Goal: Task Accomplishment & Management: Use online tool/utility

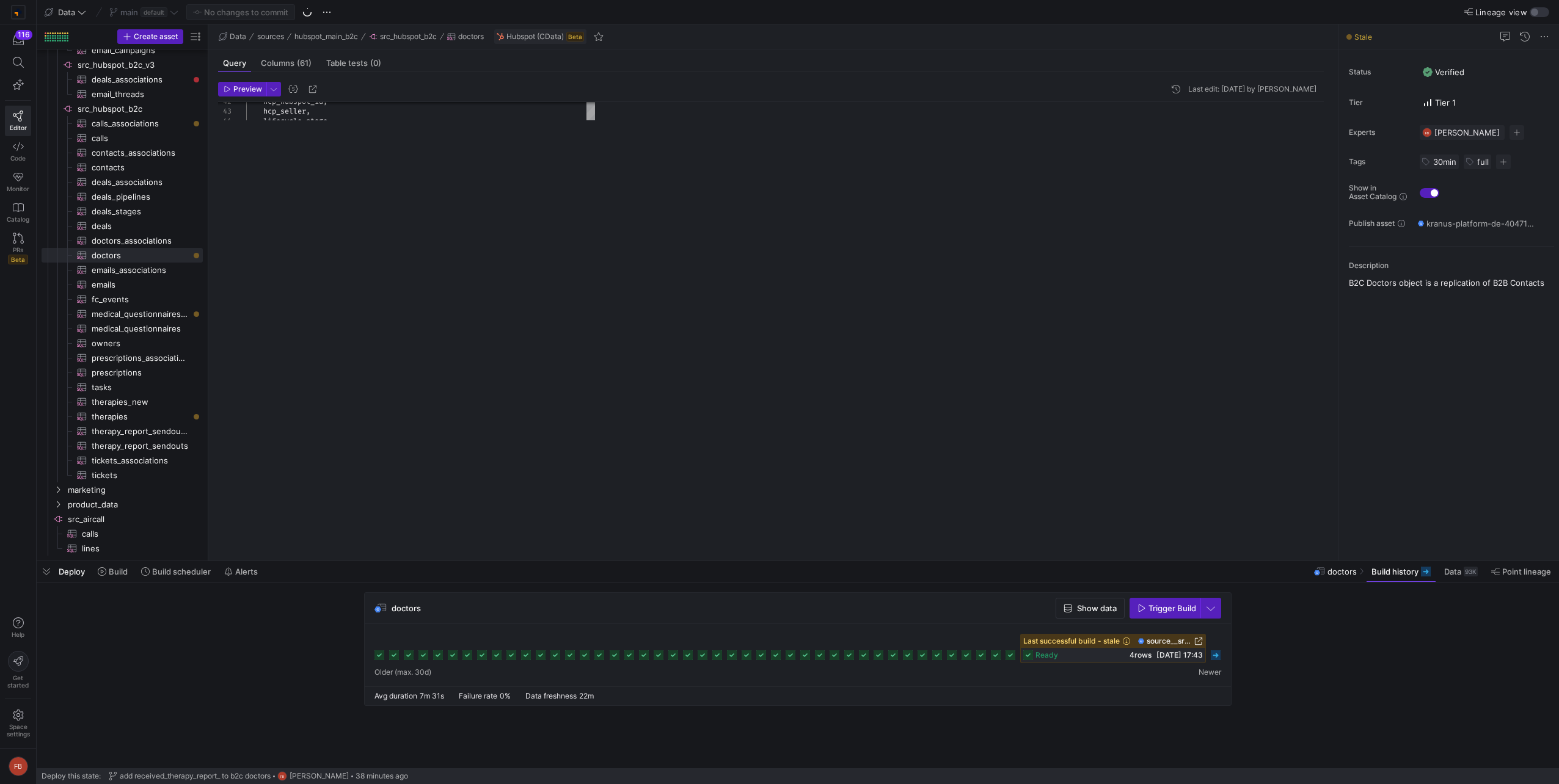
scroll to position [63, 0]
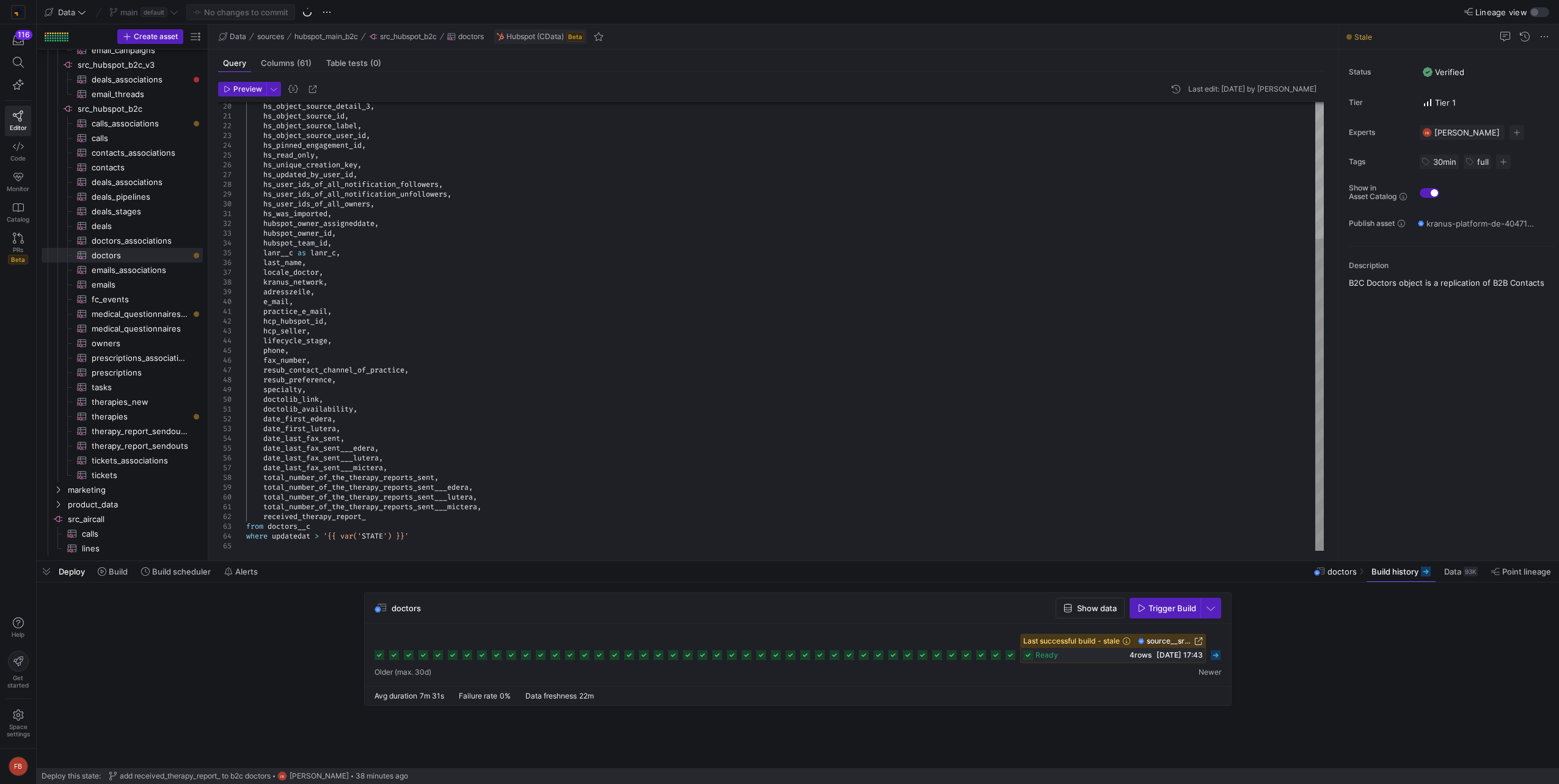
type textarea "hs_was_imported, hubspot_owner_assigneddate, hubspot_owner_id, hubspot_team_id,…"
click at [683, 237] on div "hcp_hubspot_id , hcp_seller , lifecycle_stage , hs_object_source_detail_3 , hs_…" at bounding box center [785, 229] width 1078 height 645
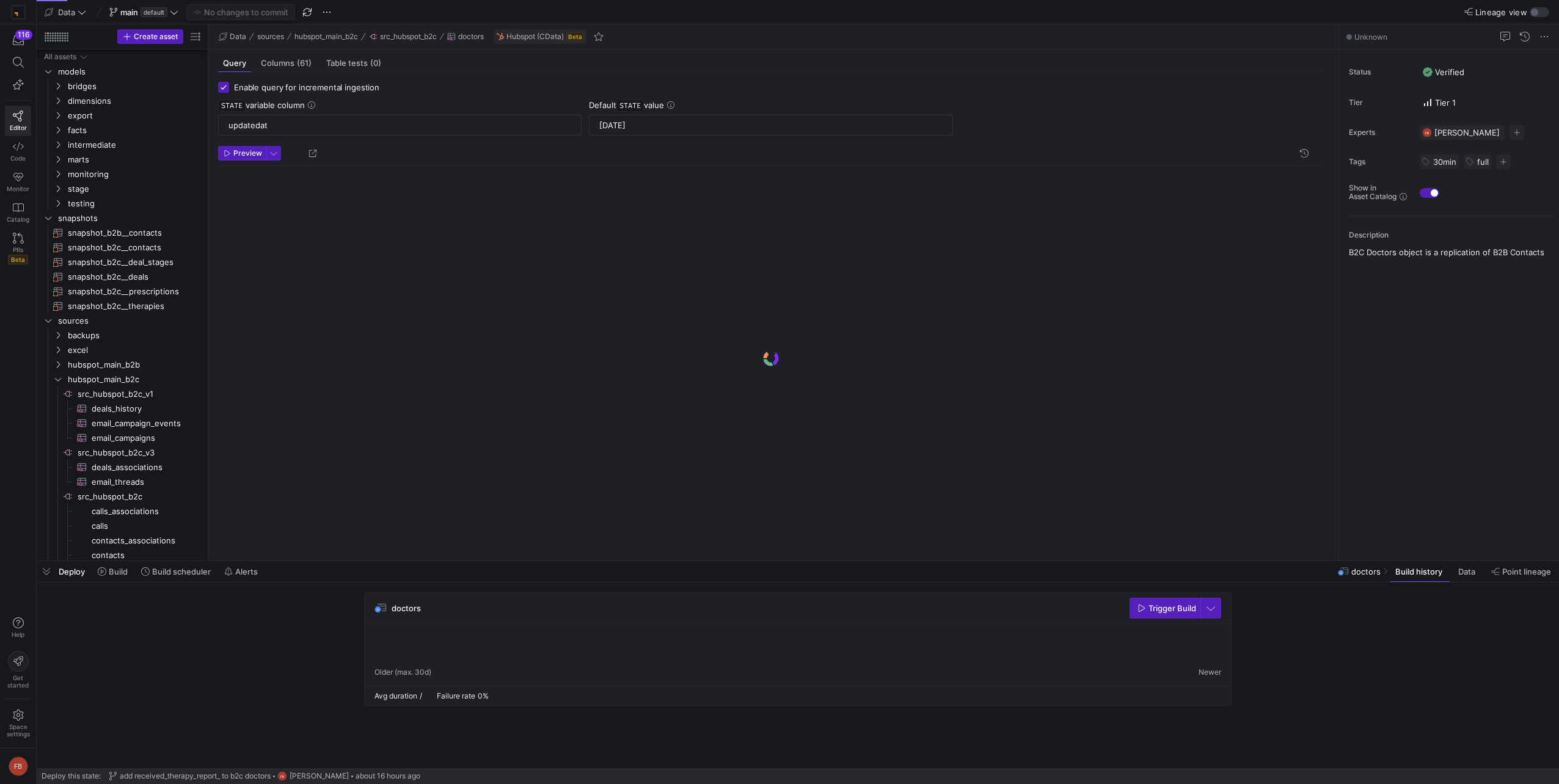
scroll to position [90, 0]
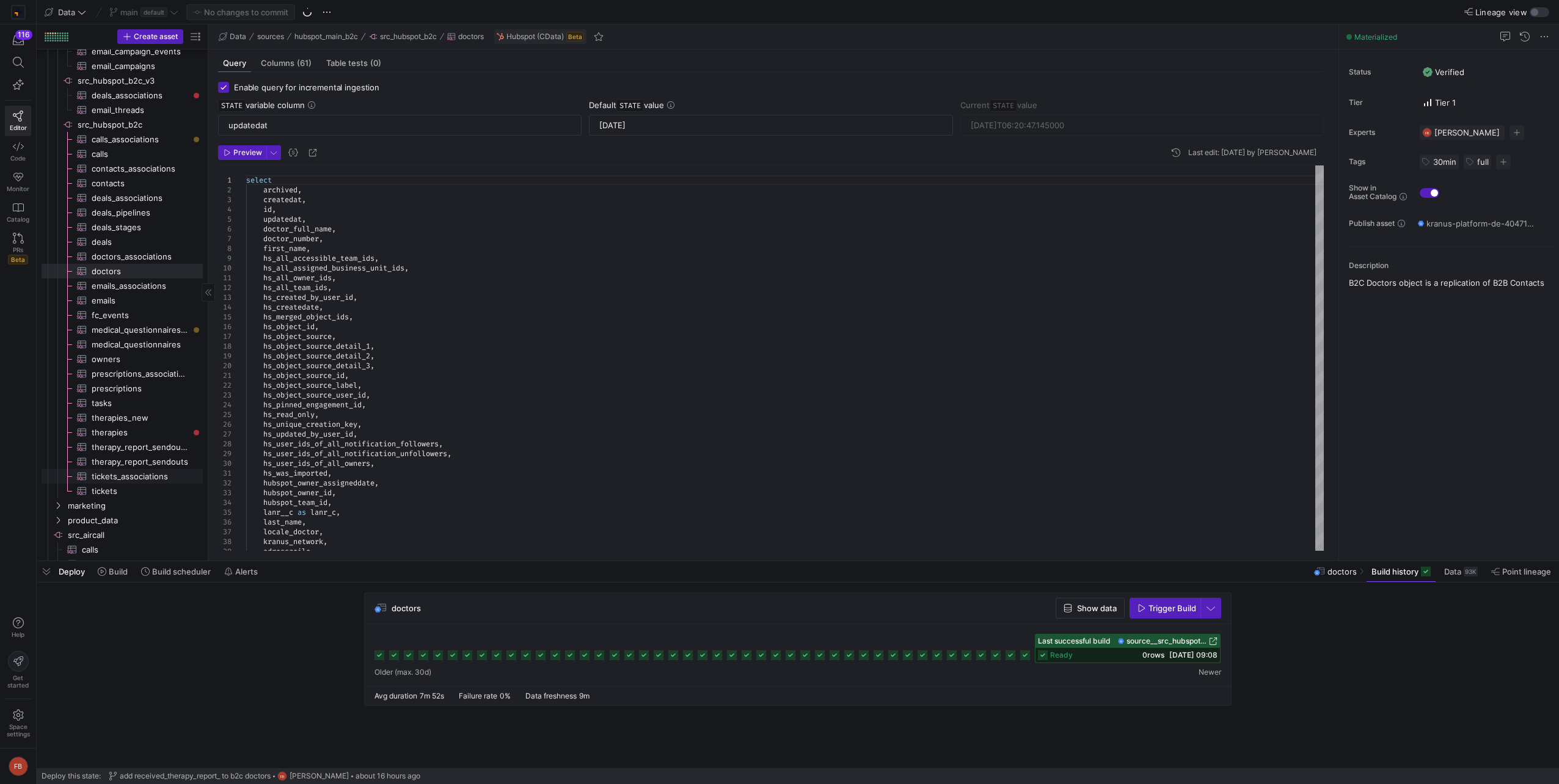
scroll to position [383, 0]
click at [133, 415] on span "therapies​​​​​​​​​" at bounding box center [140, 416] width 97 height 14
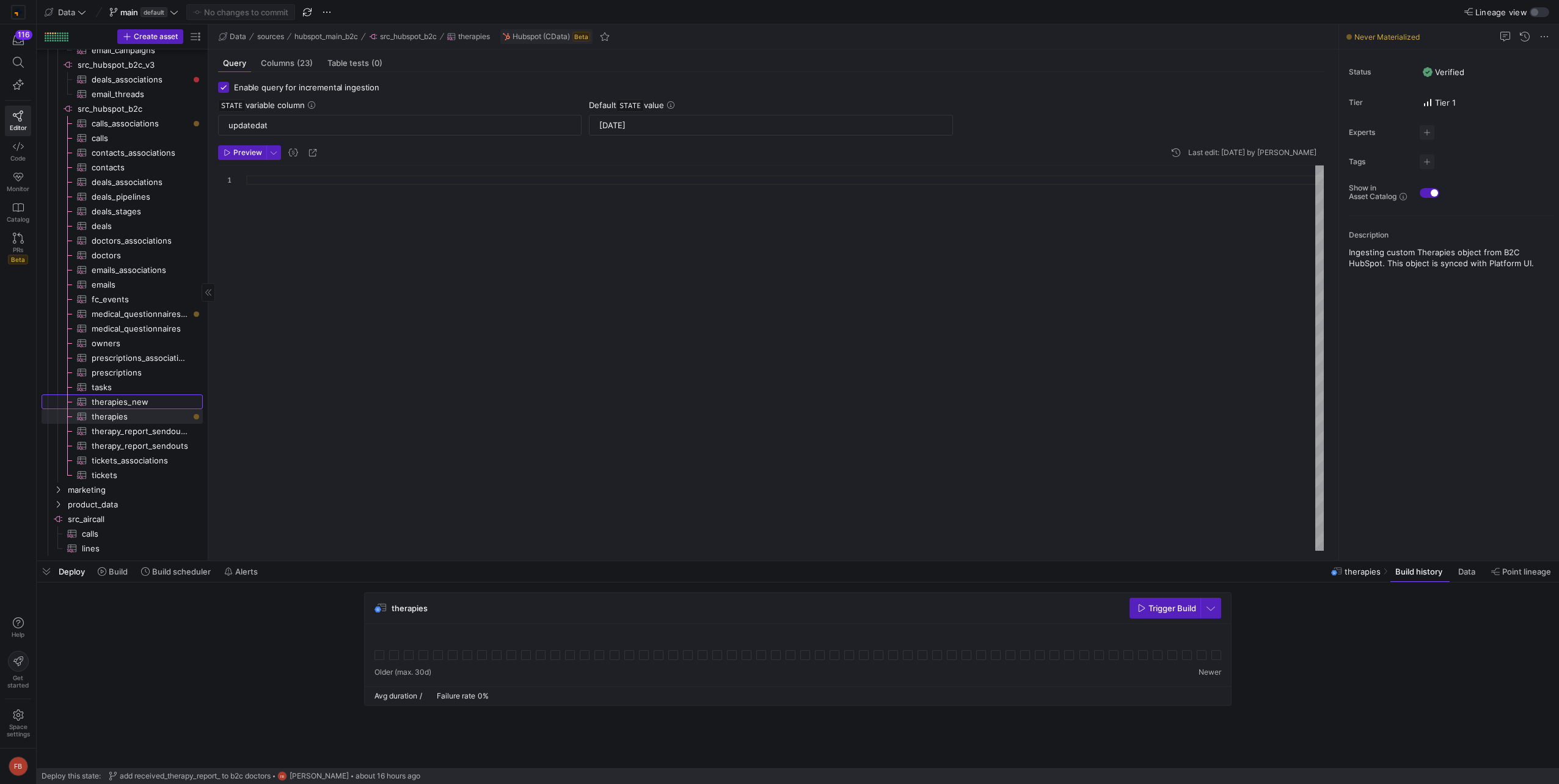
click at [135, 402] on span "therapies_new​​​​​​​​​" at bounding box center [140, 402] width 97 height 14
type input "STATE"
type input "2021-01-01 10:00:00.000"
type textarea "select id, deal_id_legacy, user_program_id, createdat, updatedat AS STATE, insu…"
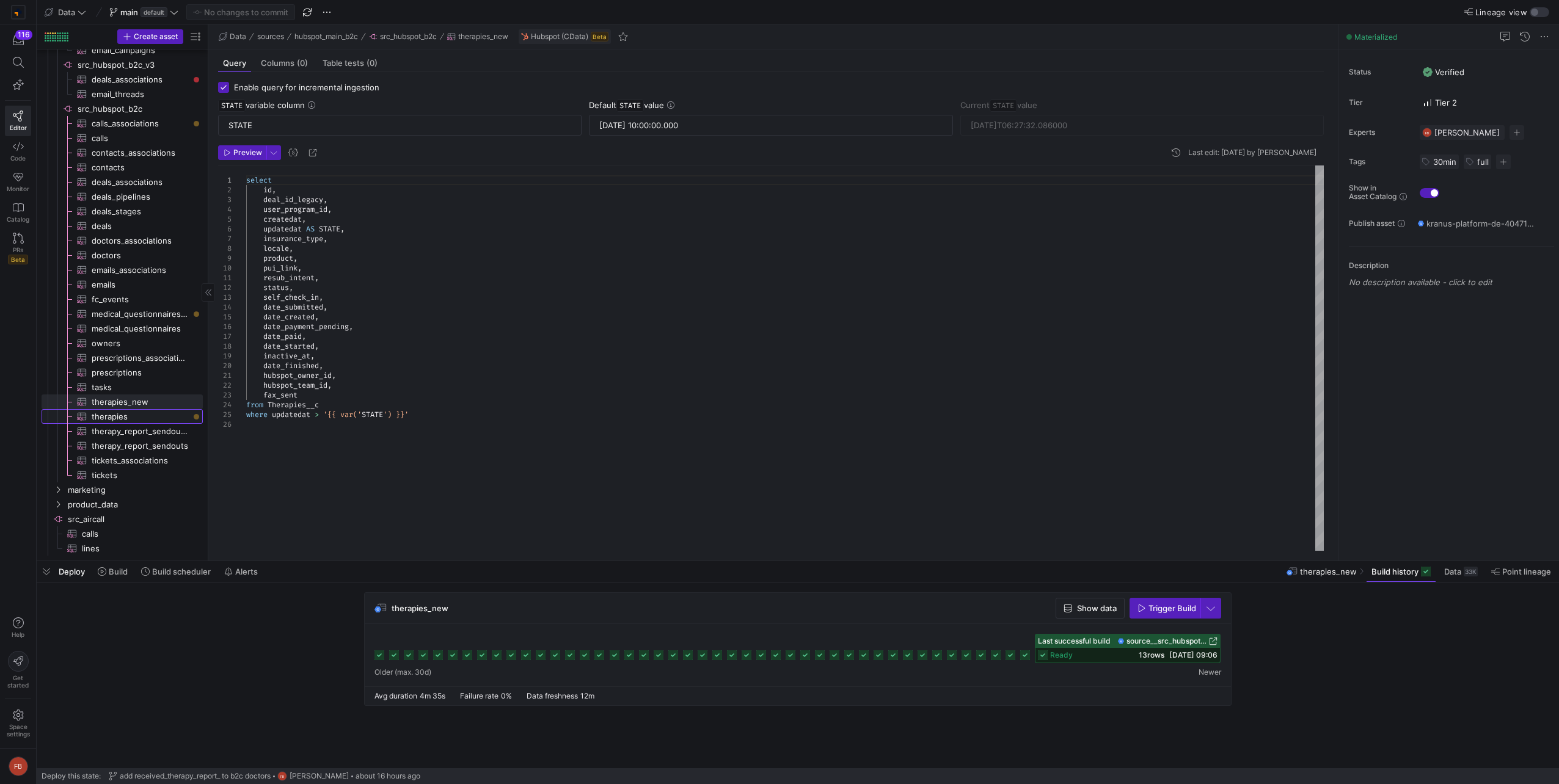
click at [164, 418] on span "therapies​​​​​​​​​" at bounding box center [140, 416] width 97 height 14
type input "updatedat"
type input "2021-01-01"
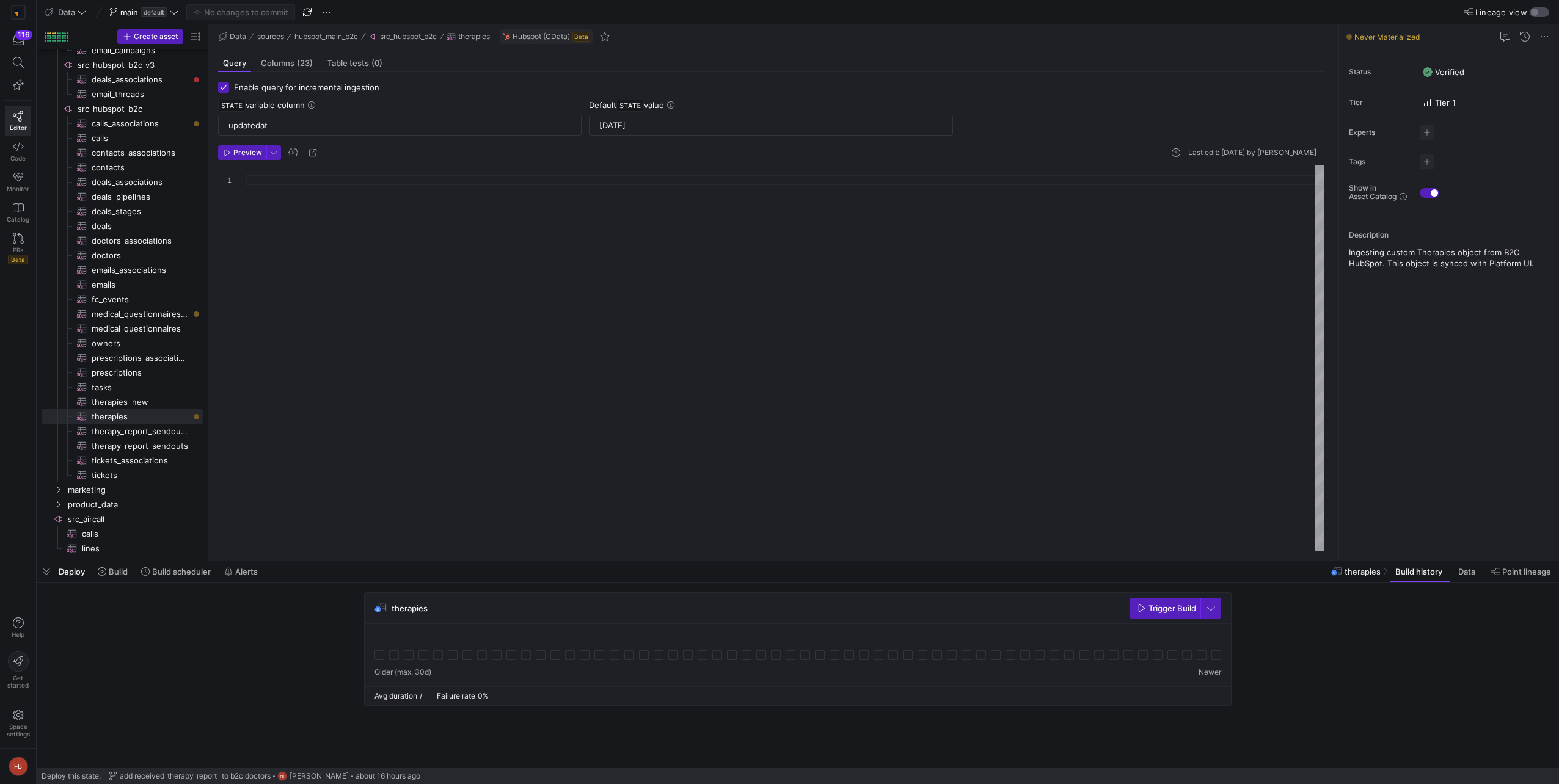
click at [1532, 15] on div "button" at bounding box center [1535, 12] width 8 height 8
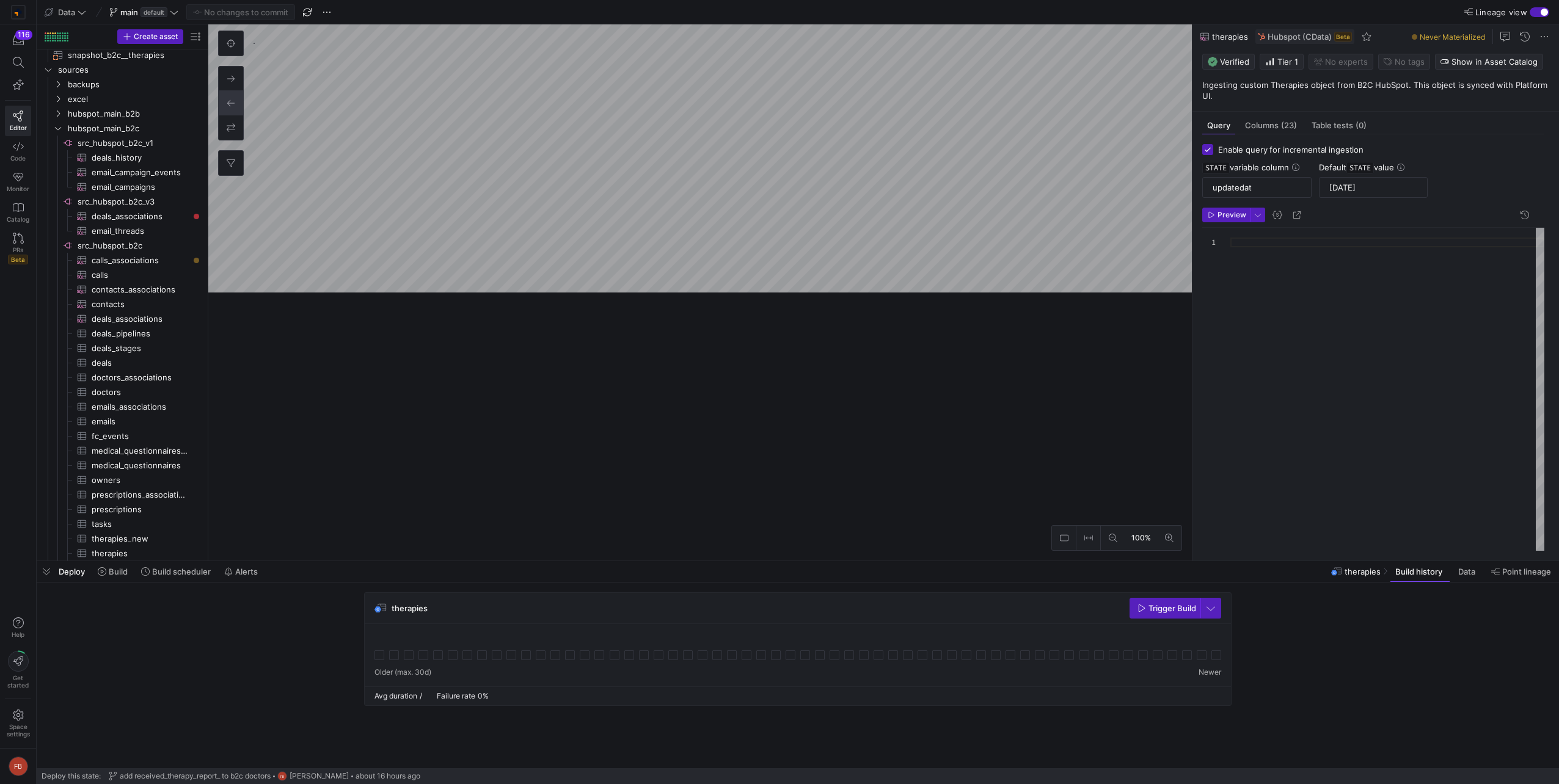
scroll to position [251, 0]
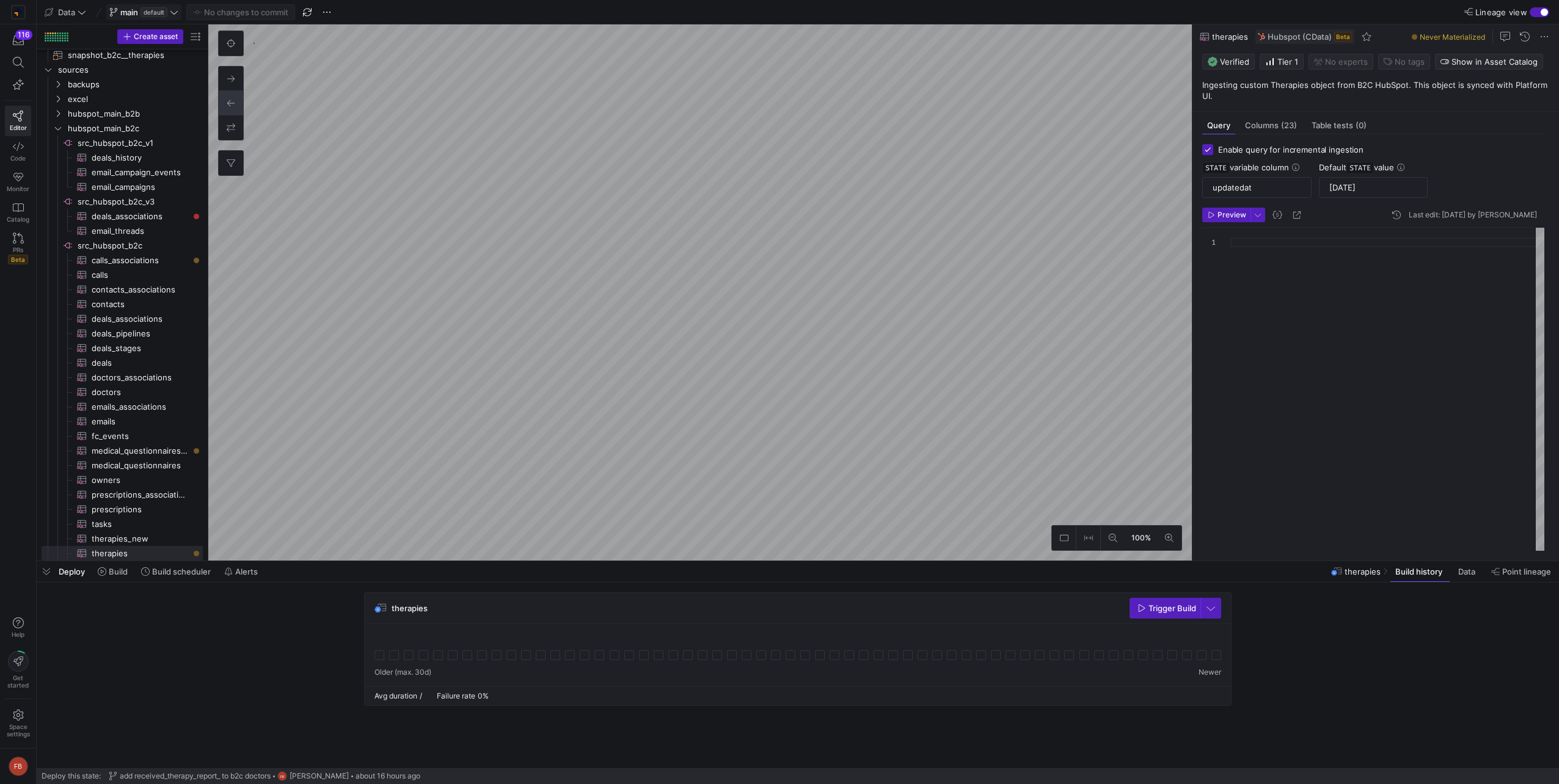
click at [171, 9] on icon at bounding box center [173, 12] width 8 height 8
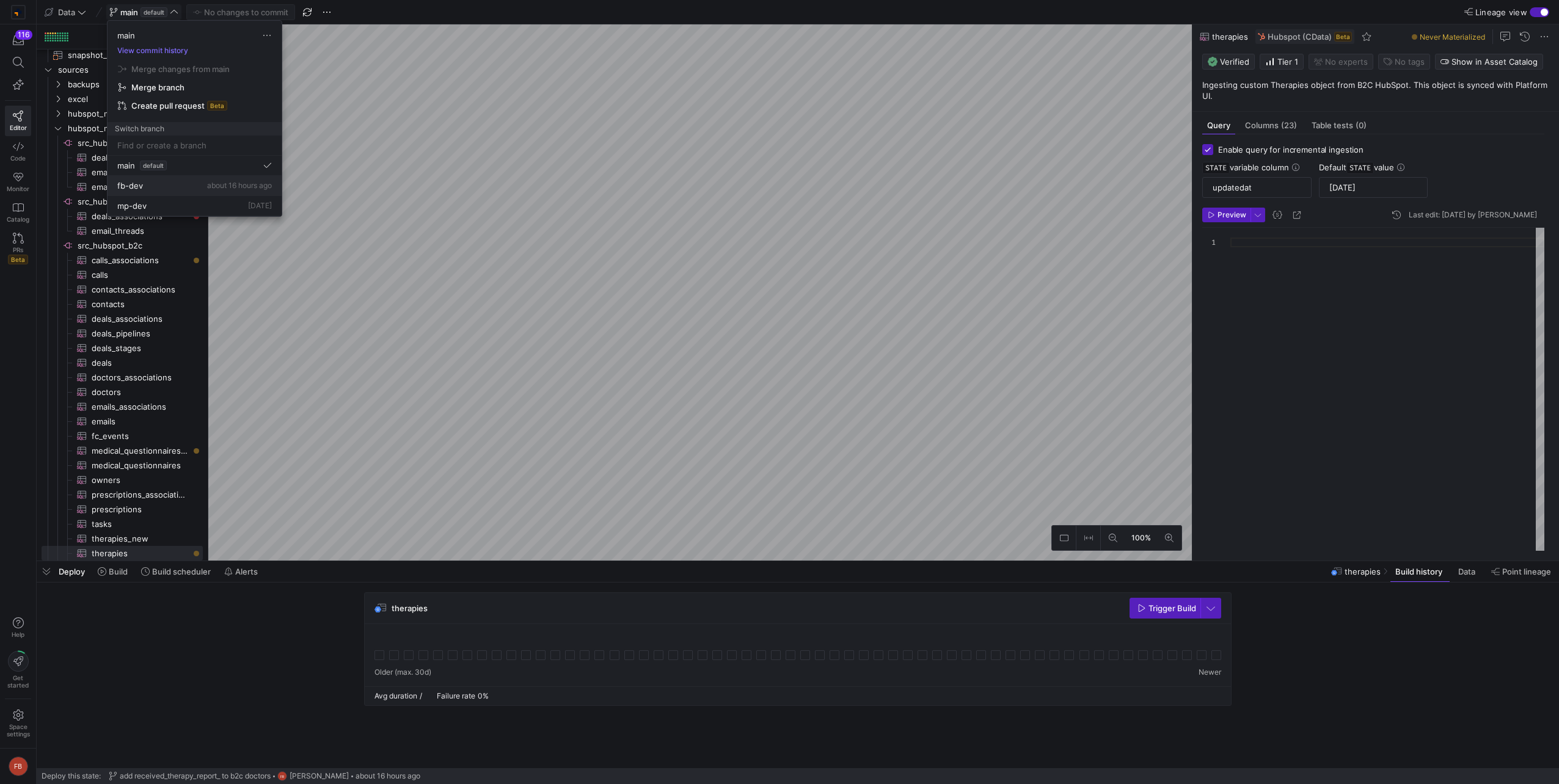
click at [144, 185] on div "fb-dev about 16 hours ago" at bounding box center [194, 185] width 154 height 10
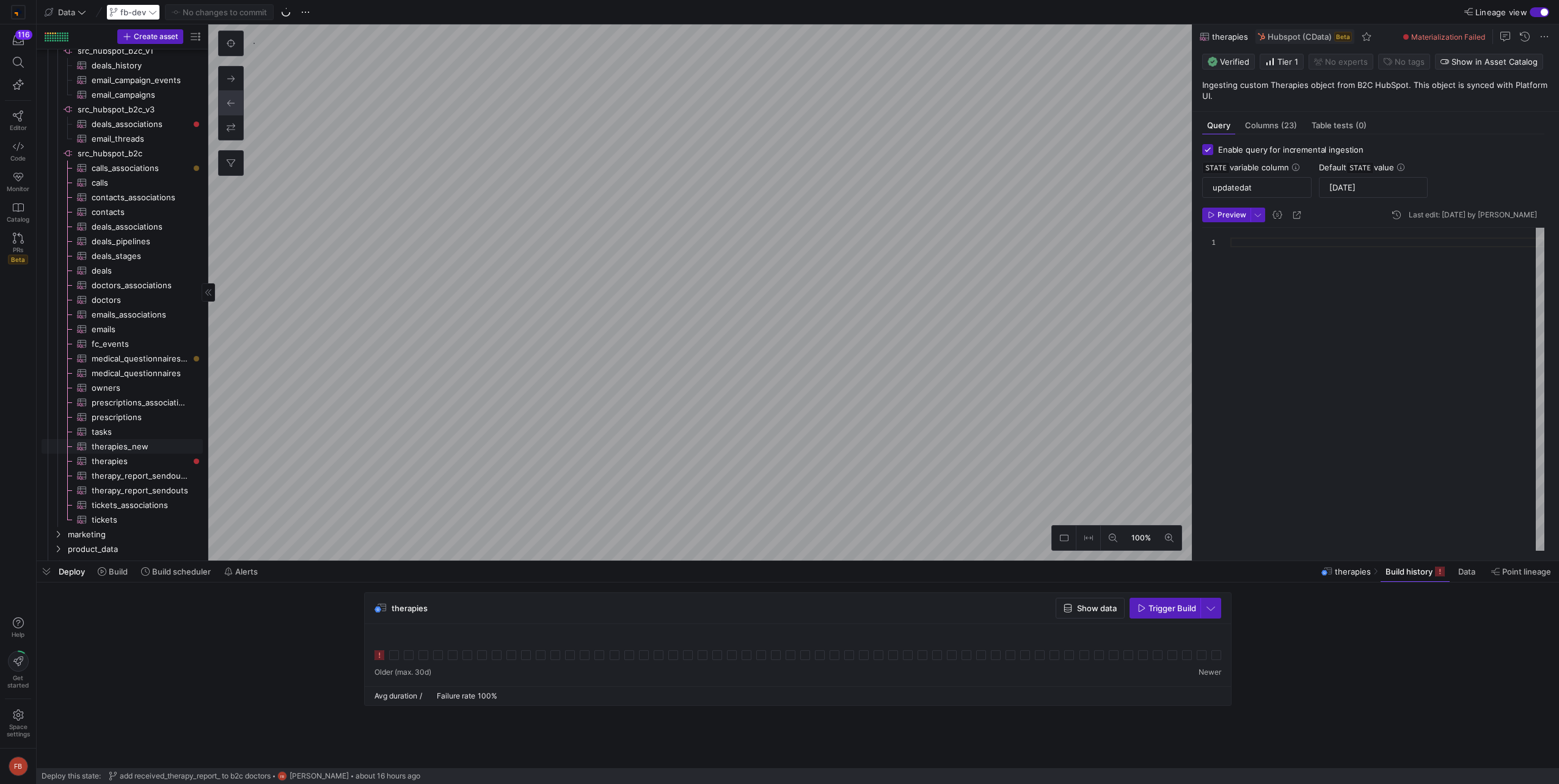
scroll to position [373, 0]
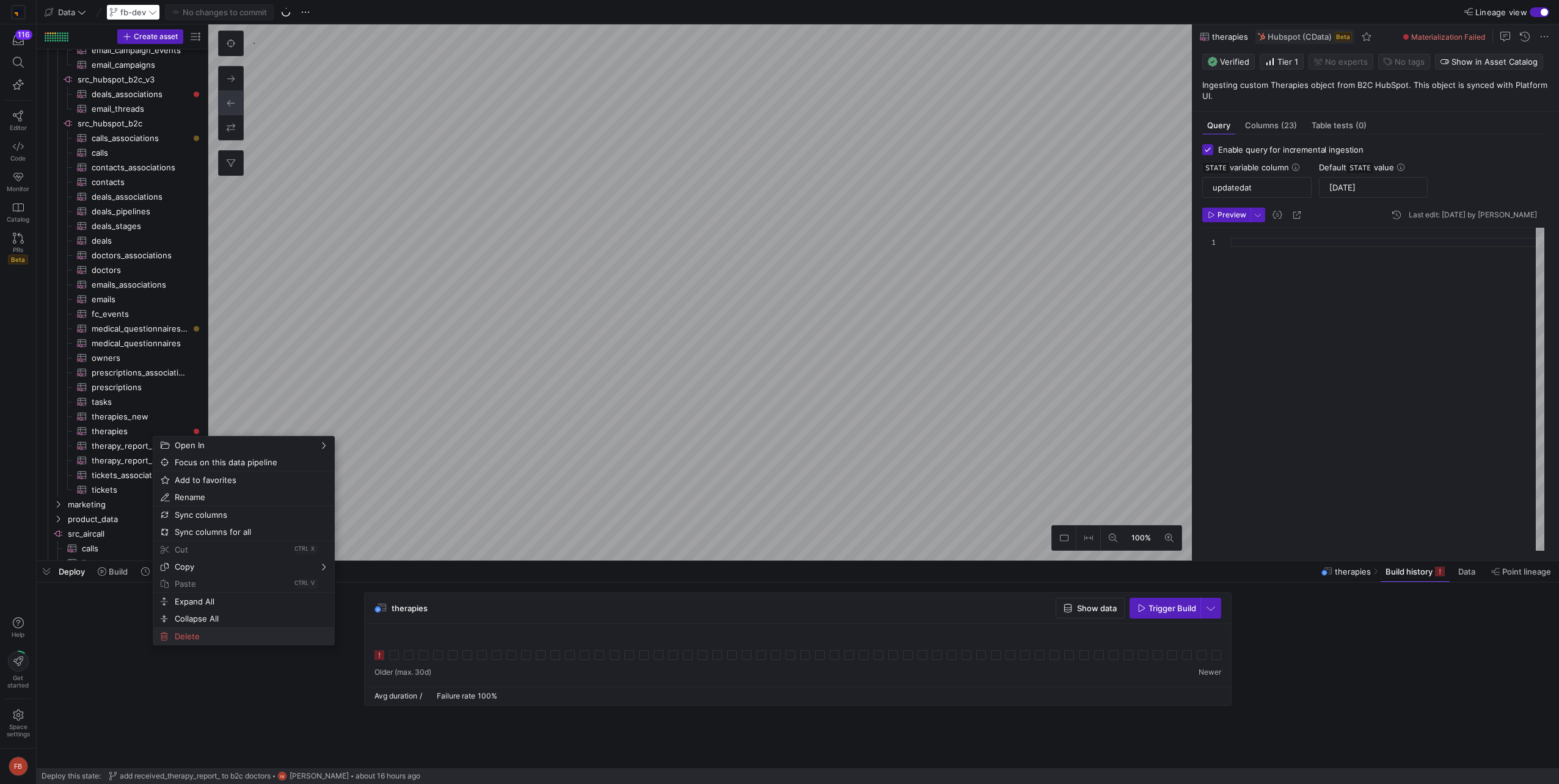
click at [207, 633] on span "Delete" at bounding box center [233, 636] width 127 height 17
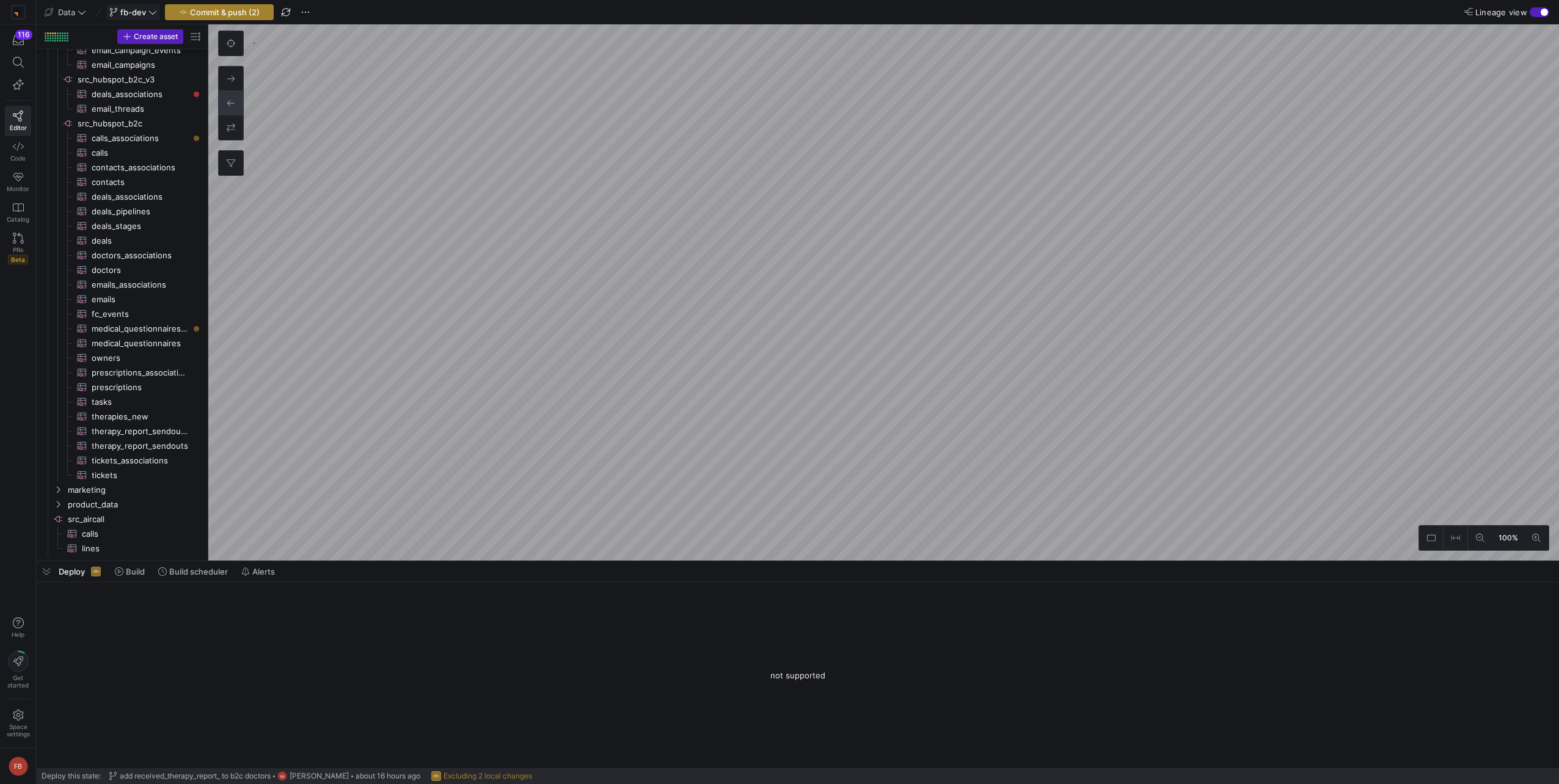
click at [210, 19] on span "button" at bounding box center [219, 12] width 107 height 15
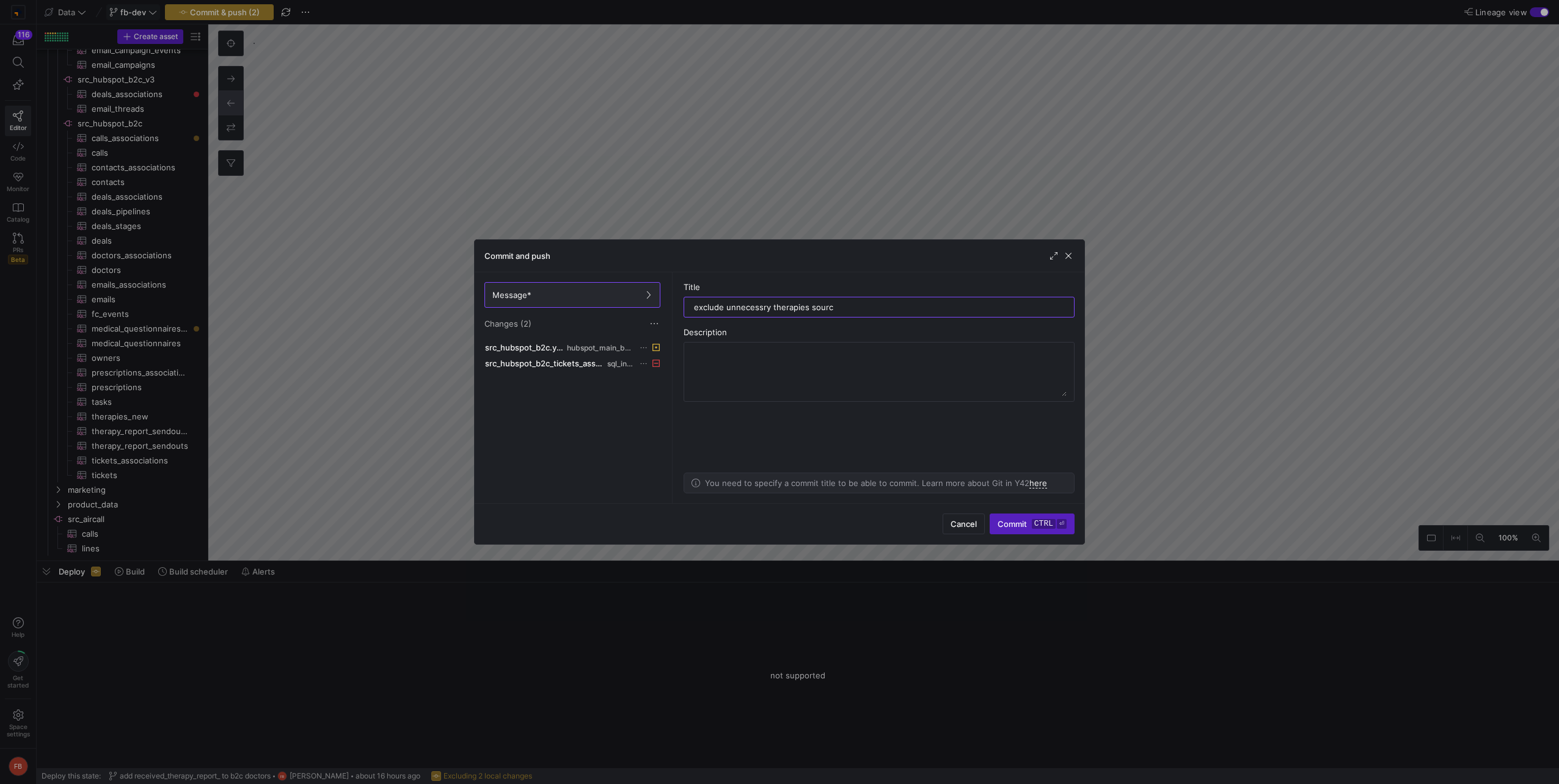
type input "exclude unnecessry therapies source"
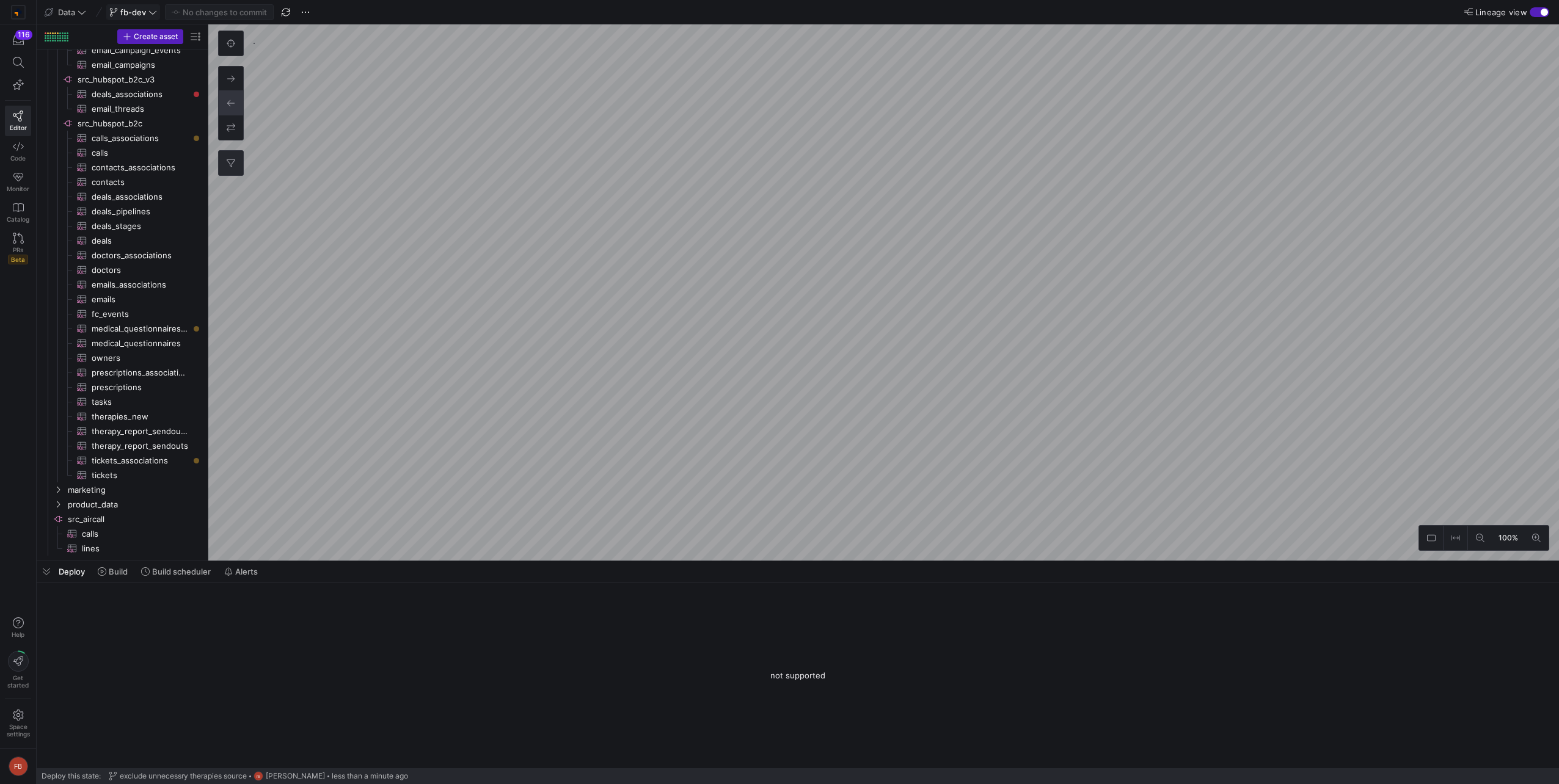
scroll to position [0, 0]
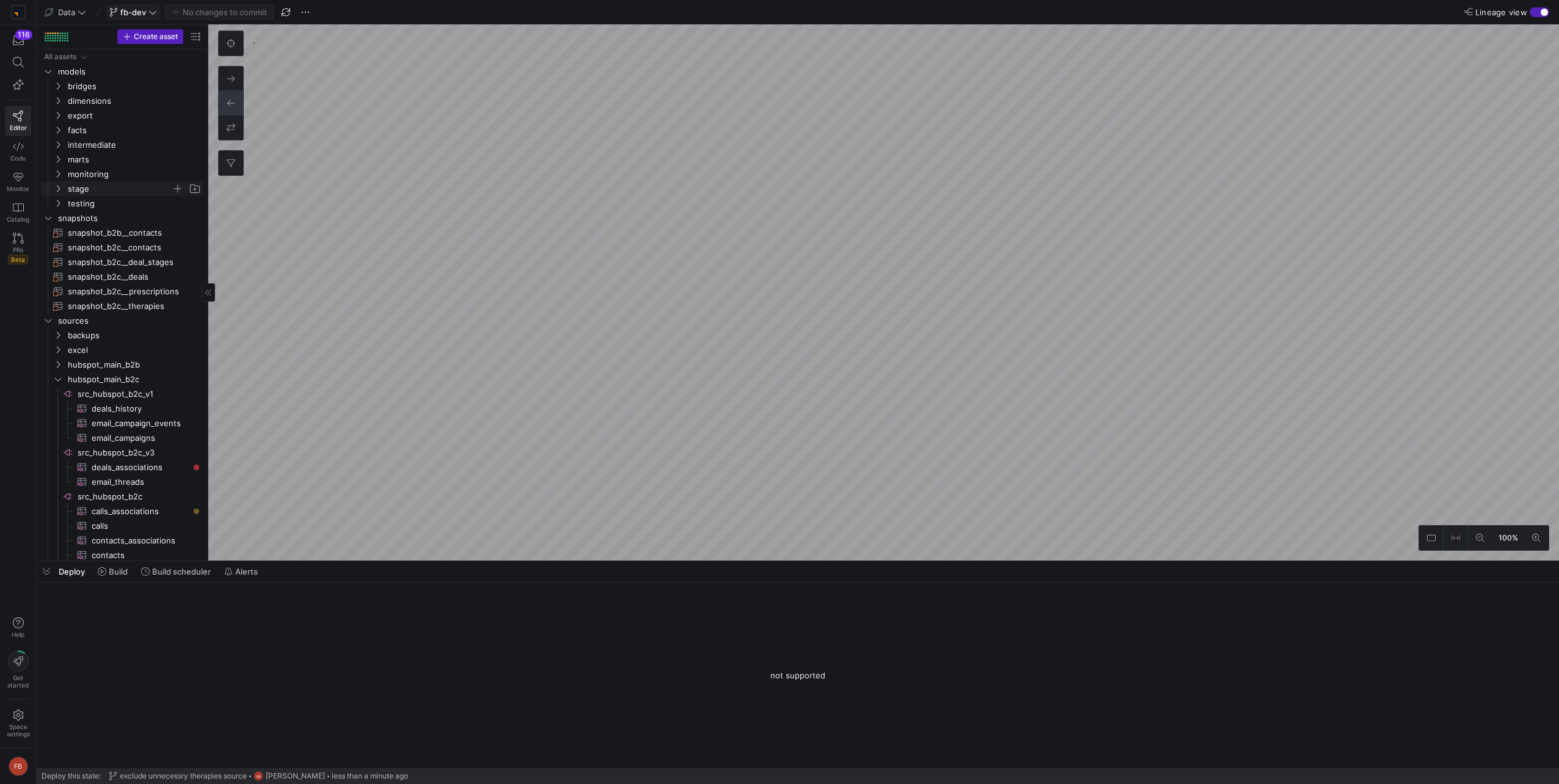
click at [112, 184] on span "stage" at bounding box center [120, 189] width 104 height 14
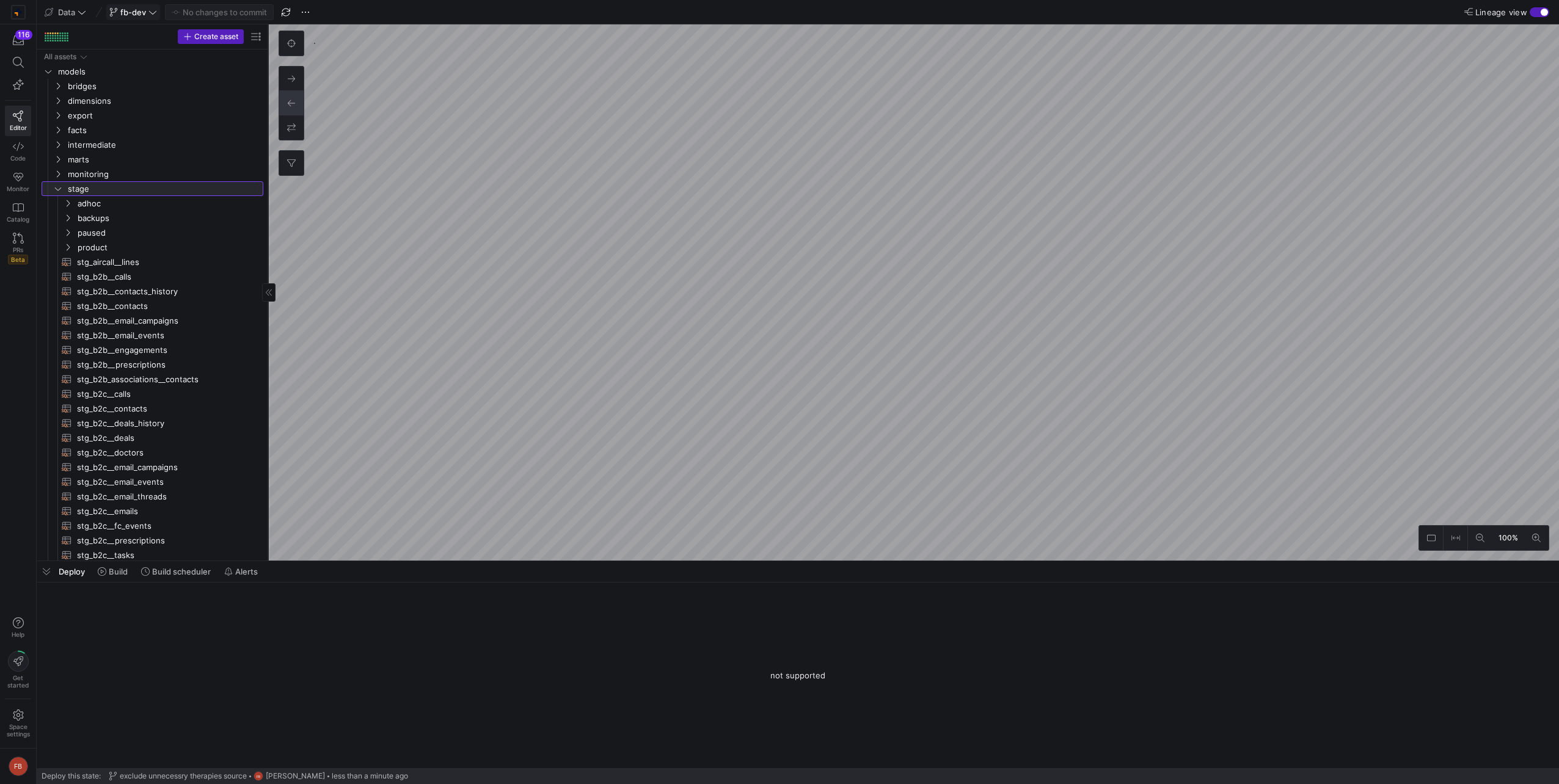
click at [268, 342] on div at bounding box center [268, 292] width 1 height 536
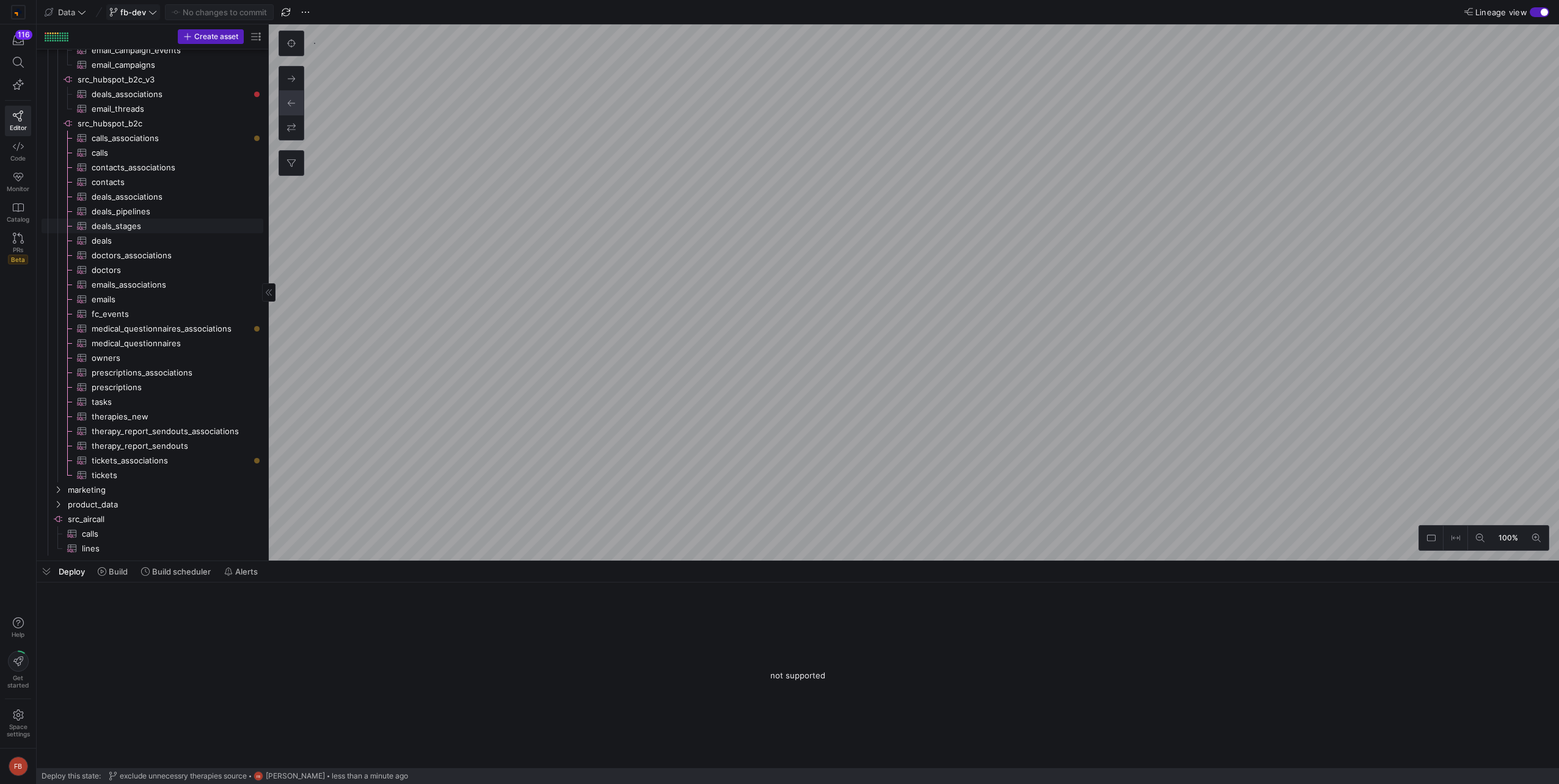
scroll to position [749, 0]
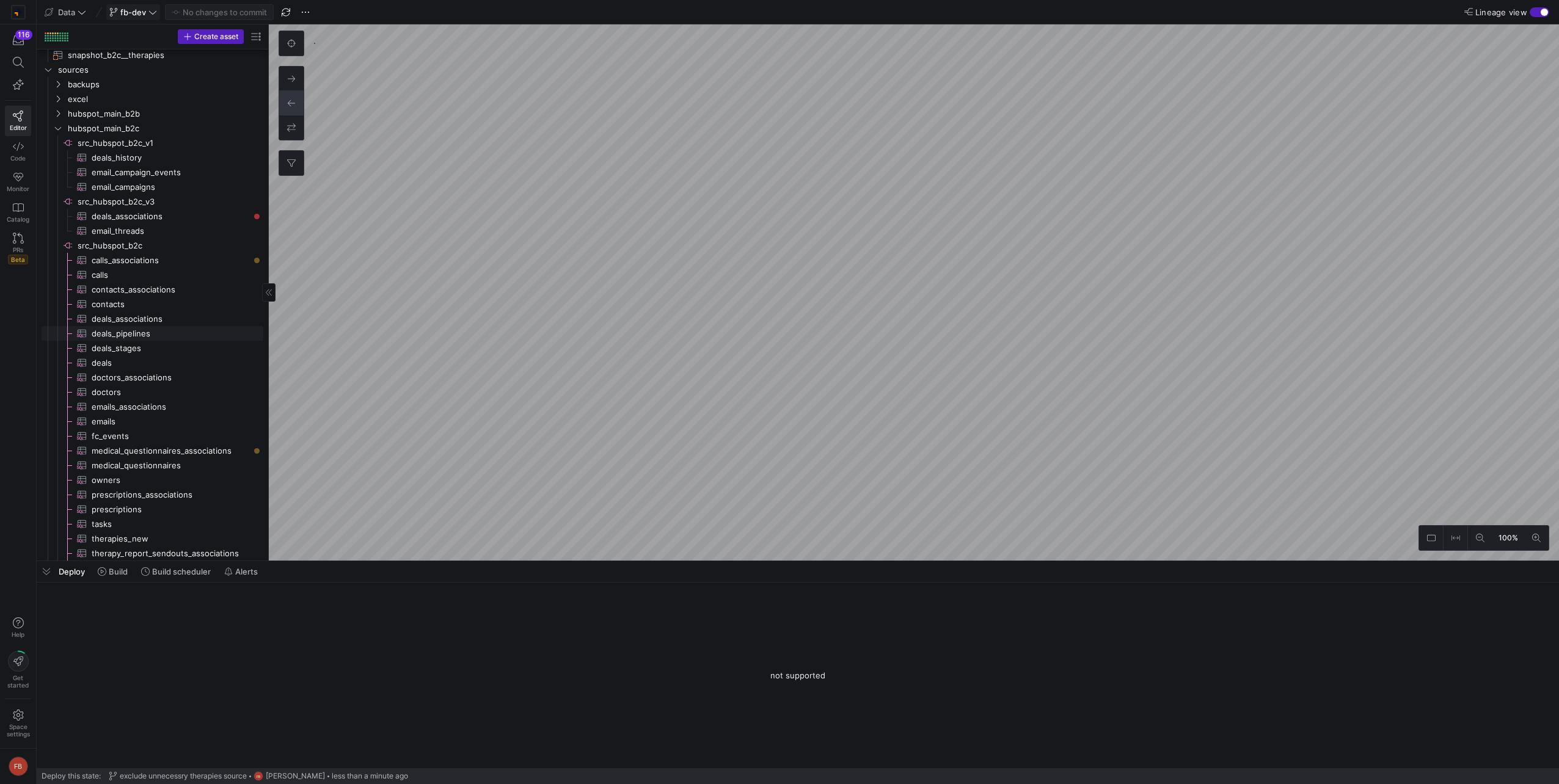
click at [126, 389] on span "doctors​​​​​​​​​" at bounding box center [170, 392] width 157 height 14
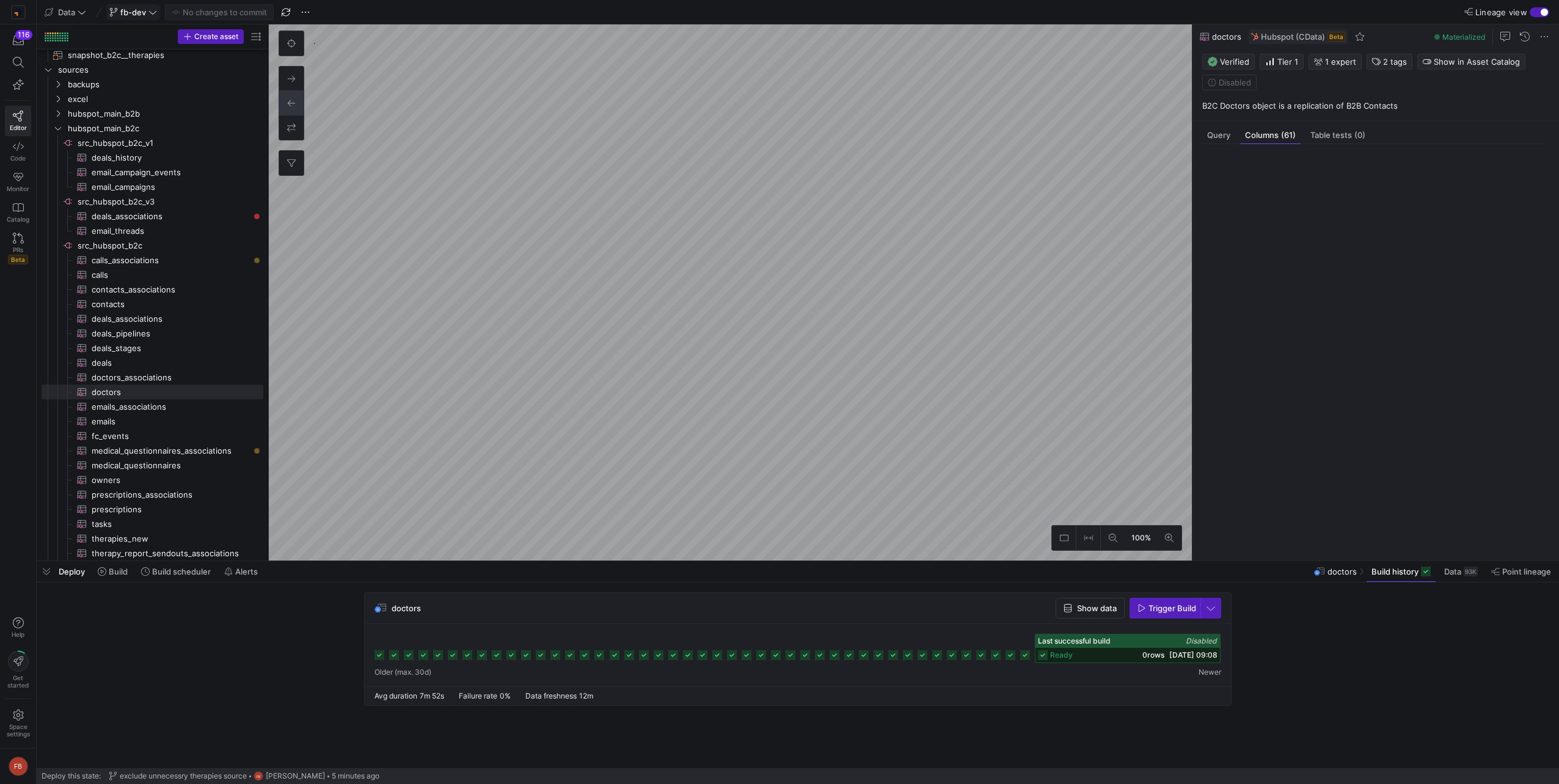
click at [1535, 12] on div "button" at bounding box center [1539, 12] width 20 height 10
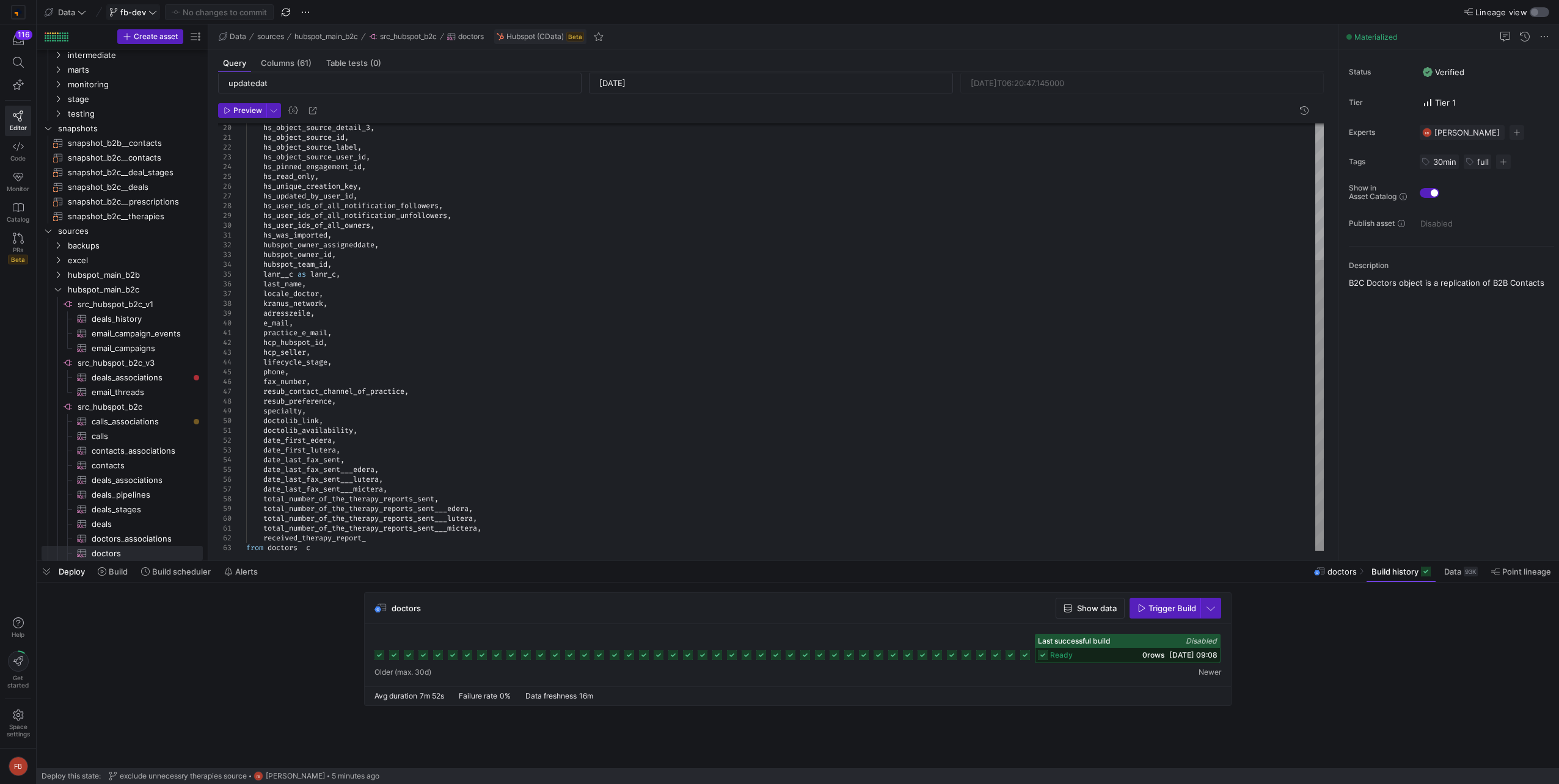
scroll to position [63, 0]
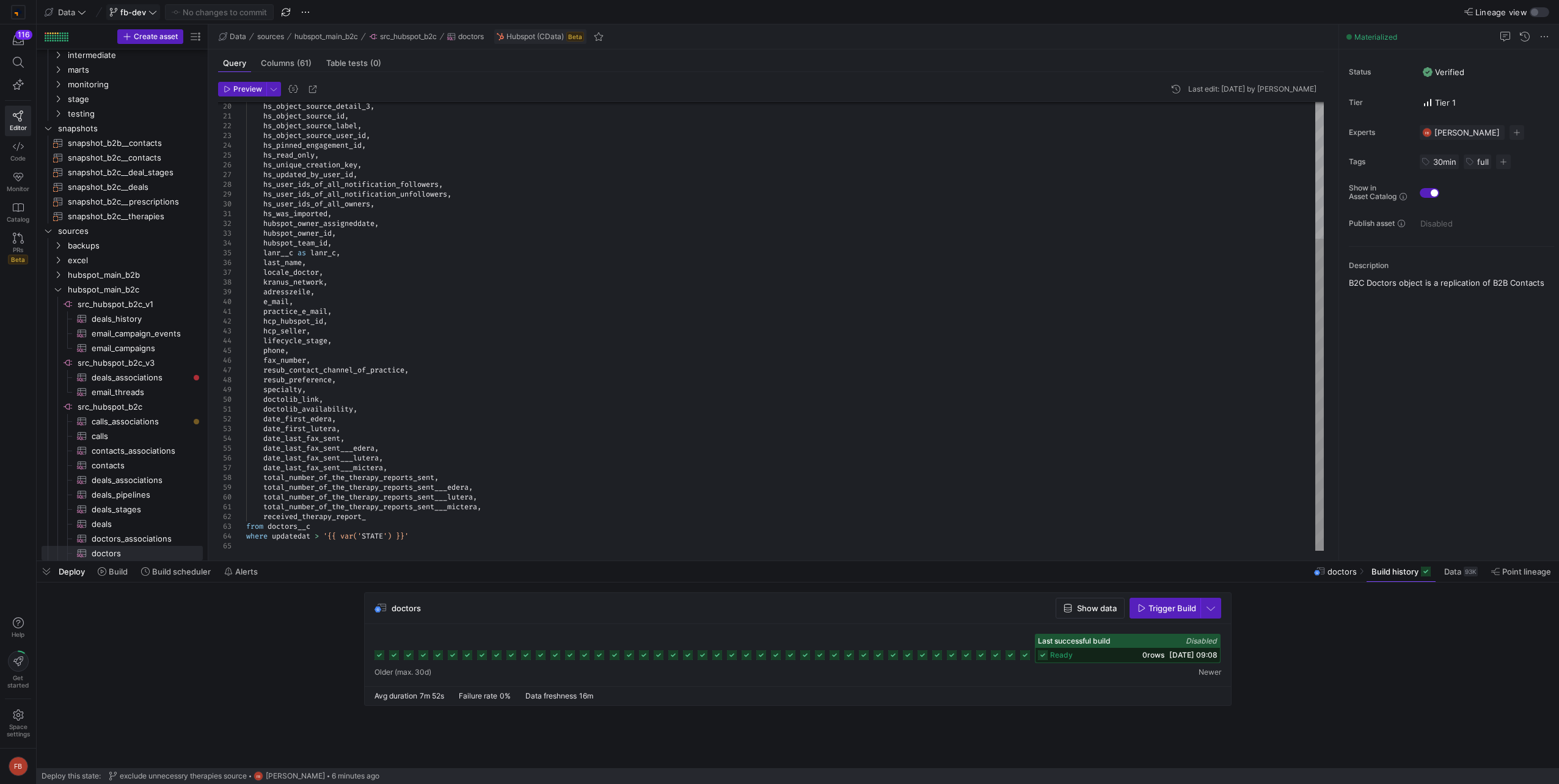
type textarea "total_number_of_the_therapy_reports_sent___mictera, received_therapy_report_ fr…"
click at [378, 520] on div "hs_object_source_detail_3 , hs_object_source_id , hs_object_source_label , hs_o…" at bounding box center [785, 229] width 1078 height 645
drag, startPoint x: 378, startPoint y: 520, endPoint x: 264, endPoint y: 514, distance: 114.2
click at [264, 514] on div "hs_object_source_detail_3 , hs_object_source_id , hs_object_source_label , hs_o…" at bounding box center [785, 229] width 1078 height 645
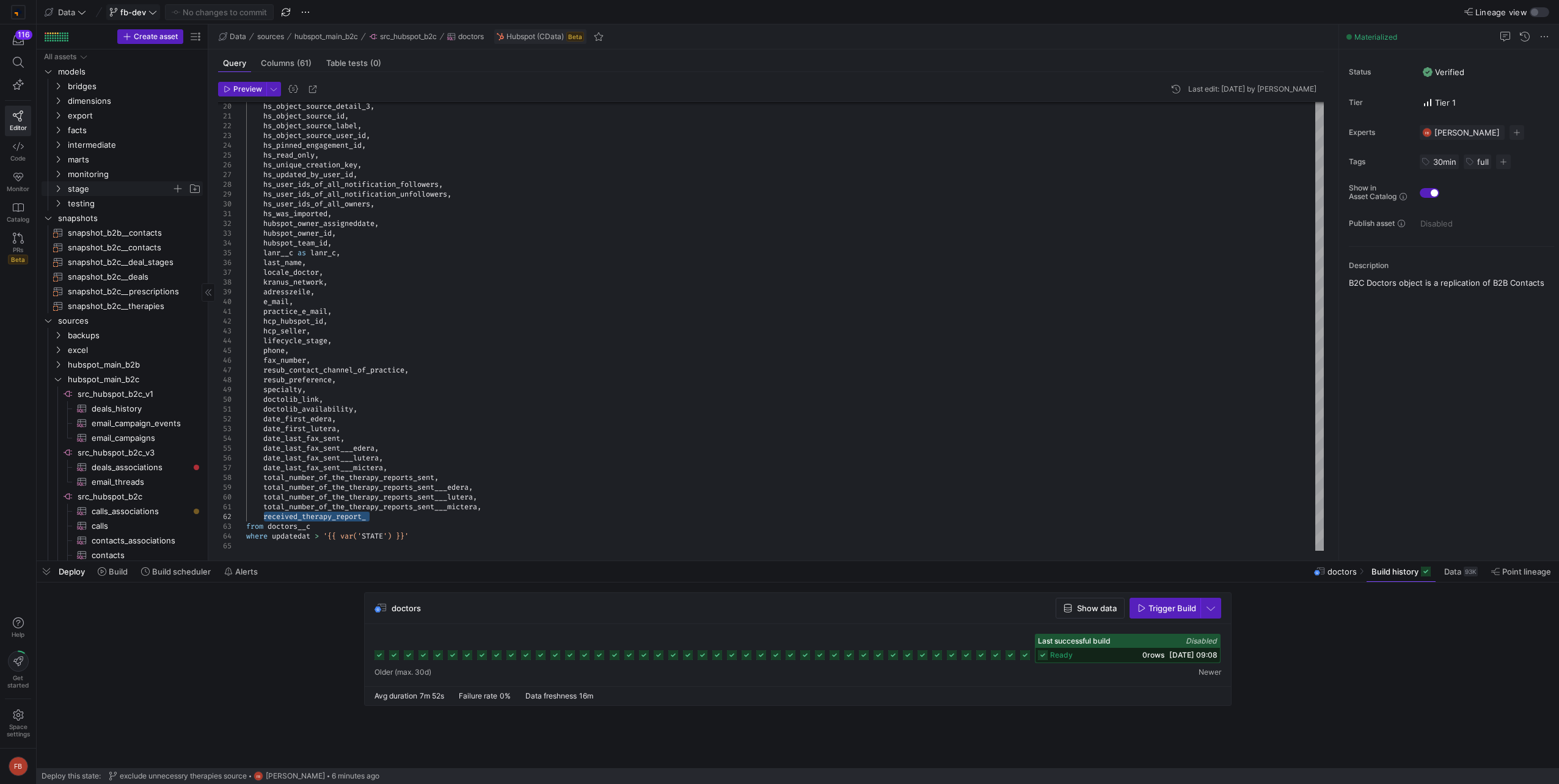
click at [74, 187] on span "stage" at bounding box center [120, 189] width 104 height 14
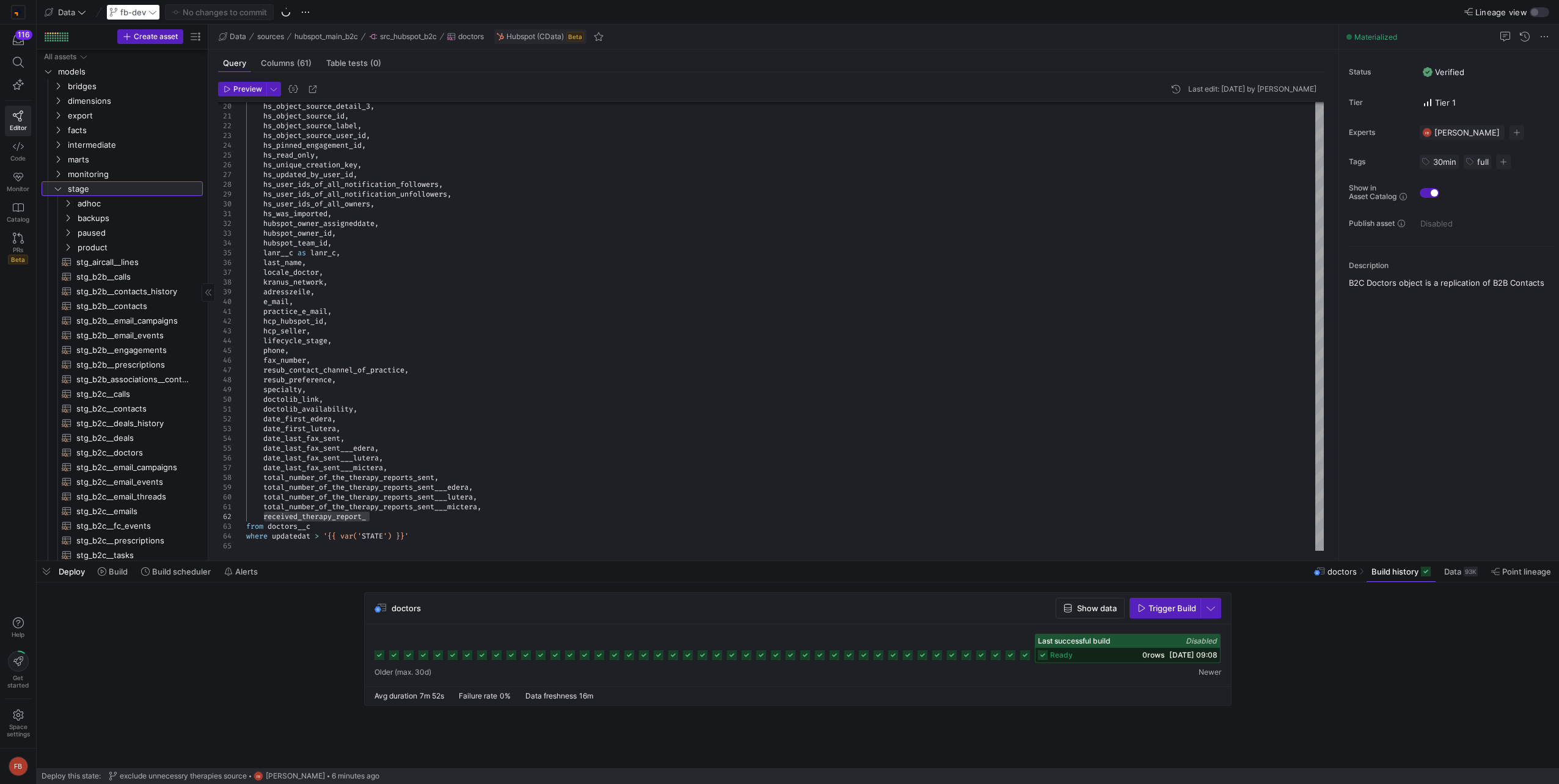
scroll to position [183, 0]
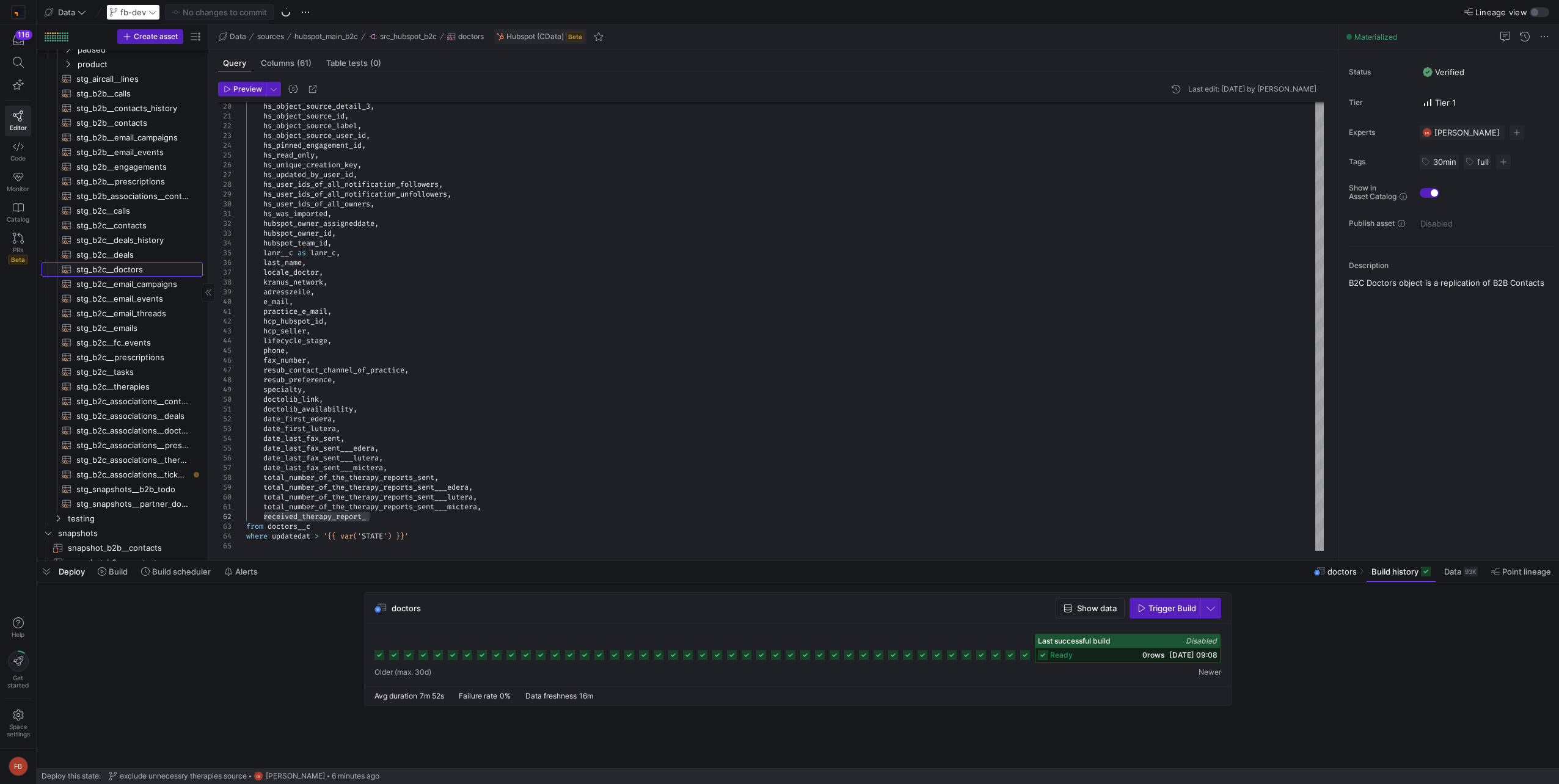
click at [133, 265] on span "stg_b2c__doctors​​​​​​​​​​" at bounding box center [132, 270] width 112 height 14
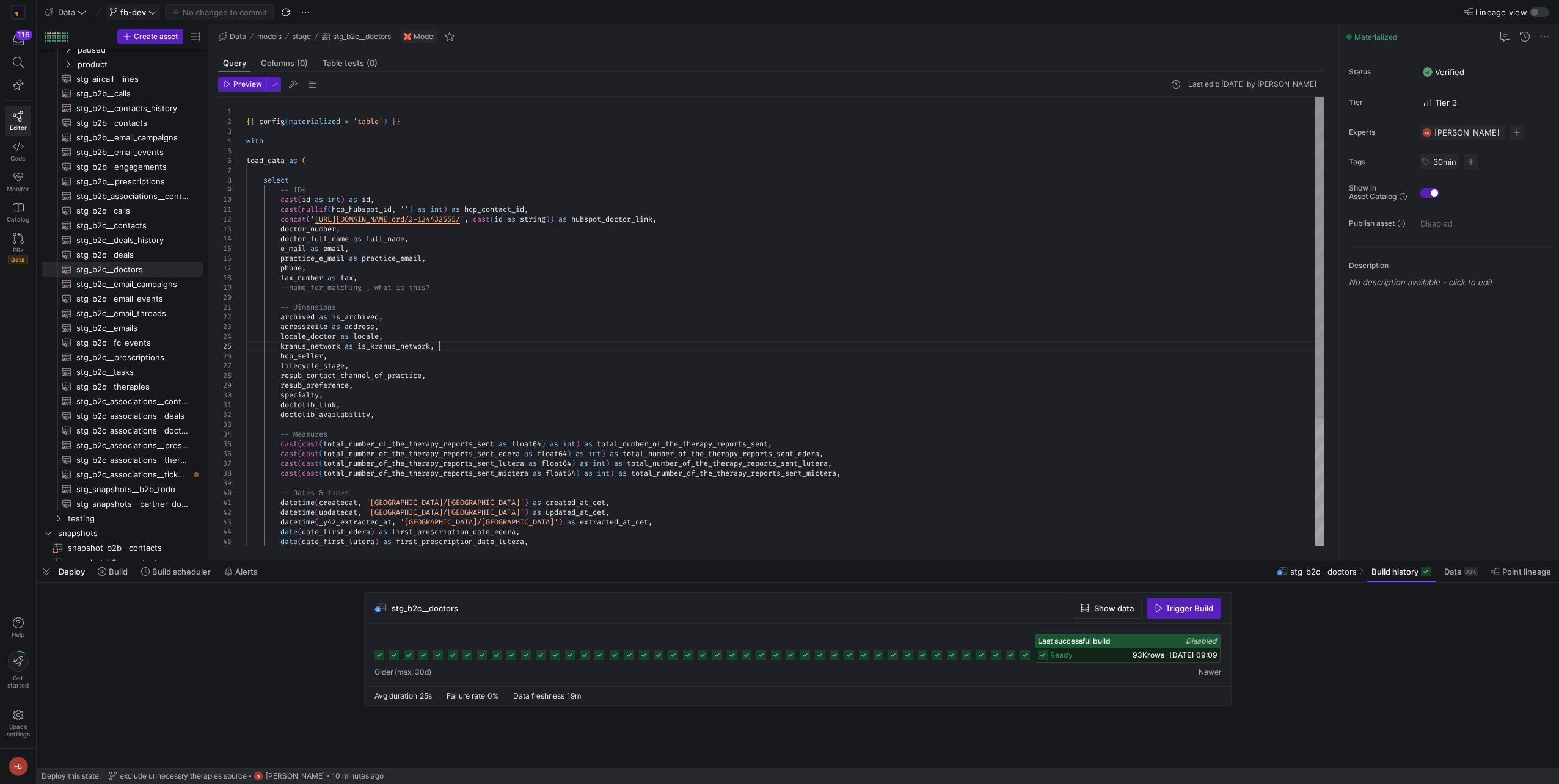
click at [483, 345] on div "fax_number as fax , --name_for_matching_, what is this? -- Dimensions archived …" at bounding box center [785, 409] width 1078 height 625
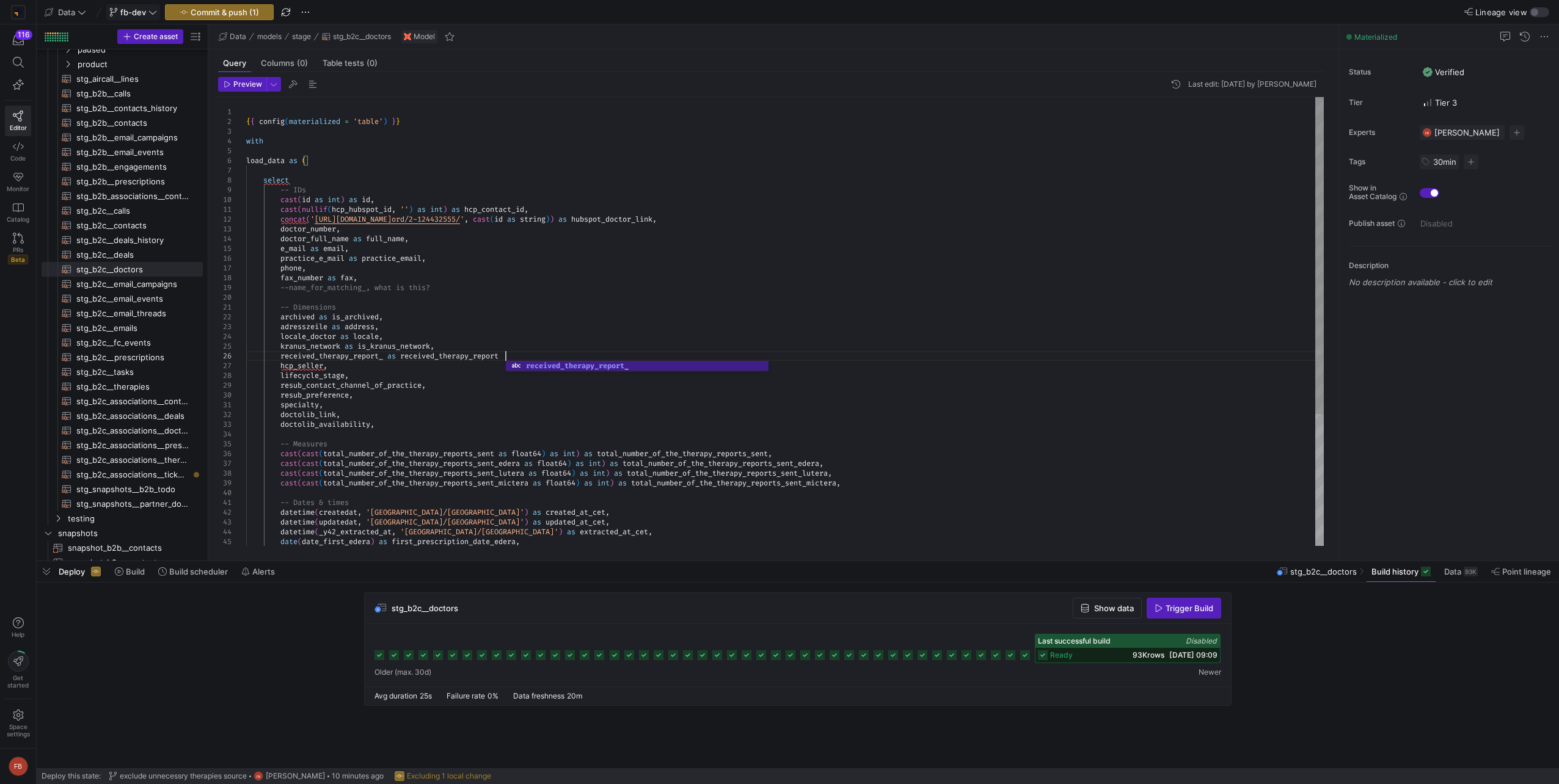
scroll to position [49, 264]
click at [231, 81] on span "Preview" at bounding box center [243, 84] width 39 height 8
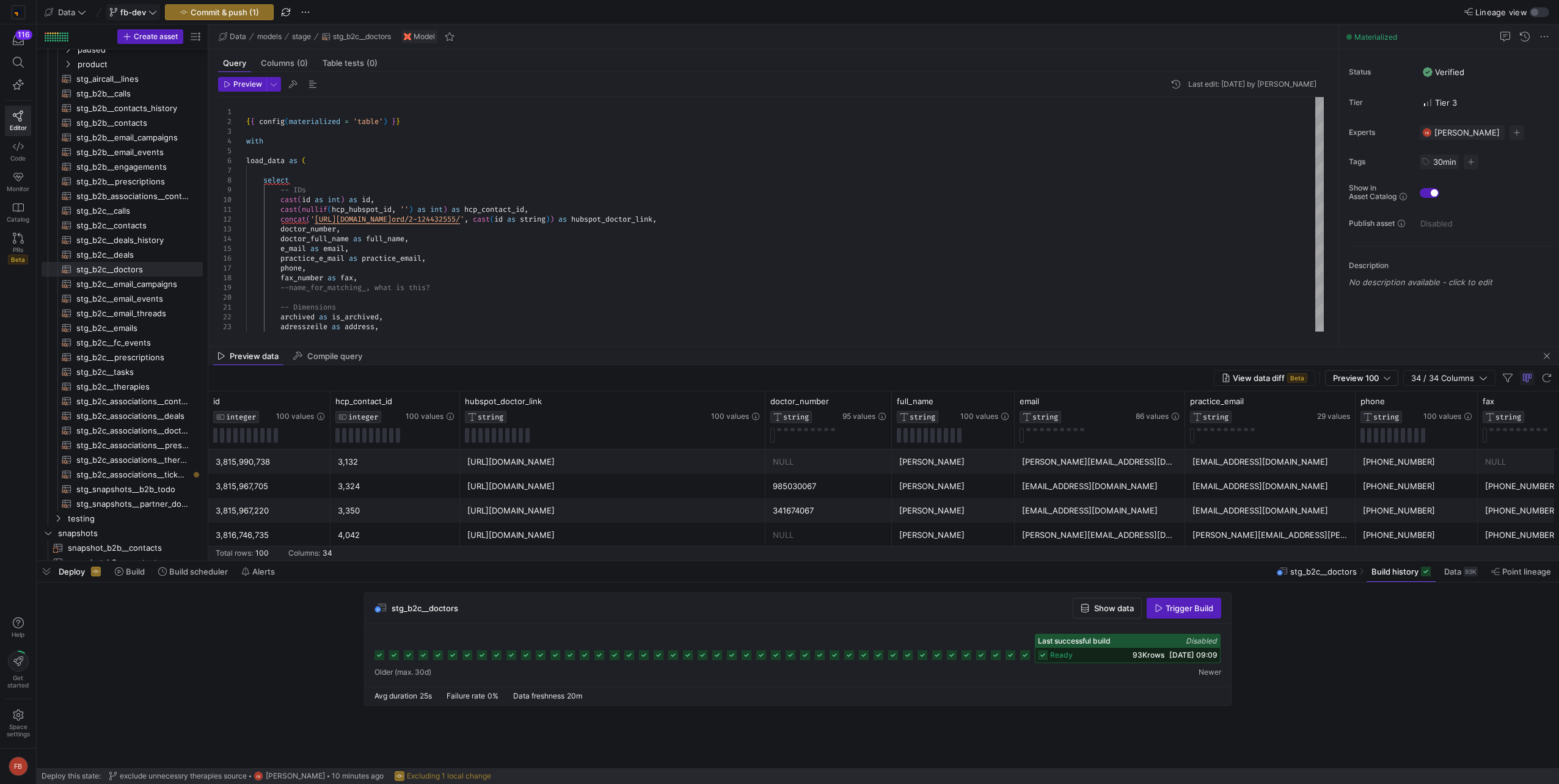
click at [1082, 462] on div "dr.sokolowsky@t-online.de" at bounding box center [1099, 462] width 156 height 24
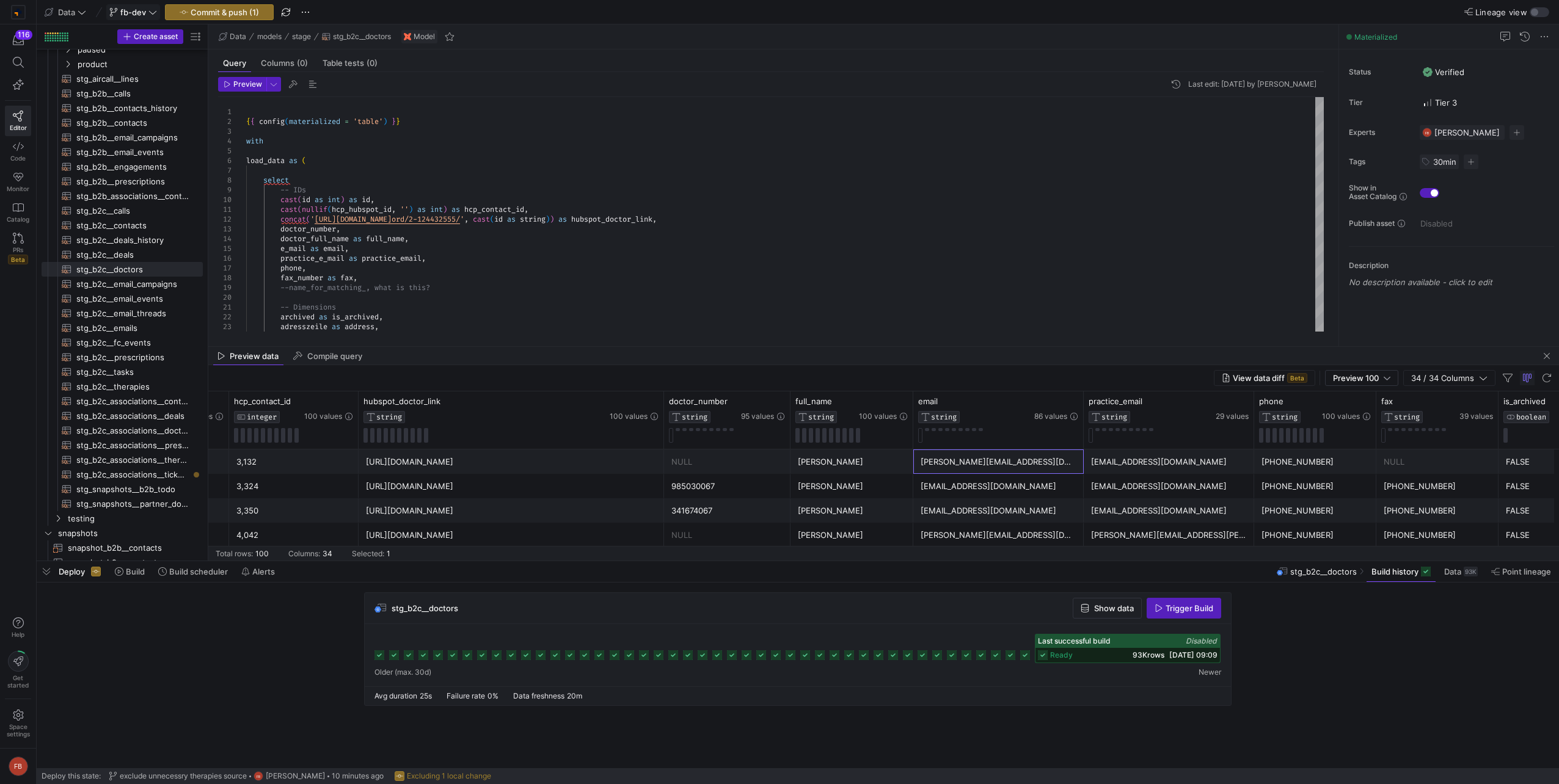
scroll to position [0, 0]
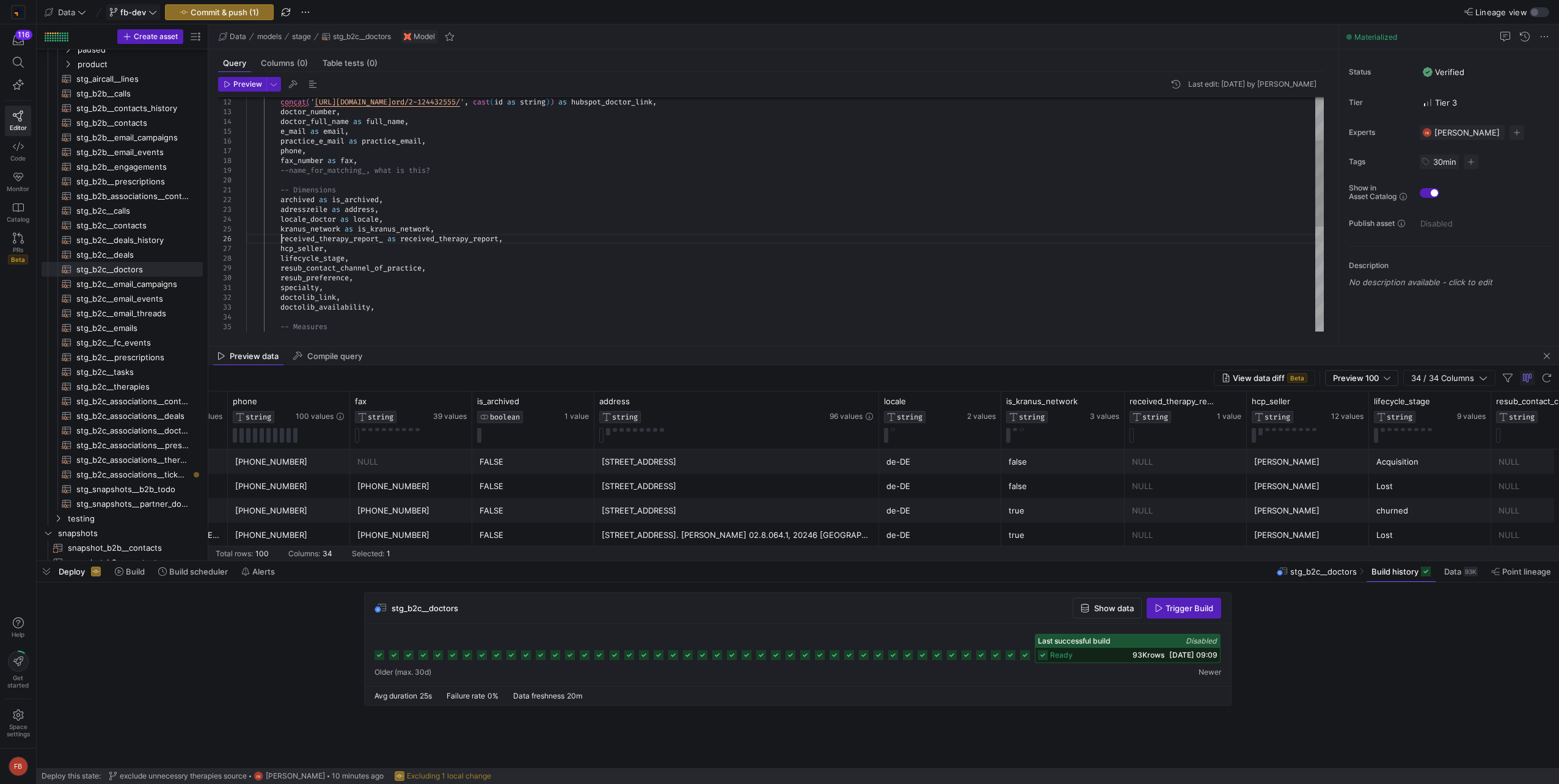
click at [281, 235] on div "fax_number as fax , --name_for_matching_, what is this? -- Dimensions archived …" at bounding box center [785, 297] width 1078 height 635
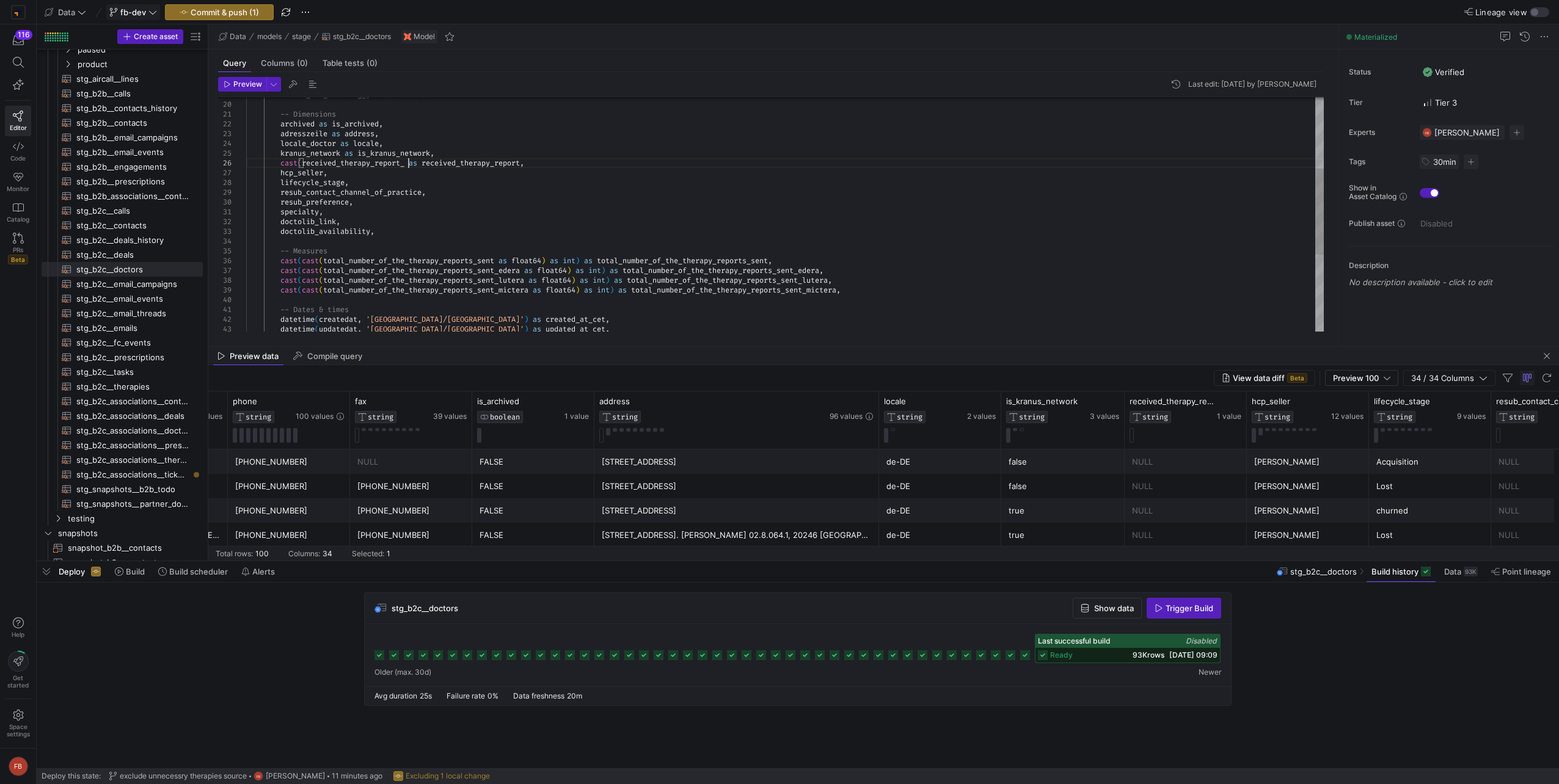
click at [409, 161] on div "cast ( cast ( total_number_of_the_therapy_reports_sent_lutera as float64 ) as i…" at bounding box center [785, 222] width 1078 height 635
click at [227, 85] on icon "button" at bounding box center [227, 84] width 8 height 8
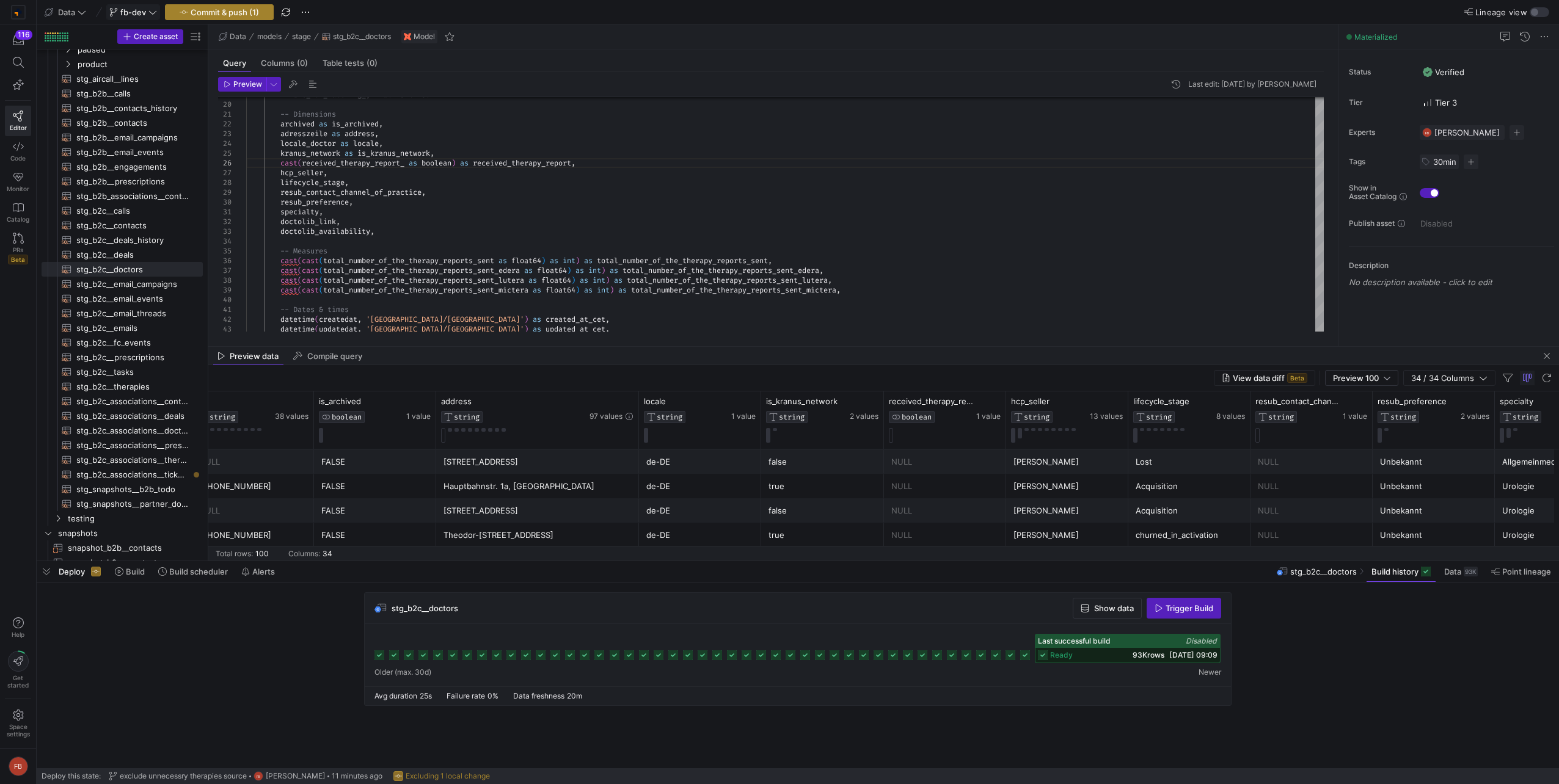
click at [222, 4] on button "Commit & push (1)" at bounding box center [219, 12] width 109 height 16
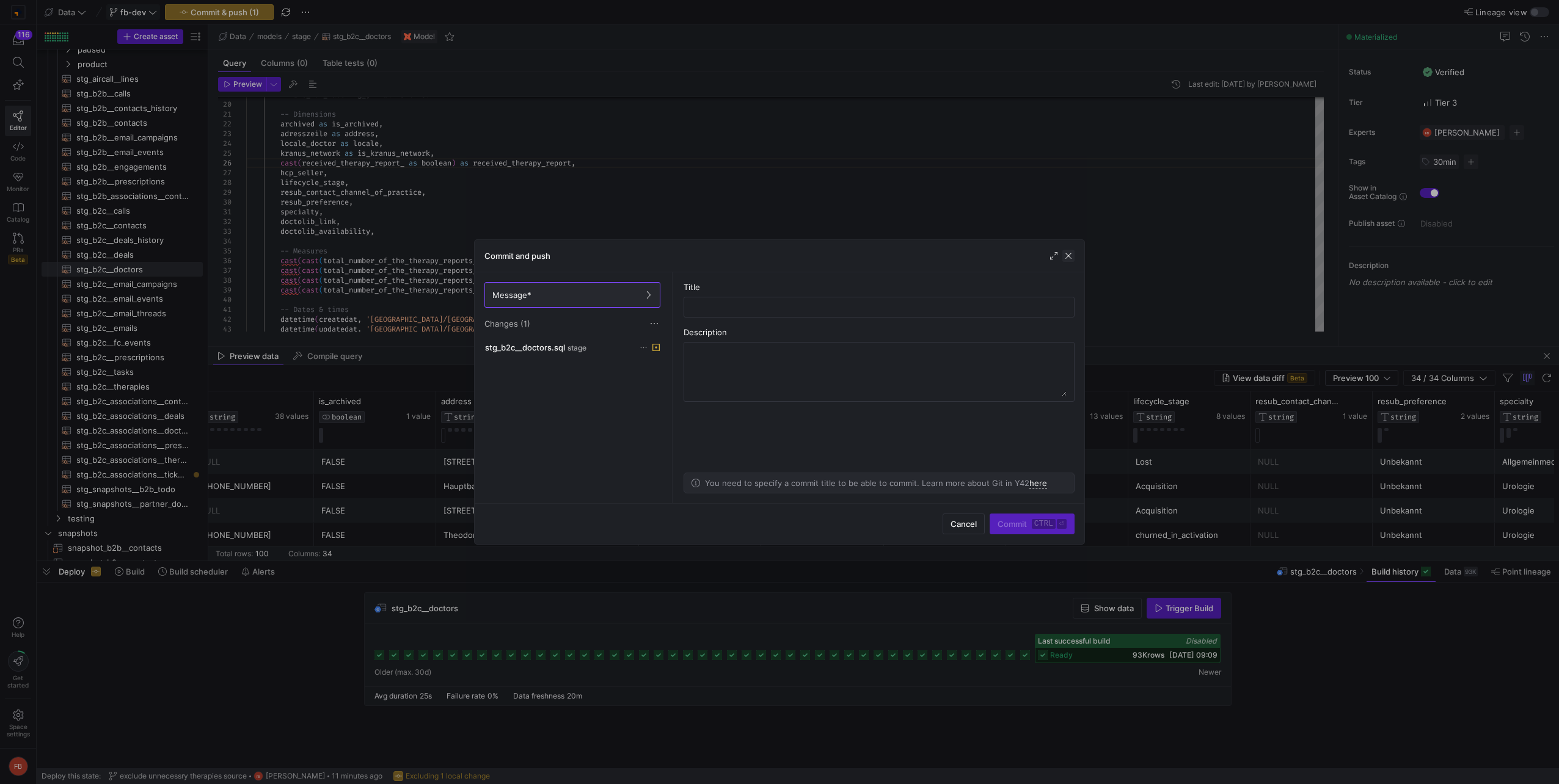
click at [1063, 259] on span "button" at bounding box center [1068, 255] width 12 height 12
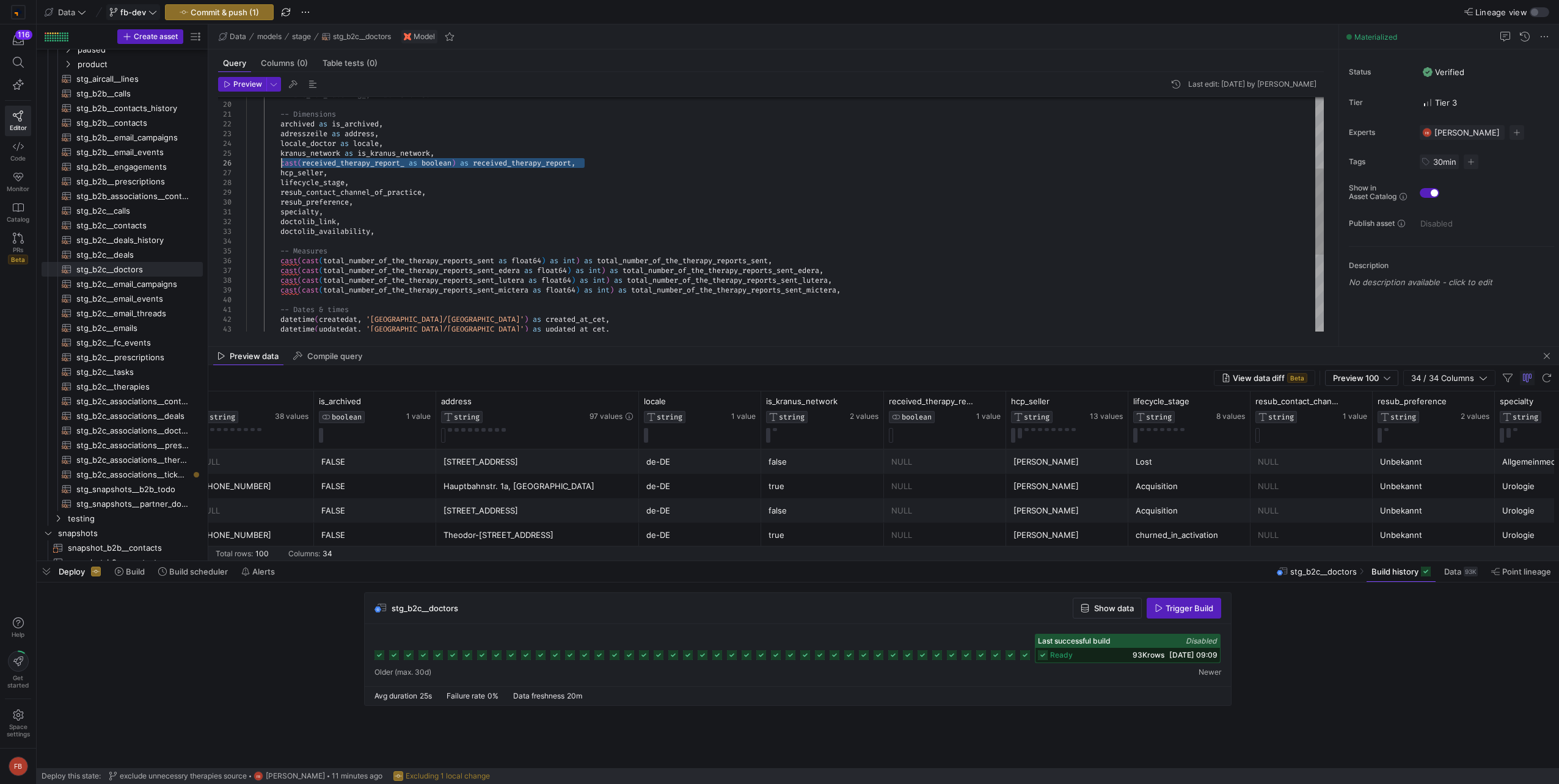
drag, startPoint x: 601, startPoint y: 162, endPoint x: 283, endPoint y: 167, distance: 318.0
click at [283, 167] on div "cast ( cast ( total_number_of_the_therapy_reports_sent_lutera as float64 ) as i…" at bounding box center [785, 222] width 1078 height 635
click at [143, 124] on span "stg_b2b__contacts​​​​​​​​​​" at bounding box center [132, 123] width 112 height 14
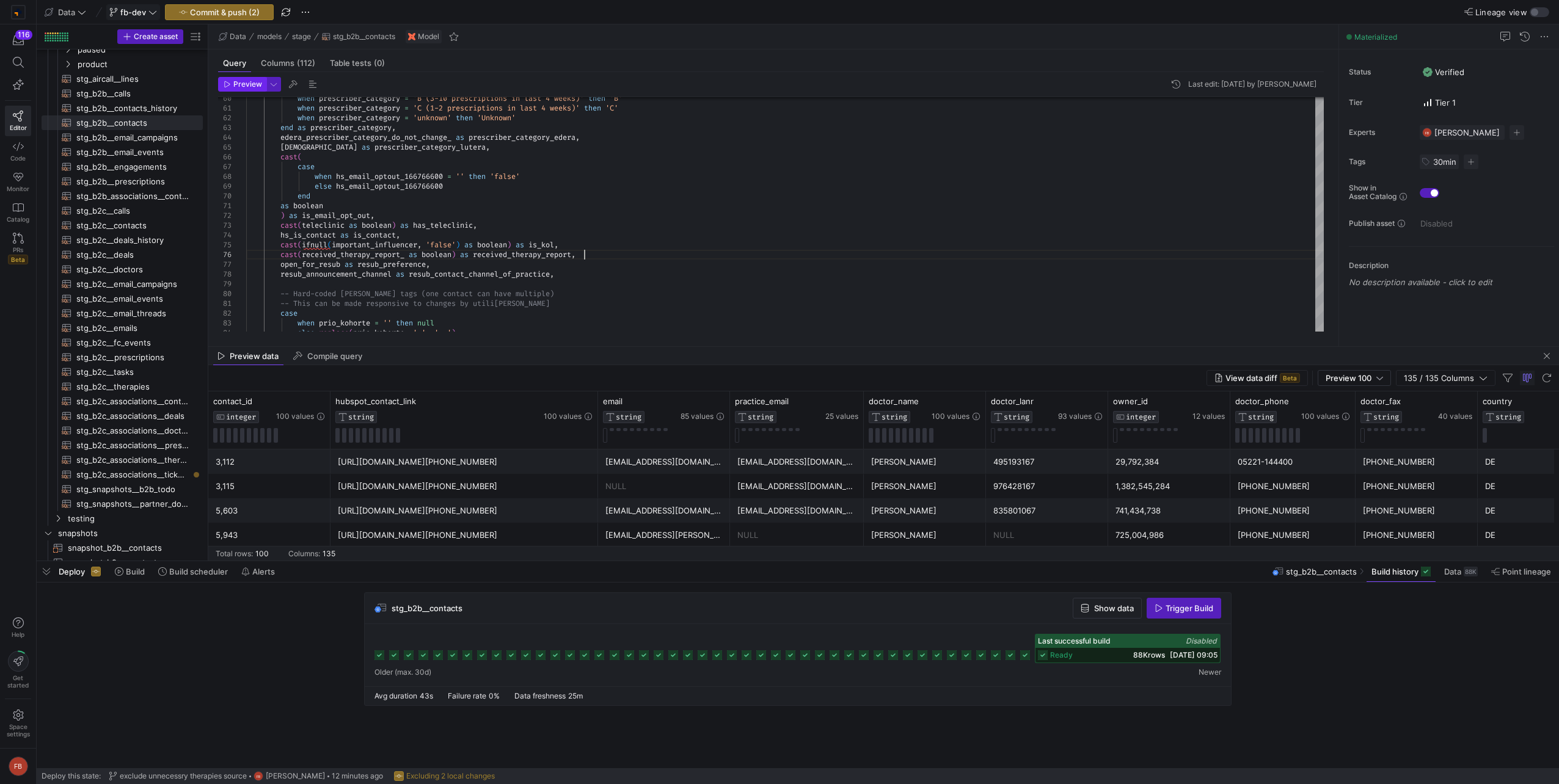
type textarea "as boolean ) as is_email_opt_out, cast(teleclinic as boolean) as has_teleclinic…"
click at [258, 84] on span "Preview" at bounding box center [247, 84] width 29 height 8
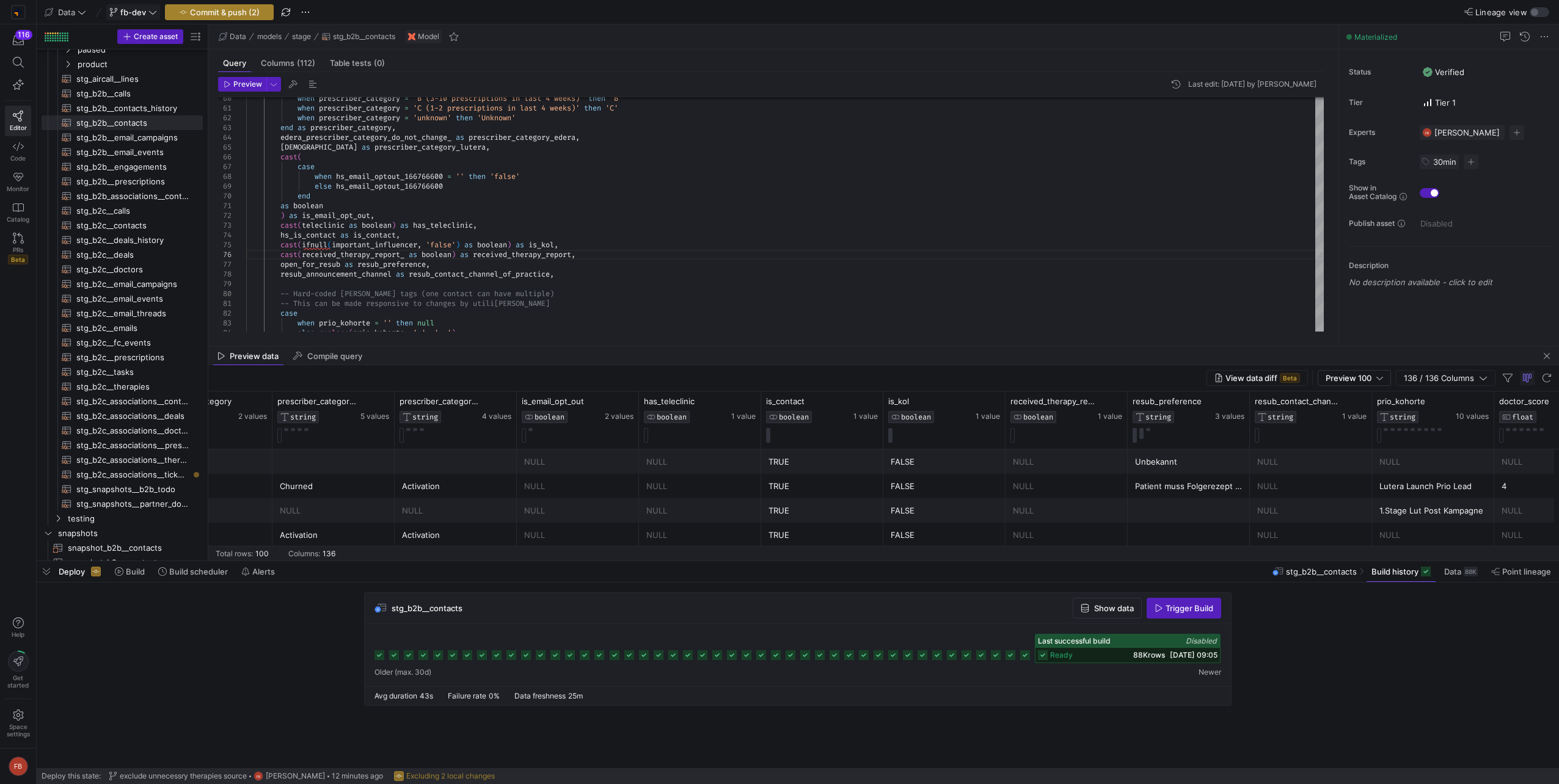
click at [248, 8] on span "Commit & push (2)" at bounding box center [225, 12] width 70 height 10
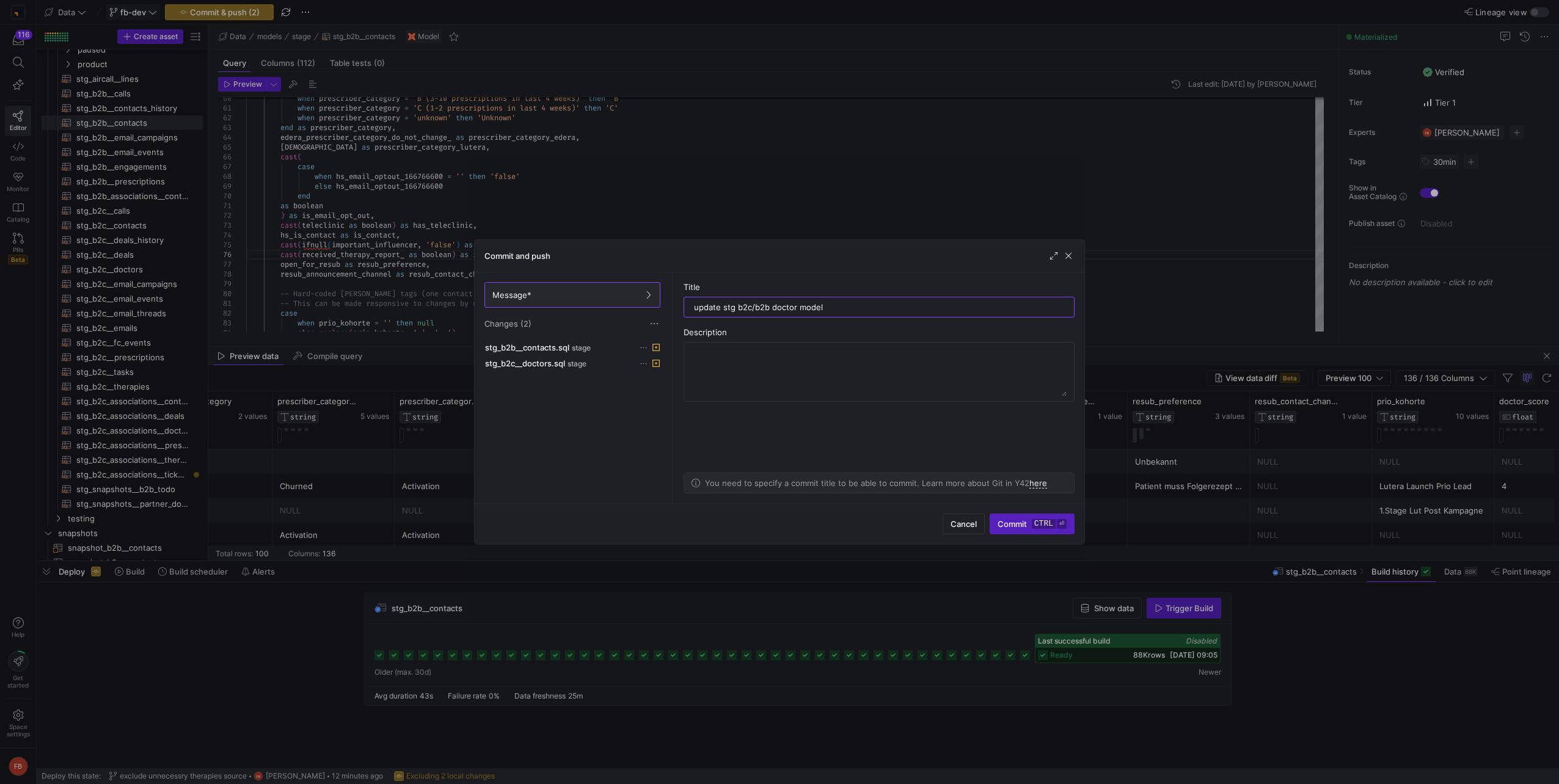
type input "update stg b2c/b2b doctor models"
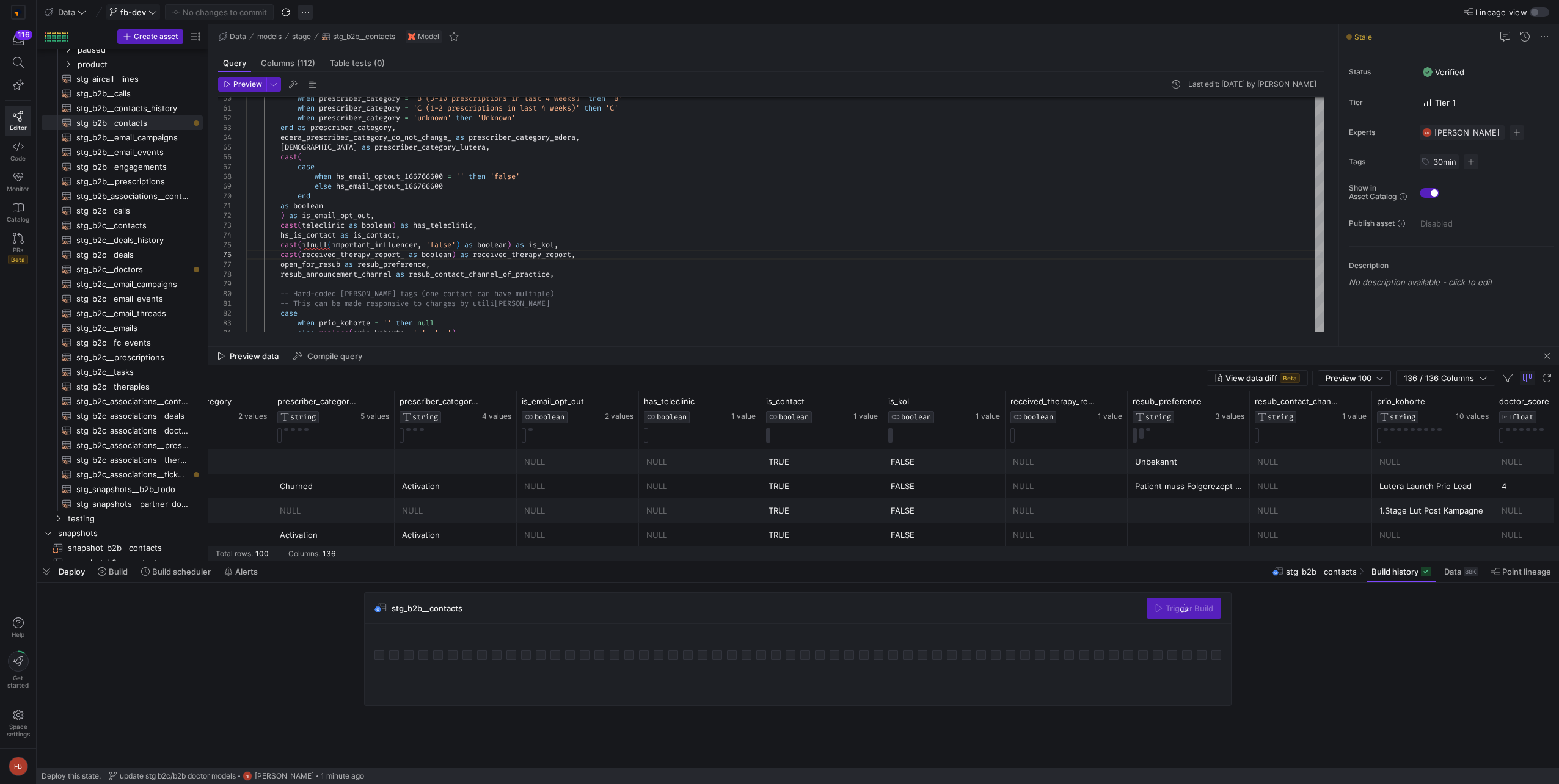
click at [304, 15] on span "button" at bounding box center [305, 12] width 15 height 15
click at [335, 37] on button "Merge branch" at bounding box center [366, 30] width 134 height 20
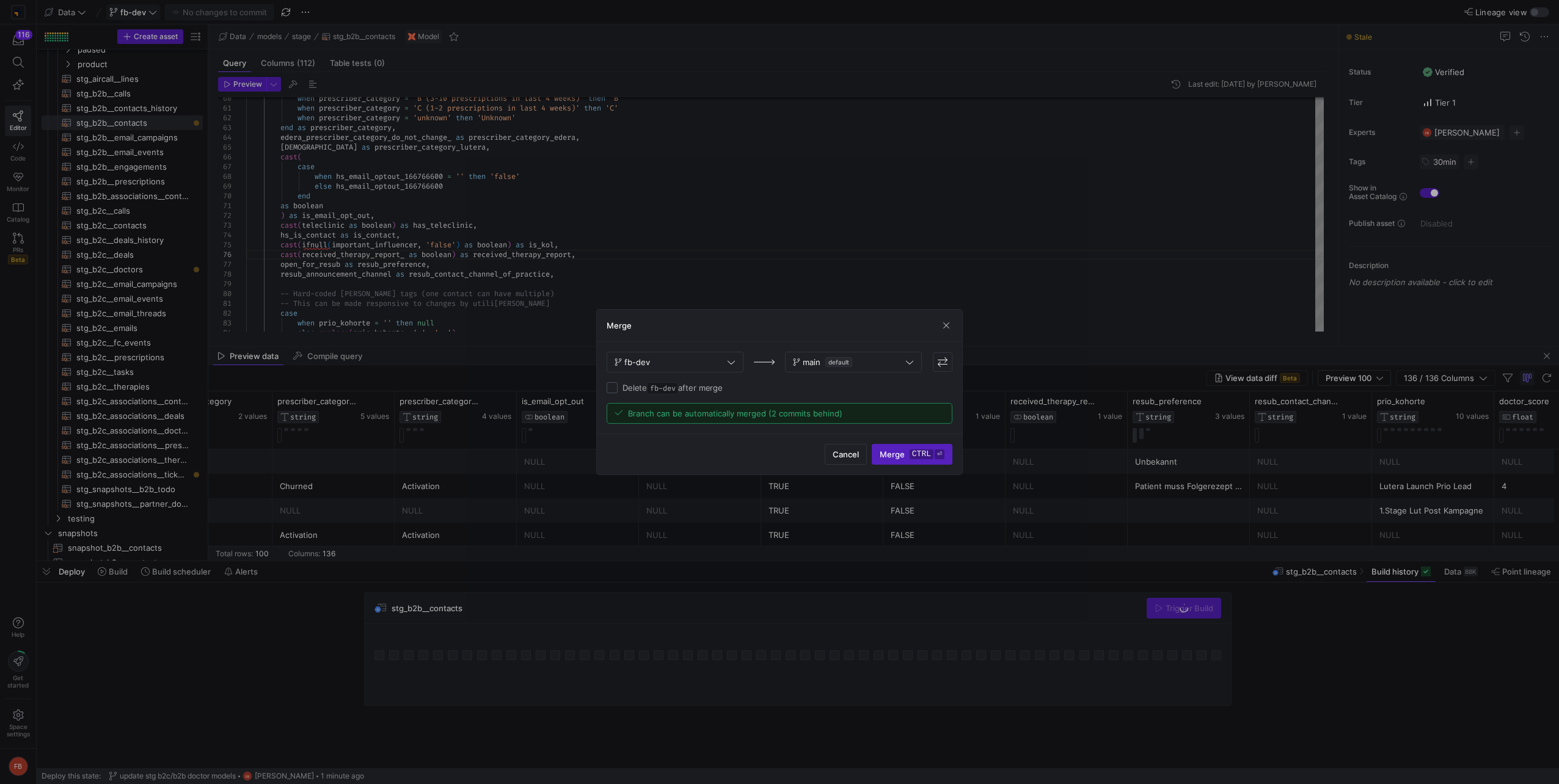
drag, startPoint x: 900, startPoint y: 457, endPoint x: 619, endPoint y: 776, distance: 425.1
click at [900, 457] on span "Merge ctrl ⏎" at bounding box center [912, 454] width 65 height 10
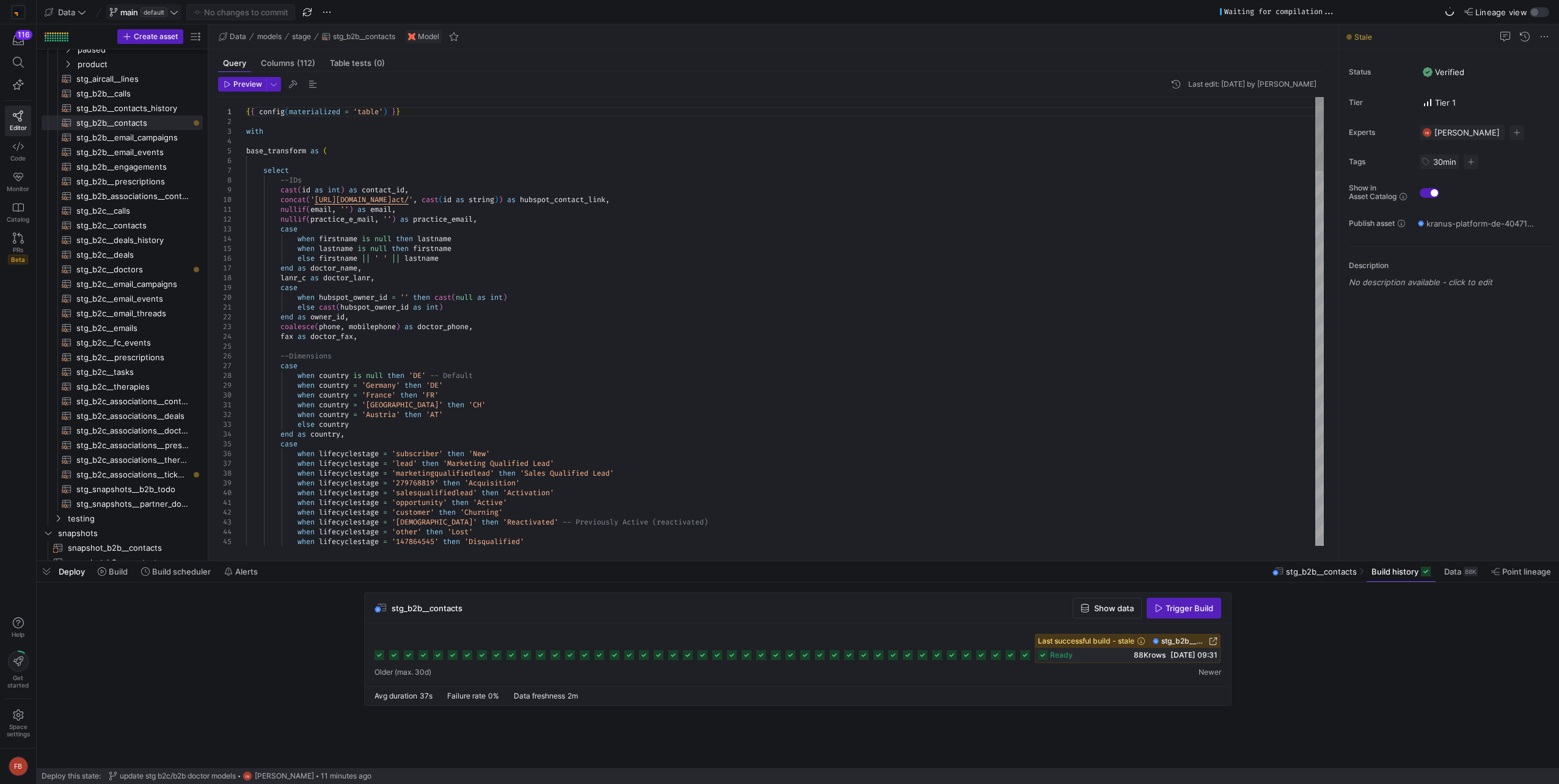
type textarea "when country = 'Switzerland' then 'CH' when country = 'Austria' then 'AT' else …"
click at [1211, 656] on icon at bounding box center [1215, 654] width 10 height 10
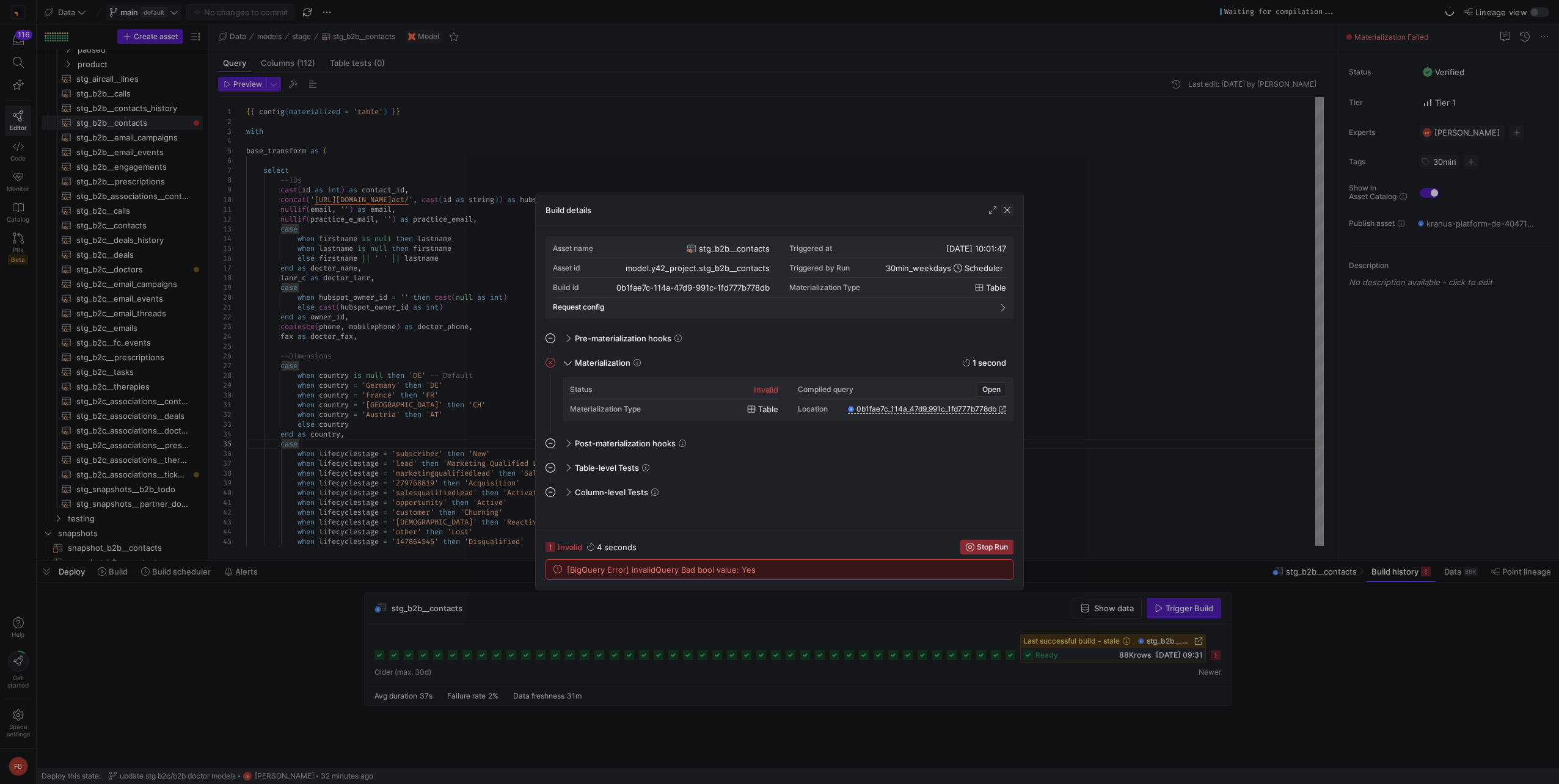
click at [1008, 208] on span "button" at bounding box center [1007, 209] width 12 height 12
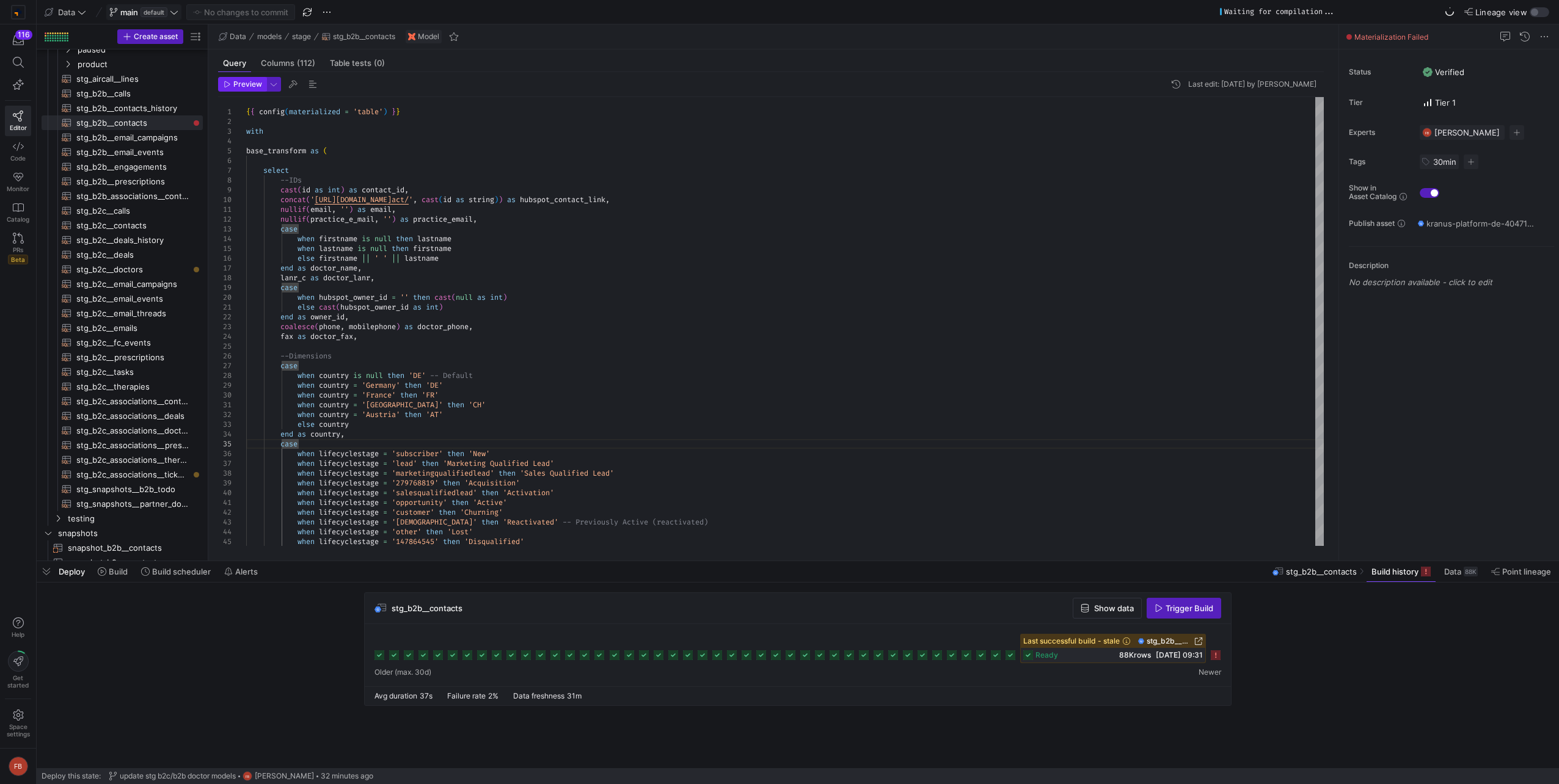
click at [261, 88] on span "Preview" at bounding box center [247, 84] width 29 height 8
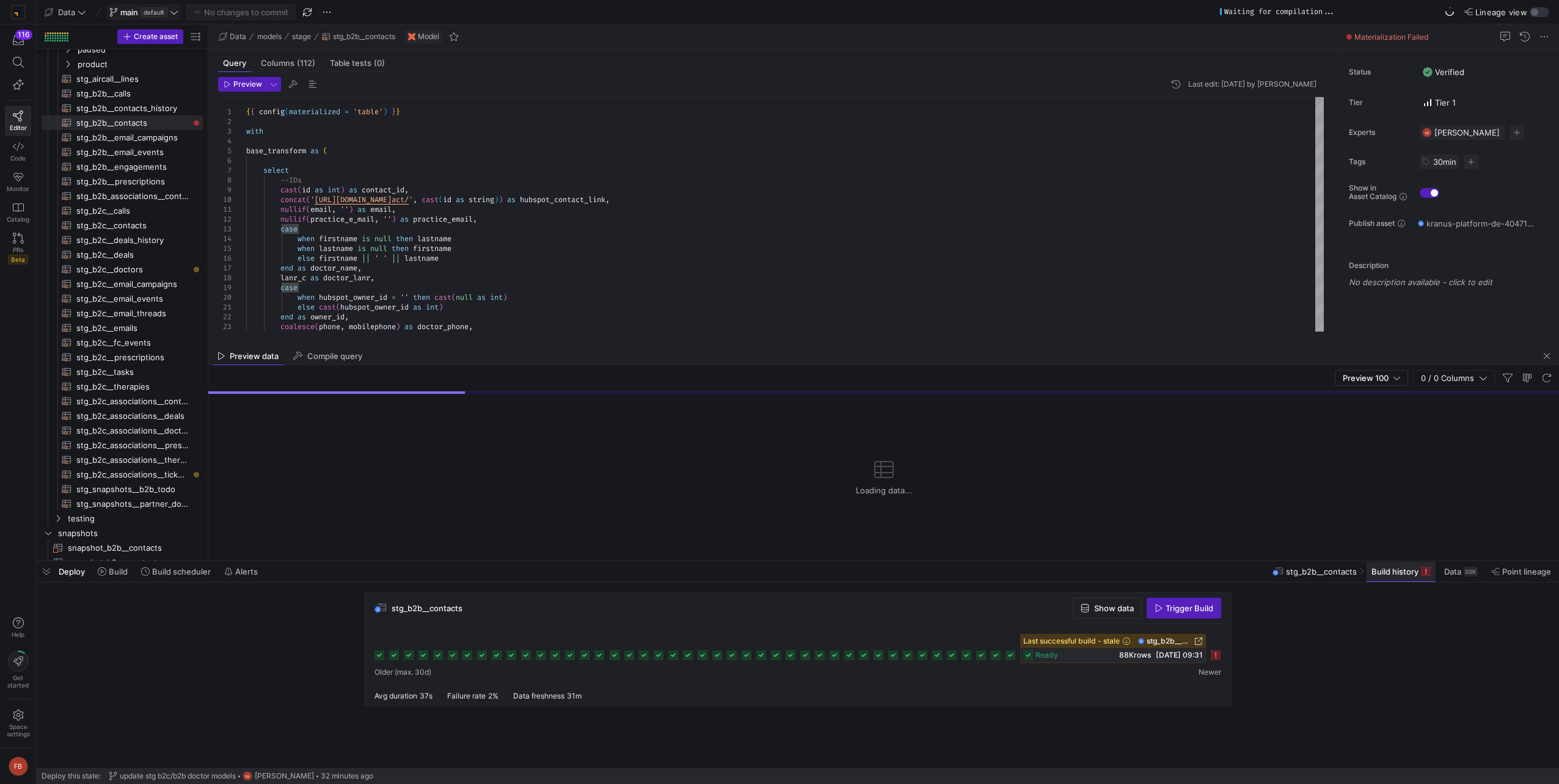
click at [1398, 577] on span at bounding box center [1401, 571] width 69 height 20
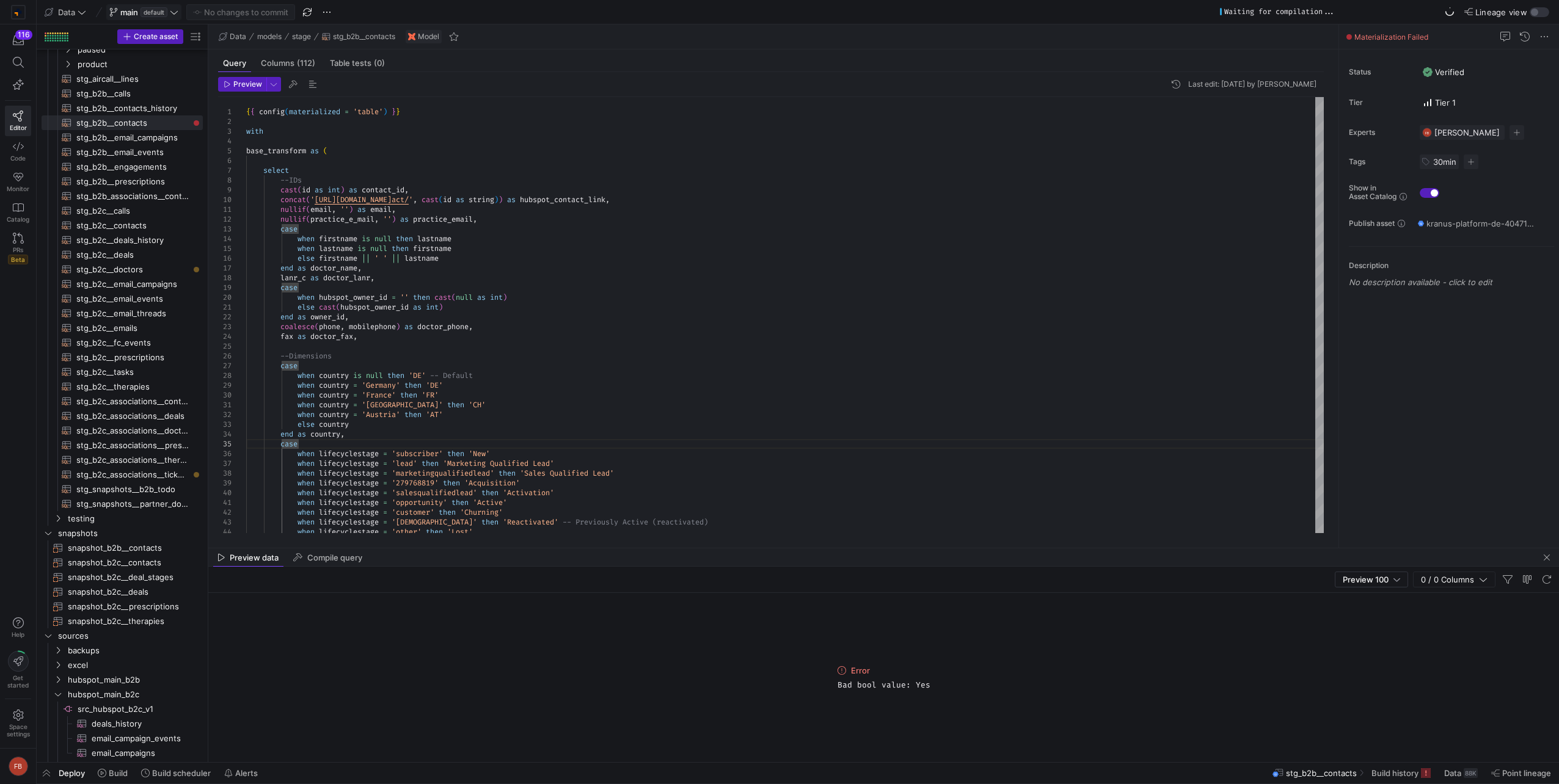
click at [173, 13] on icon at bounding box center [173, 12] width 8 height 8
click at [137, 187] on span "fb-dev" at bounding box center [130, 185] width 25 height 10
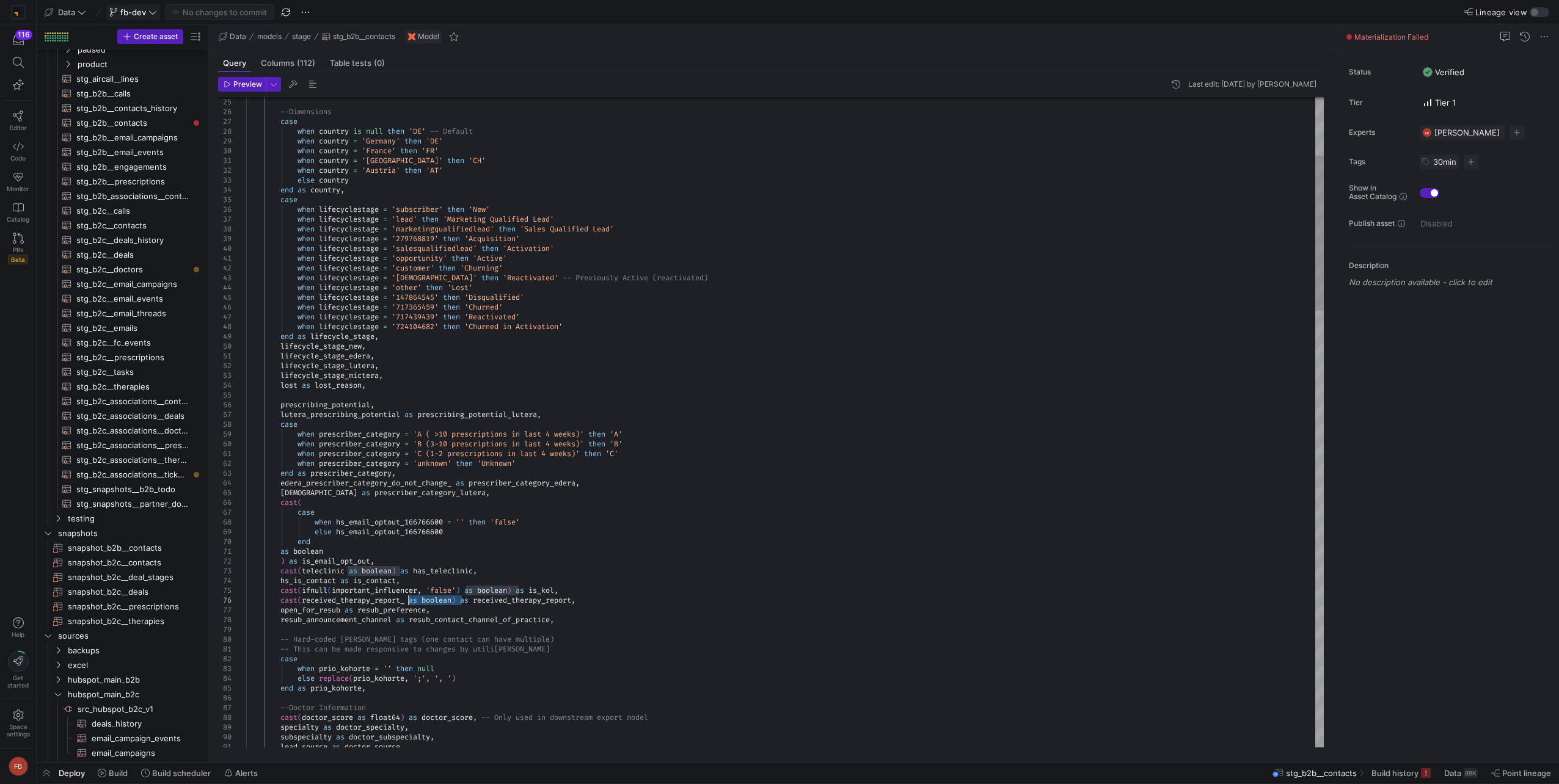
drag, startPoint x: 461, startPoint y: 598, endPoint x: 410, endPoint y: 599, distance: 51.0
type textarea "as boolean ) as is_email_opt_out, cast(teleclinic as boolean) as has_teleclinic…"
click at [276, 80] on span "button" at bounding box center [273, 84] width 13 height 13
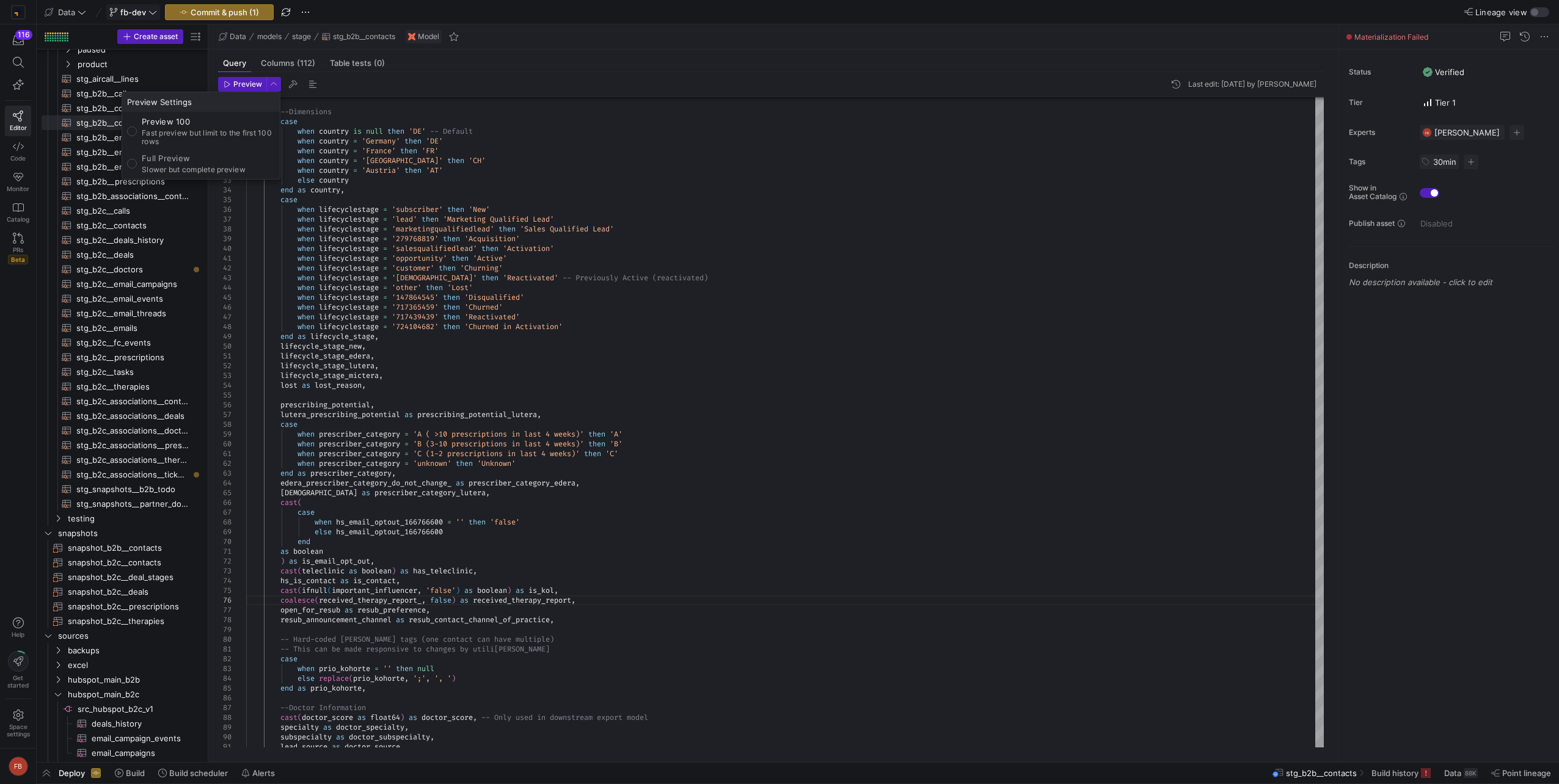
click at [176, 166] on p "Slower but complete preview" at bounding box center [194, 169] width 104 height 8
click at [137, 166] on input "Full Preview Slower but complete preview" at bounding box center [131, 163] width 10 height 10
radio input "true"
click at [234, 88] on div at bounding box center [779, 392] width 1559 height 784
click at [234, 88] on span "Preview" at bounding box center [247, 84] width 29 height 8
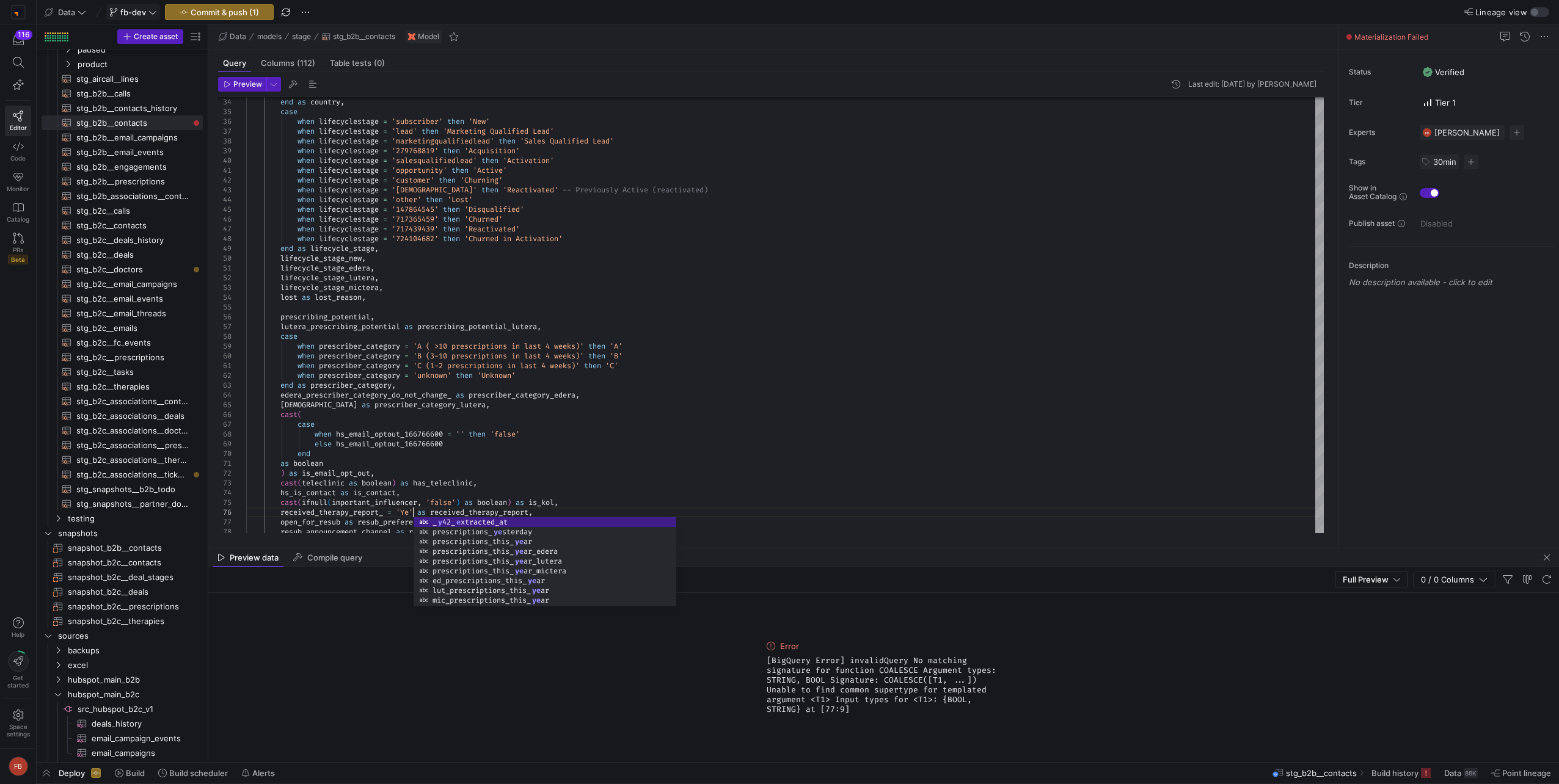
scroll to position [49, 171]
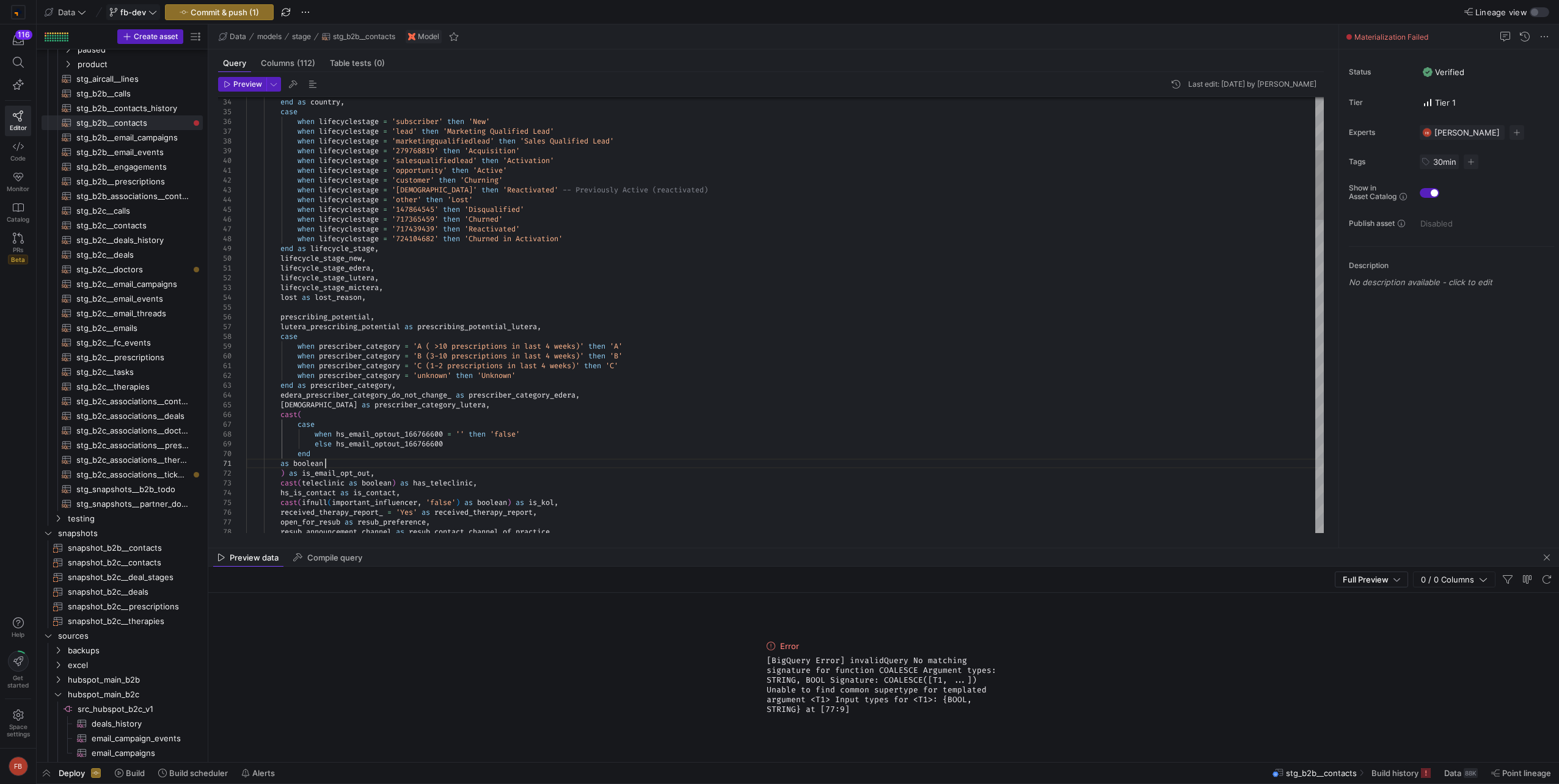
type textarea "as boolean ) as is_email_opt_out, cast(teleclinic as boolean) as has_teleclinic…"
click at [251, 84] on span "Preview" at bounding box center [247, 84] width 29 height 8
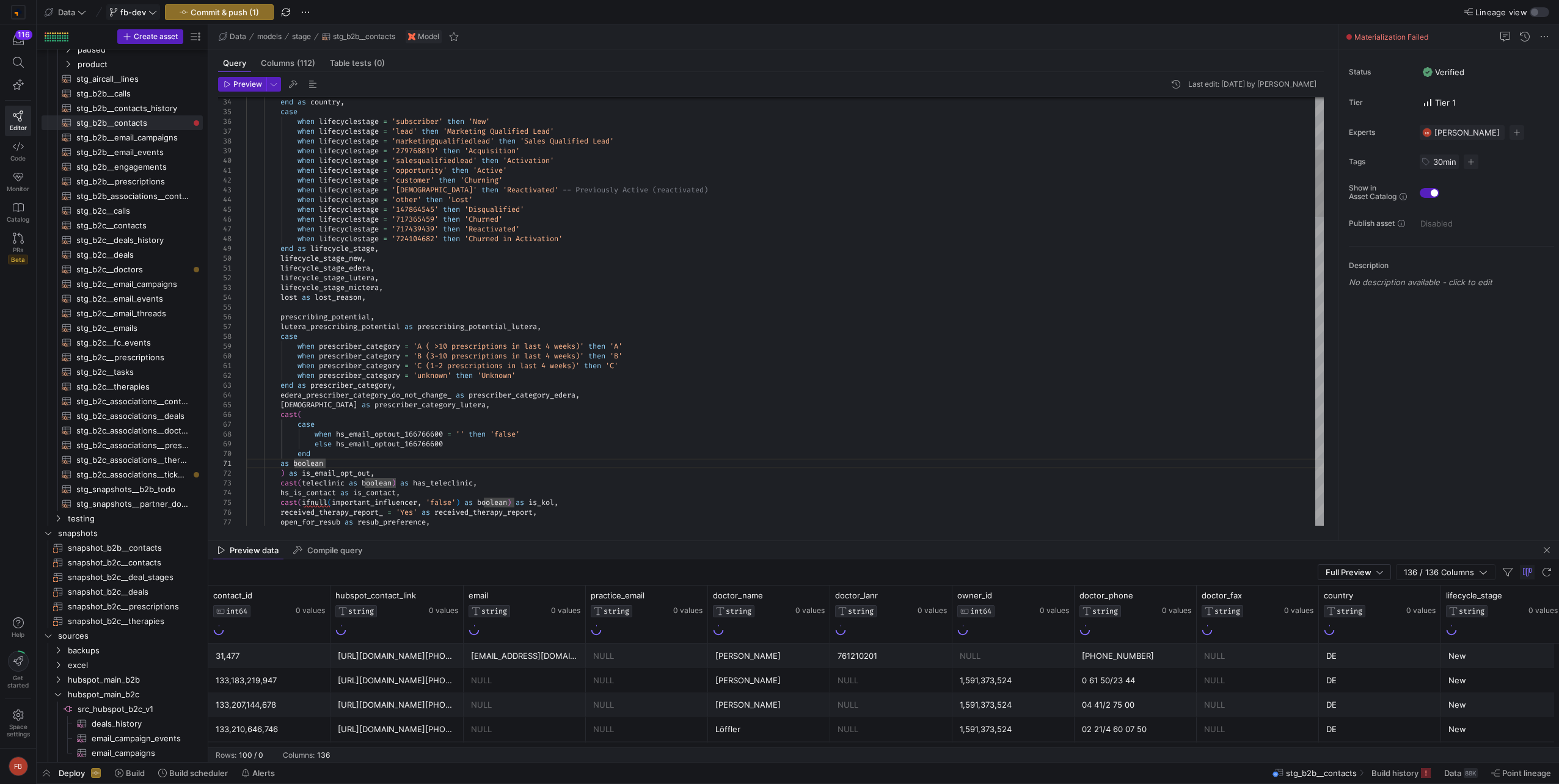
drag, startPoint x: 862, startPoint y: 547, endPoint x: 858, endPoint y: 553, distance: 7.2
click at [1422, 569] on span "136 / 136 Columns" at bounding box center [1441, 571] width 75 height 10
click at [1446, 588] on input "Toggle Select All Columns" at bounding box center [1446, 592] width 10 height 10
checkbox input "false"
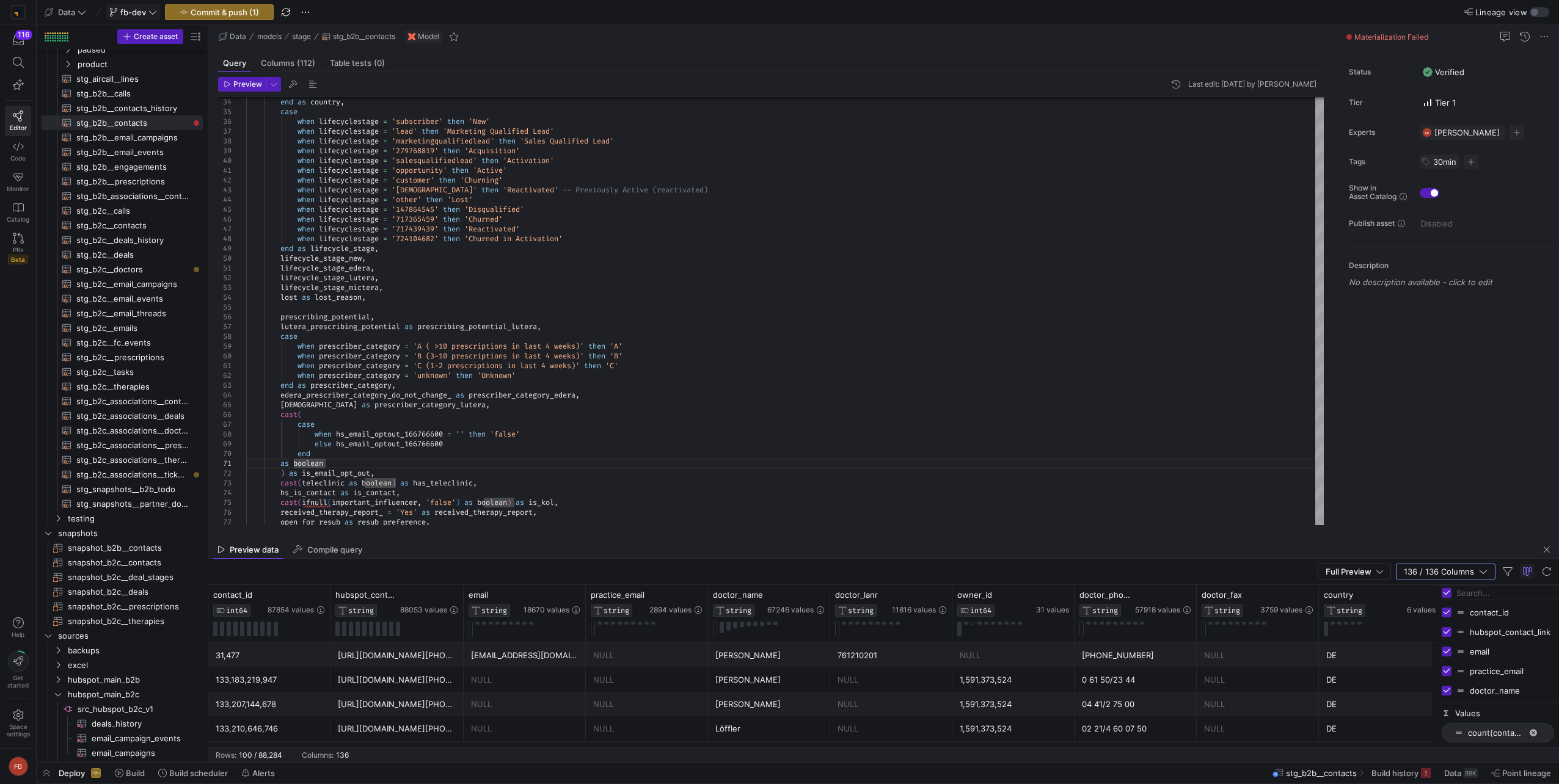
checkbox input "false"
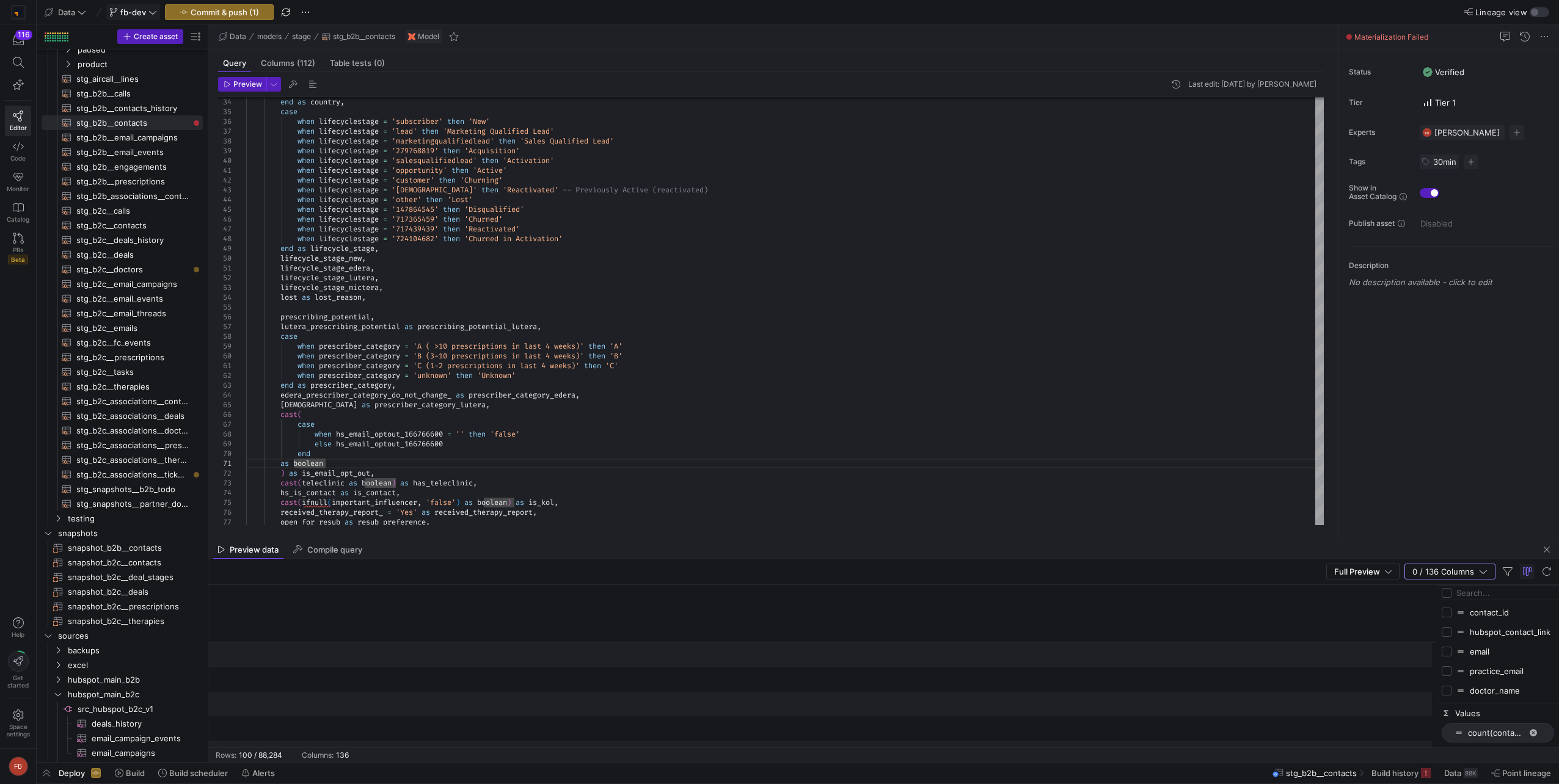
click at [1469, 597] on input "Filter Columns Input" at bounding box center [1505, 593] width 98 height 24
type input "received"
click at [1450, 621] on div "received_therapy_report" at bounding box center [1497, 612] width 112 height 20
click at [1445, 613] on input "Press SPACE to toggle visibility (hidden)" at bounding box center [1446, 612] width 10 height 10
checkbox input "true"
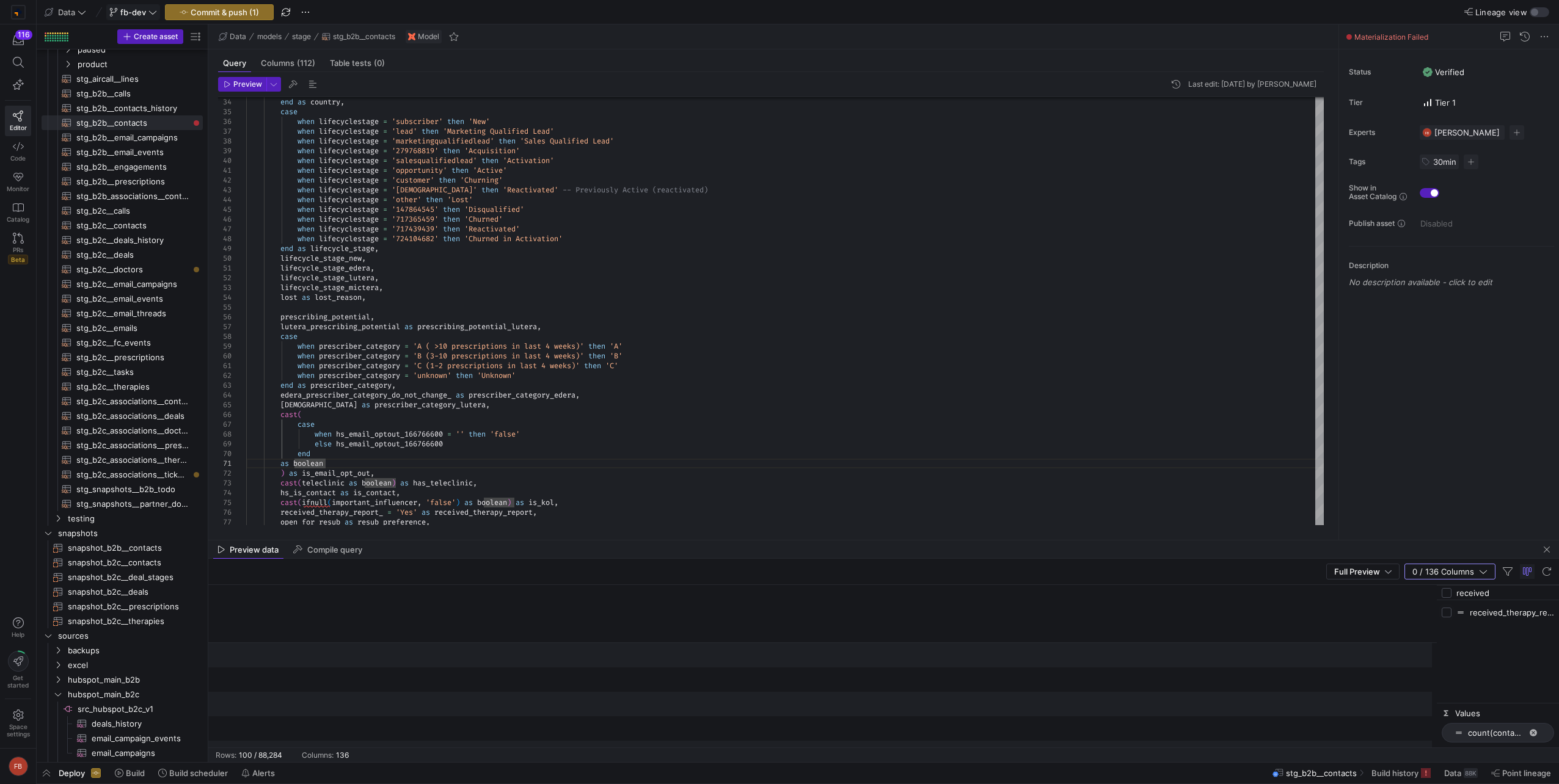
checkbox input "true"
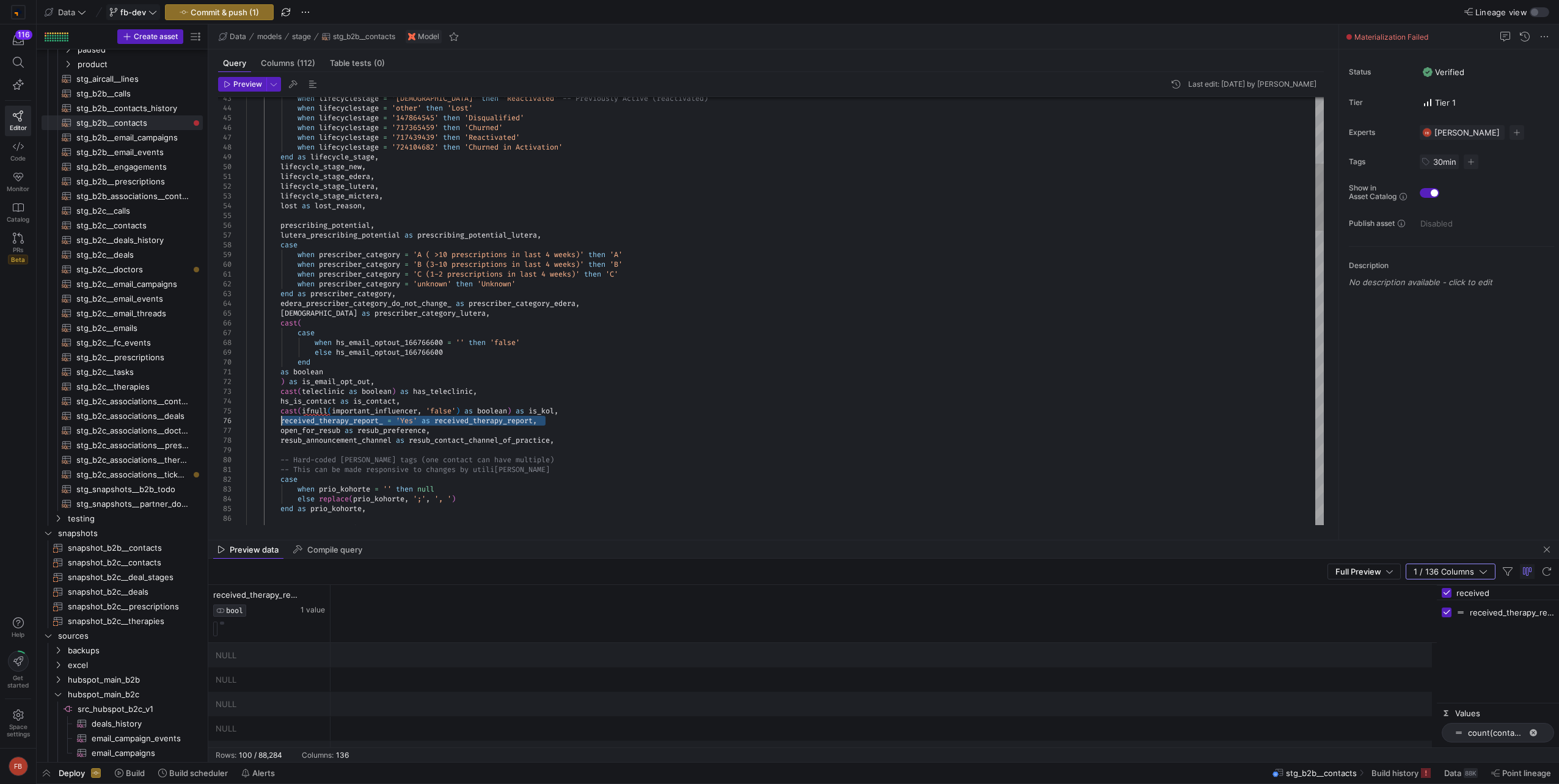
drag, startPoint x: 549, startPoint y: 420, endPoint x: 279, endPoint y: 416, distance: 270.0
click at [130, 268] on span "stg_b2c__doctors​​​​​​​​​​" at bounding box center [132, 270] width 112 height 14
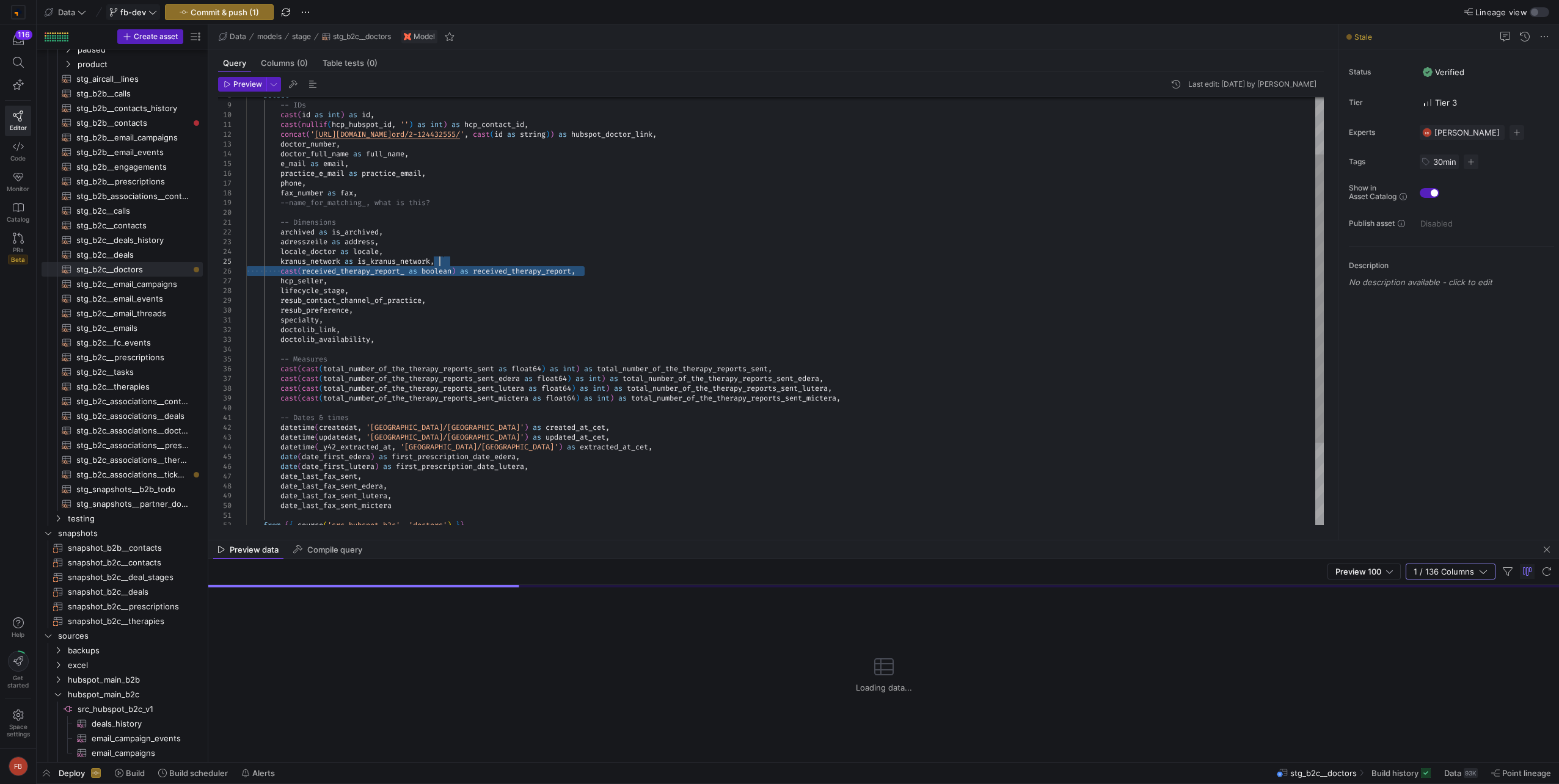
type textarea "-- Dimensions archived as is_archived, adresszeile as address, locale_doctor as…"
drag, startPoint x: 591, startPoint y: 272, endPoint x: 282, endPoint y: 269, distance: 309.0
click at [282, 269] on div "-- Dimensions archived as is_archived , adresszeile as address , locale_doctor …" at bounding box center [785, 329] width 1078 height 635
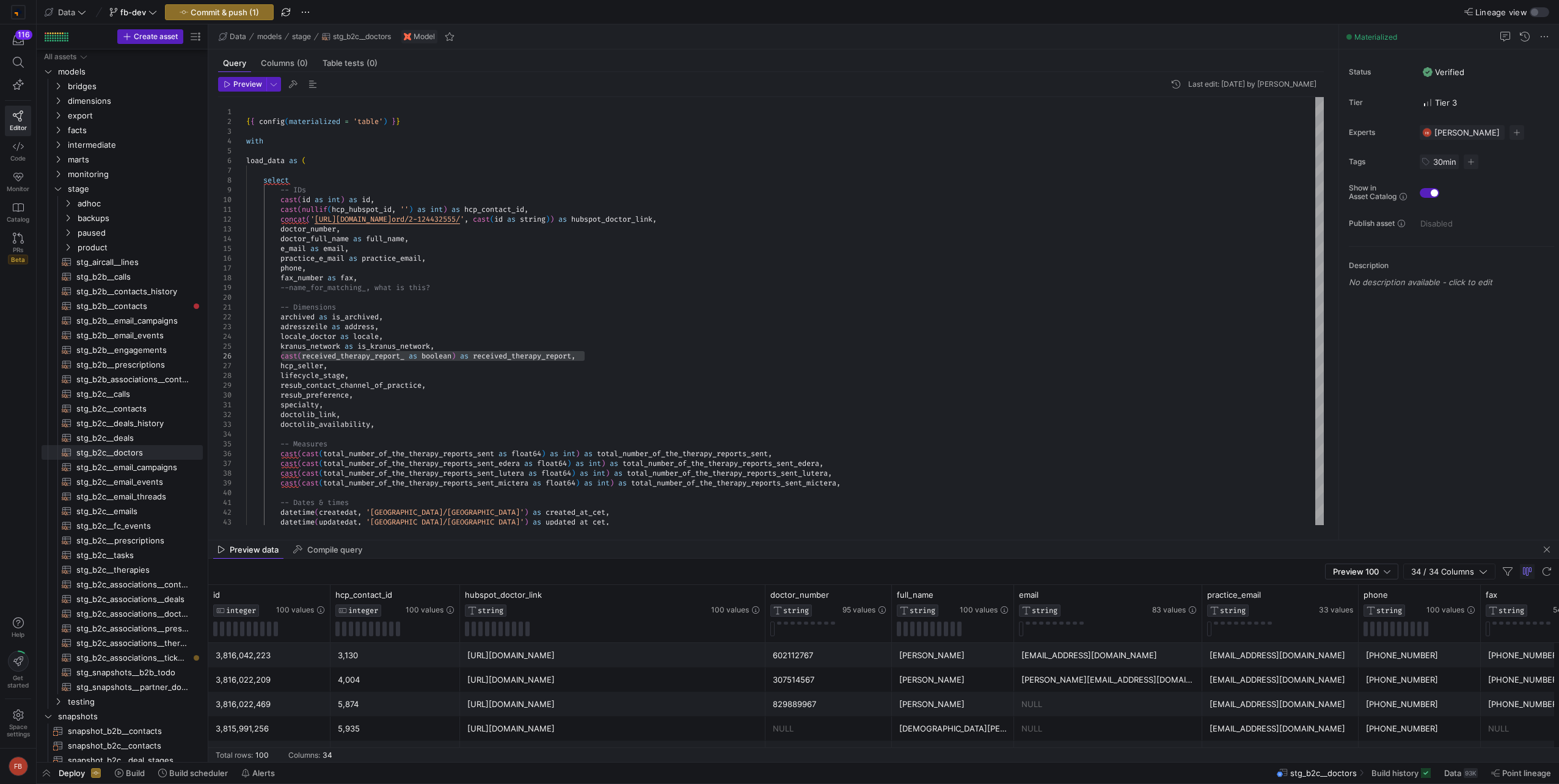
scroll to position [49, 0]
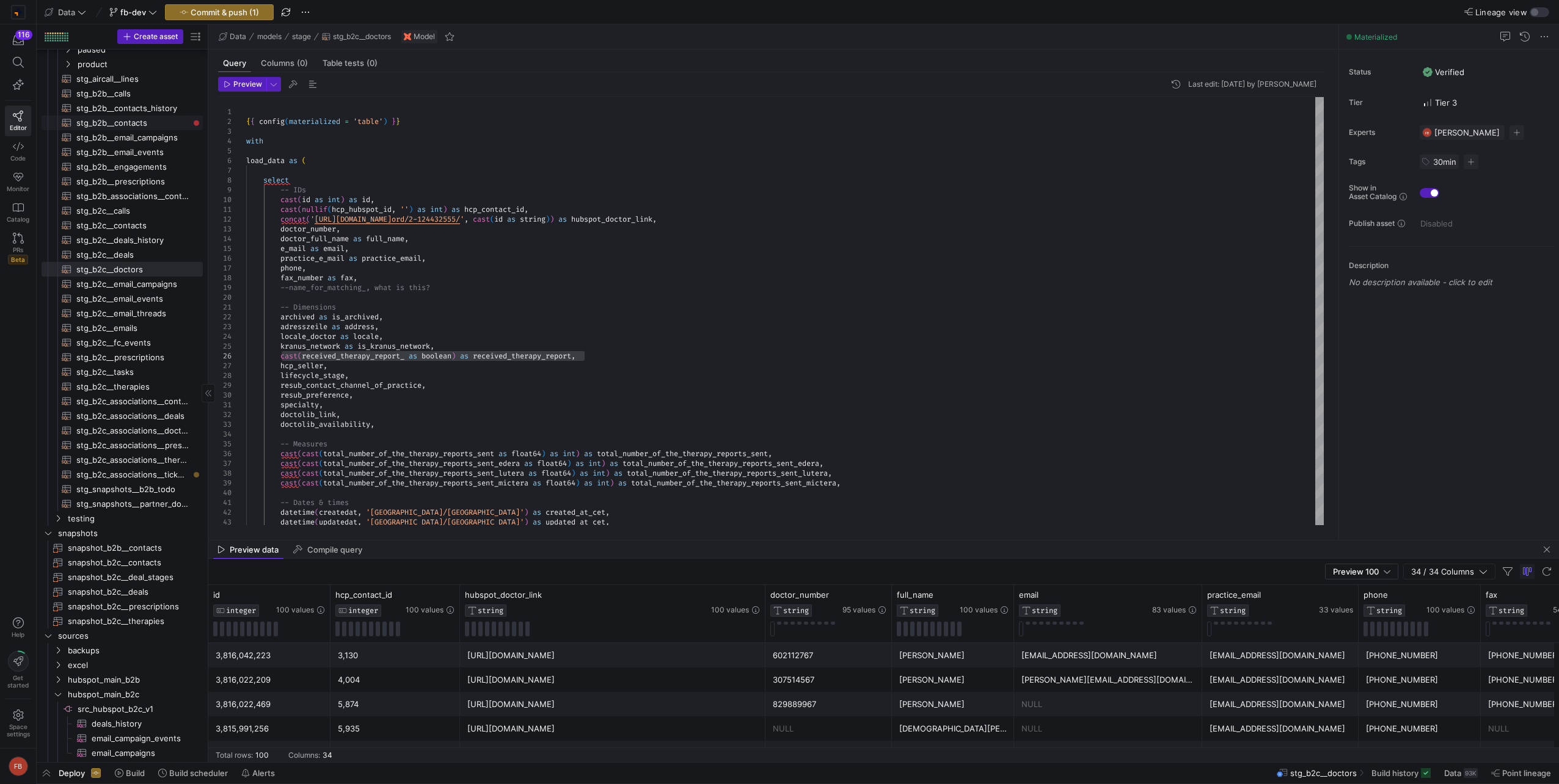
click at [130, 126] on span "stg_b2b__contacts​​​​​​​​​​" at bounding box center [132, 123] width 112 height 14
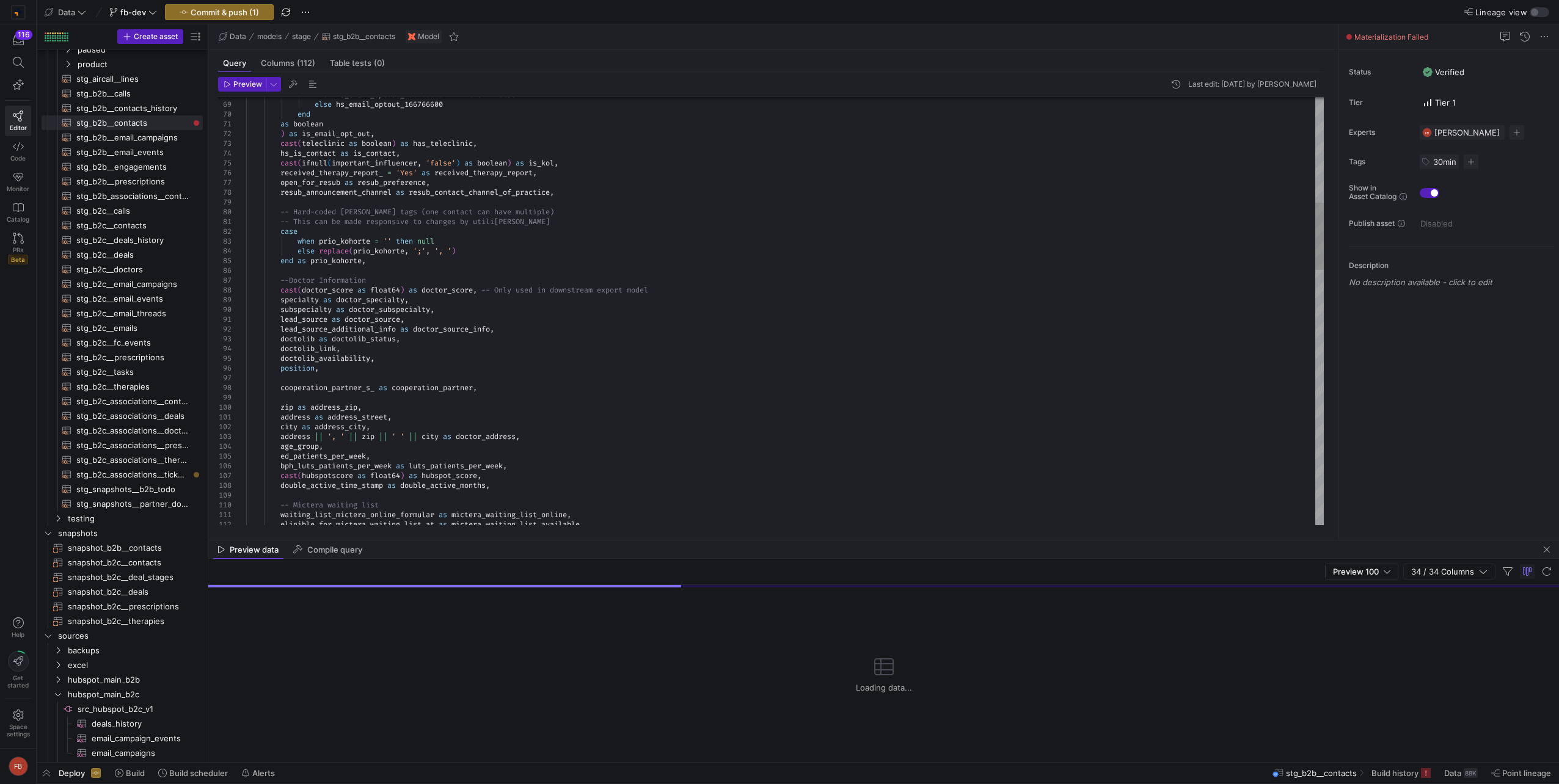
click at [281, 170] on div "when hs_email_optout_166766600 = '' then 'false' else hs_email_optout_166766600…" at bounding box center [785, 783] width 1078 height 2716
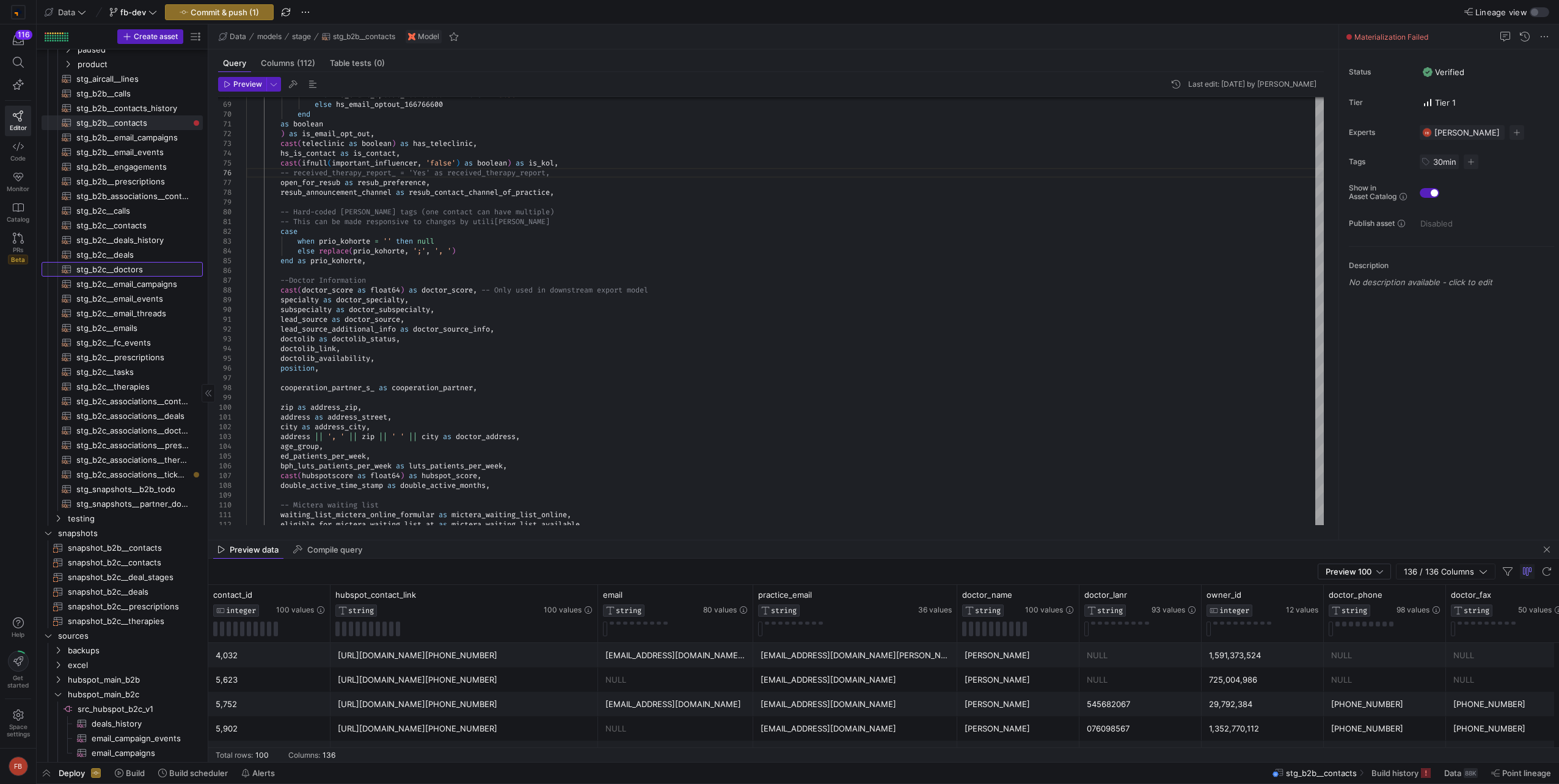
click at [152, 265] on span "stg_b2c__doctors​​​​​​​​​​" at bounding box center [132, 270] width 112 height 14
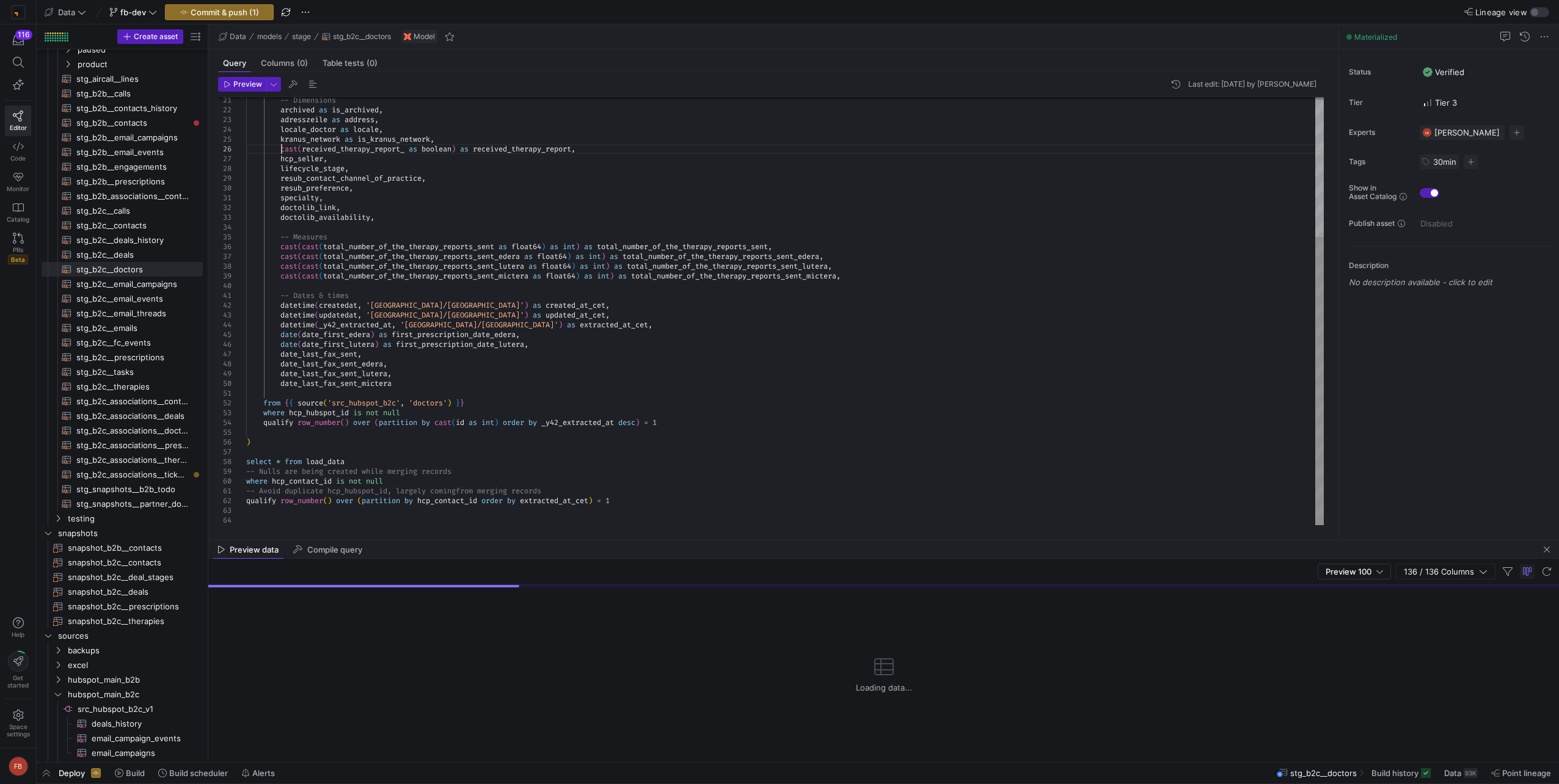
scroll to position [49, 0]
click at [281, 148] on div "-- Dimensions archived as is_archived , adresszeile as address , locale_doctor …" at bounding box center [785, 208] width 1078 height 635
type textarea "-- Dimensions archived as is_archived, adresszeile as address, locale_doctor as…"
click at [225, 14] on span "Commit & push (2)" at bounding box center [225, 12] width 70 height 10
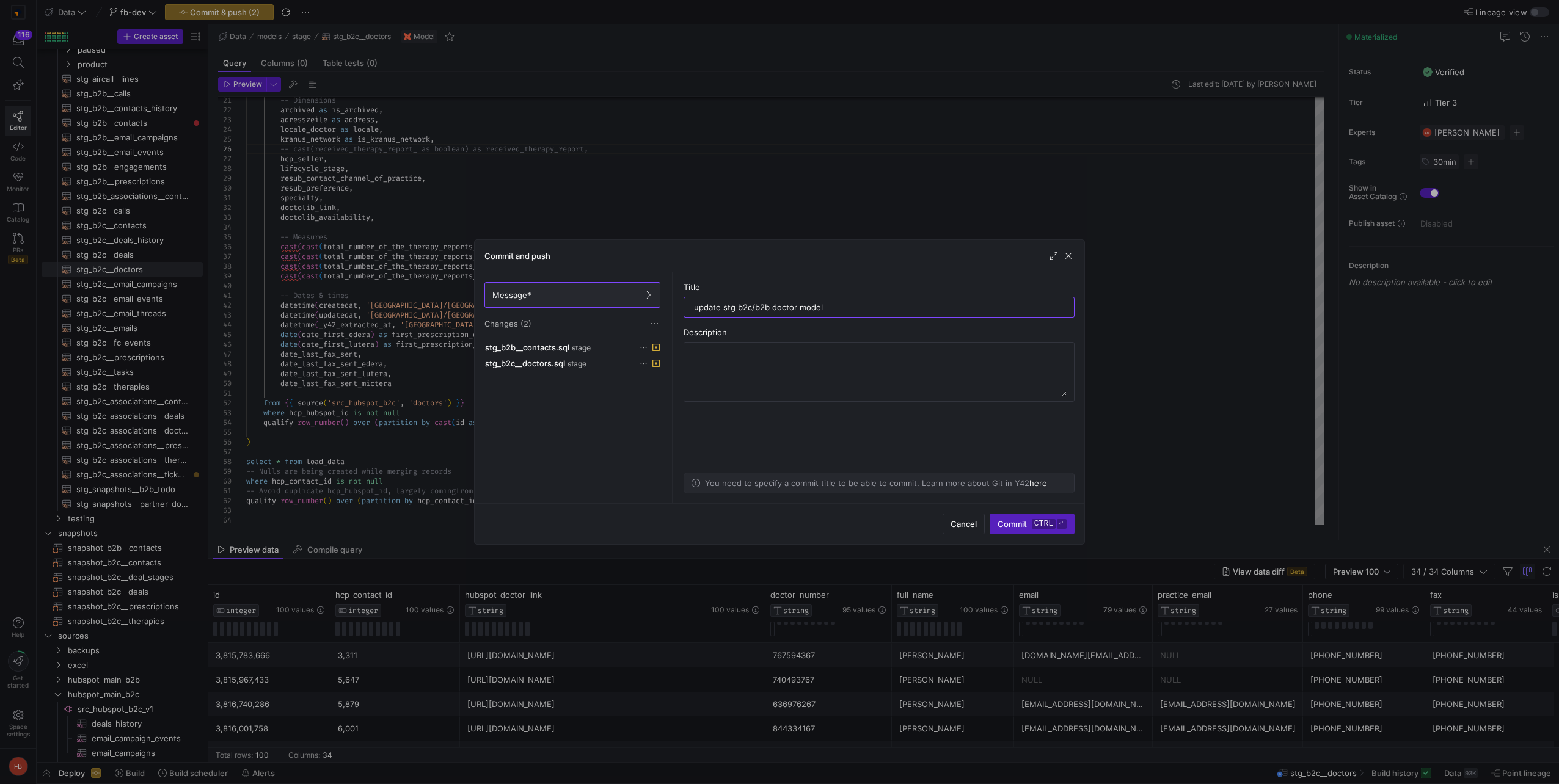
type input "update stg b2c/b2b doctor models"
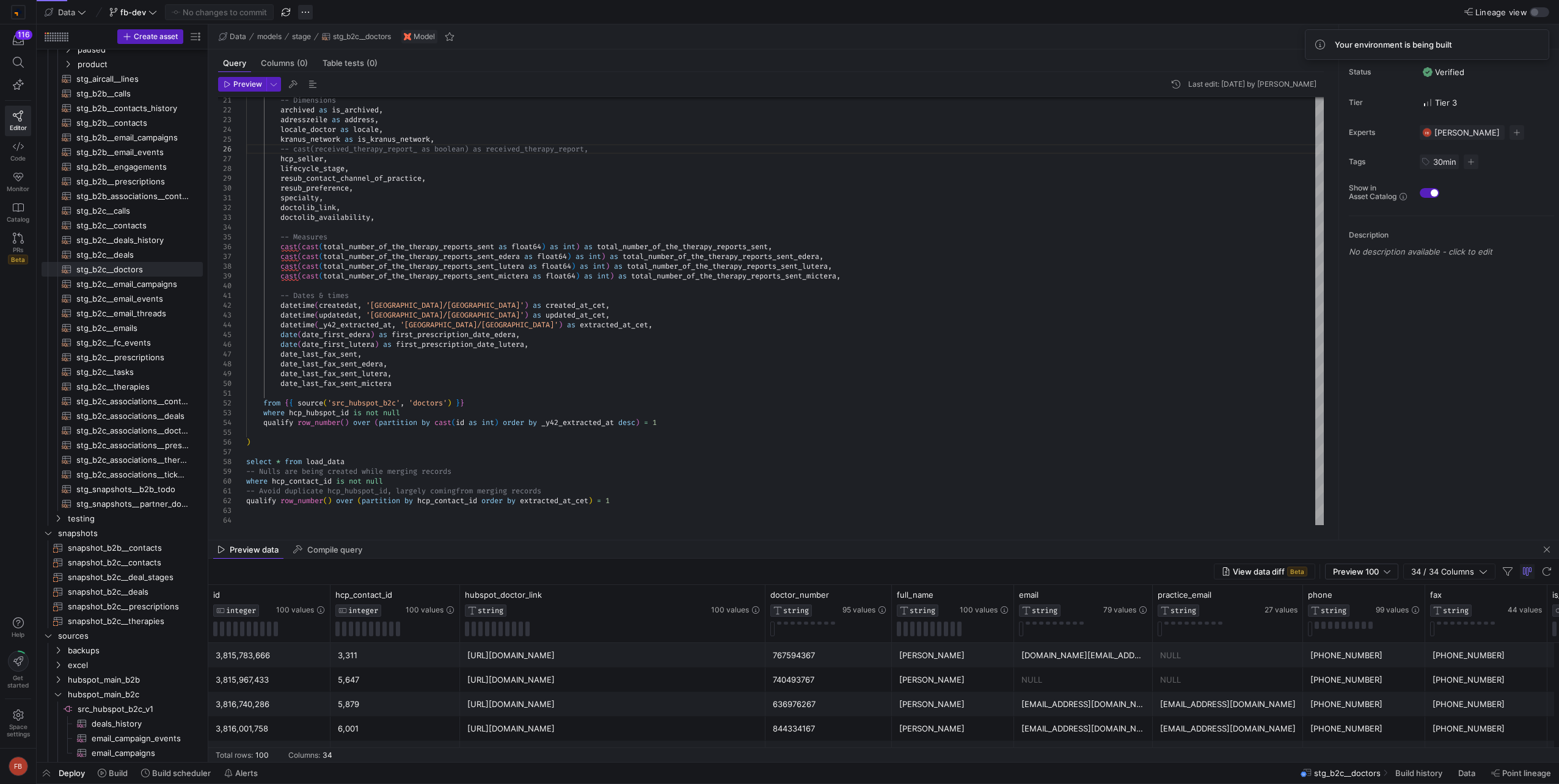
click at [311, 16] on span "button" at bounding box center [305, 12] width 15 height 15
click at [326, 37] on button "Merge branch" at bounding box center [366, 30] width 134 height 20
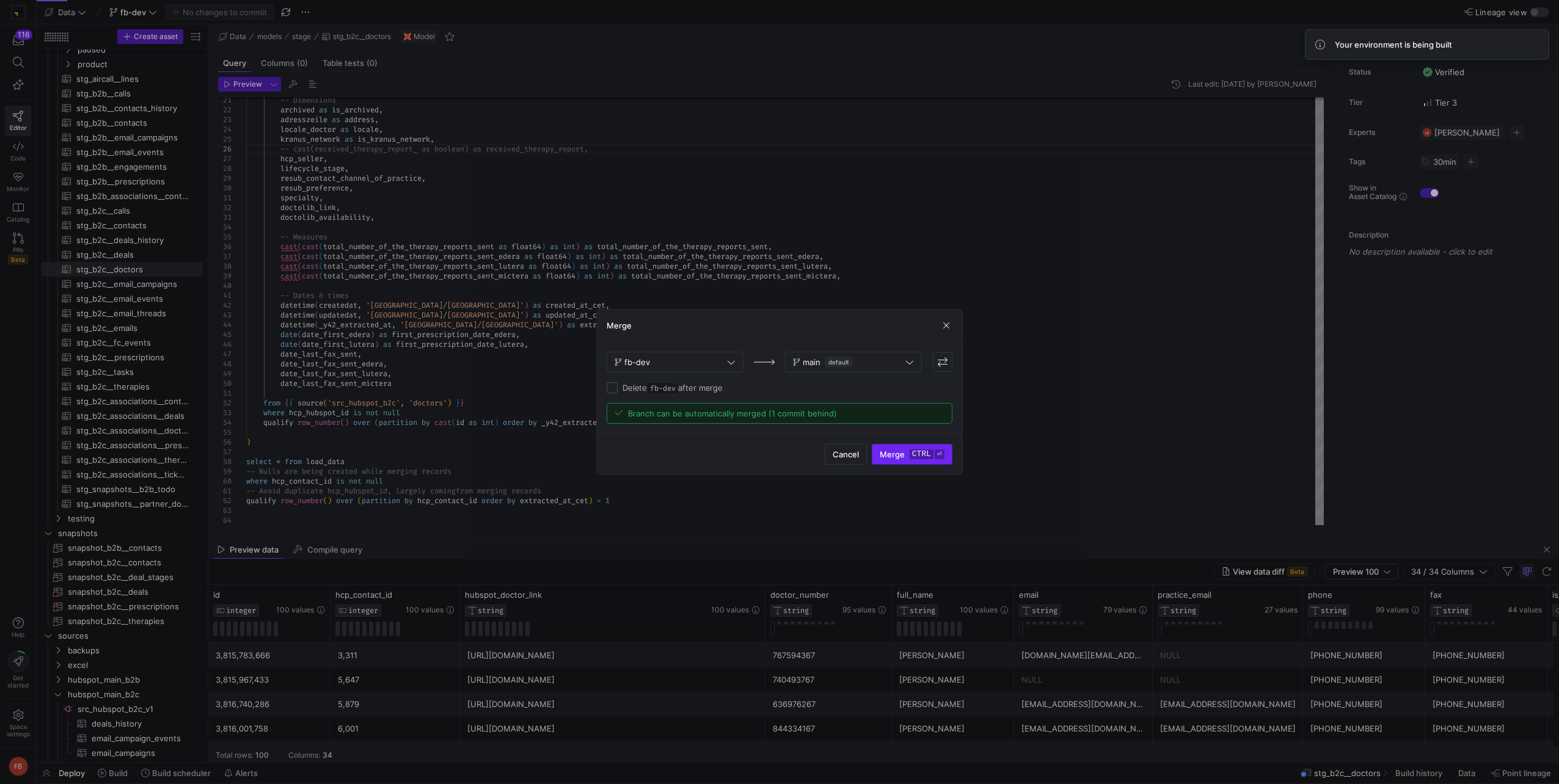
click at [935, 458] on kbd "⏎" at bounding box center [939, 454] width 10 height 10
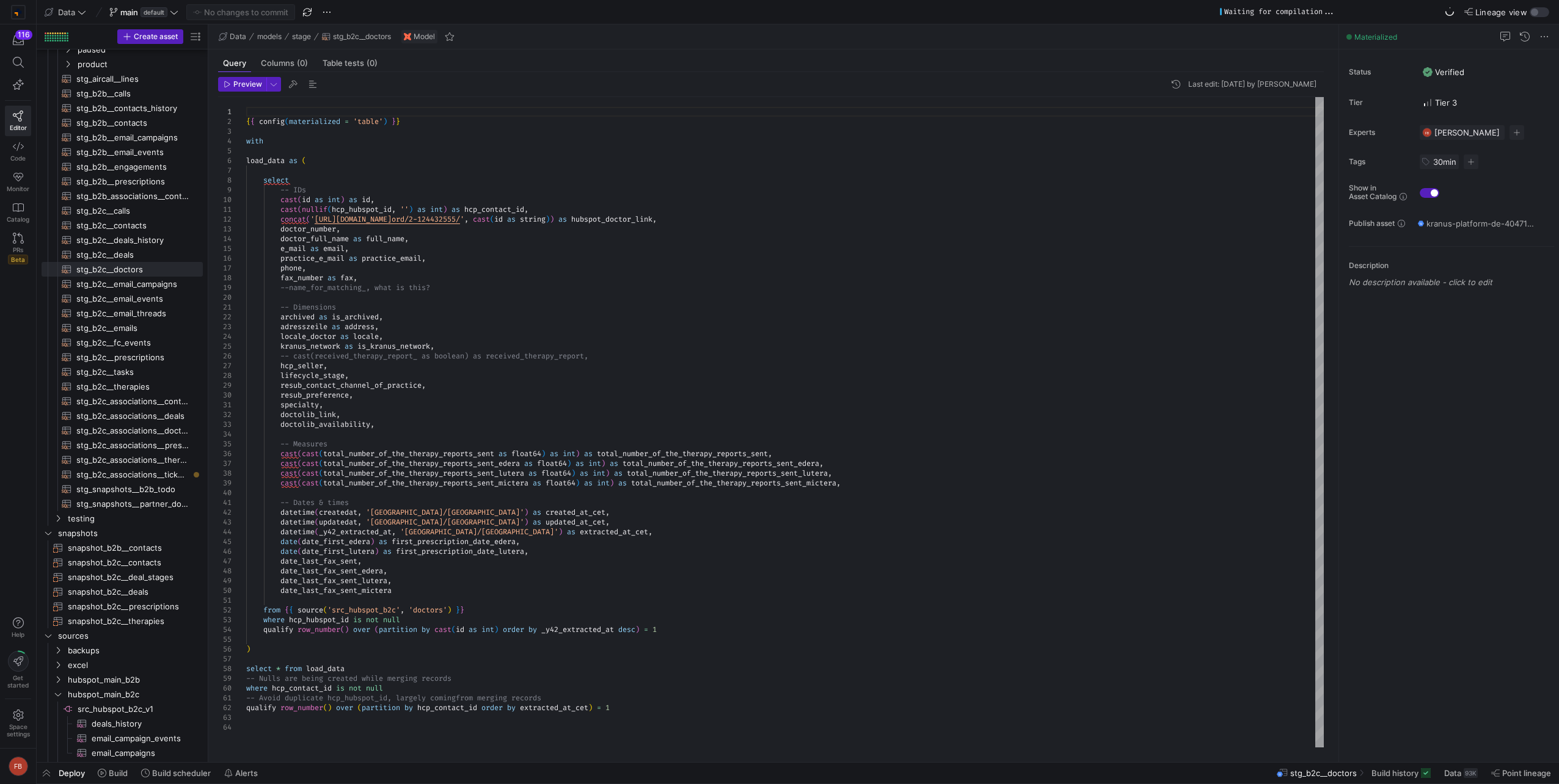
click at [379, 640] on div "{ { config ( materialized = 'table' ) } } with load_data as ( select -- IDs cas…" at bounding box center [785, 422] width 1078 height 650
type textarea "from {{ source('src_hubspot_b2c', 'doctors') }} where hcp_hubspot_id is not nul…"
